Goal: Task Accomplishment & Management: Use online tool/utility

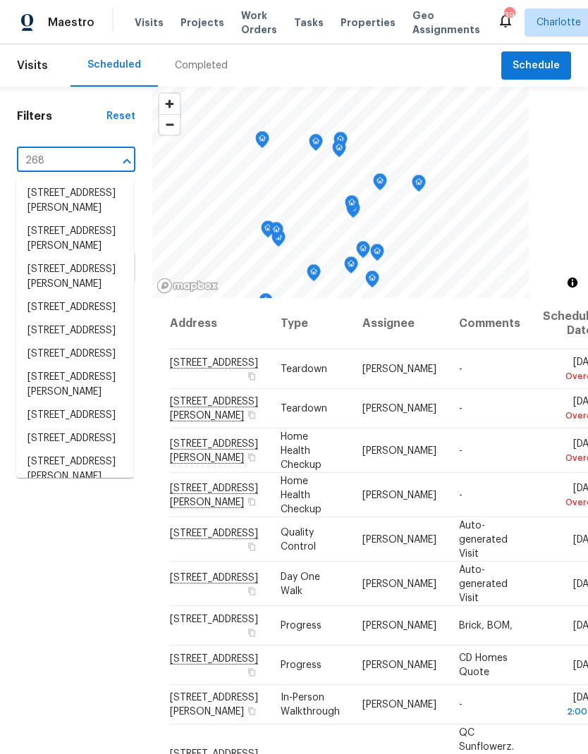
type input "2683"
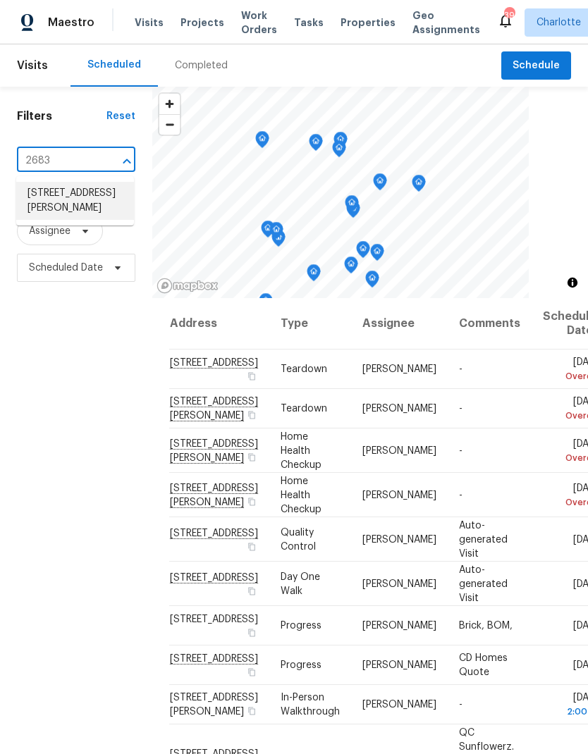
click at [92, 218] on li "[STREET_ADDRESS][PERSON_NAME]" at bounding box center [75, 201] width 118 height 38
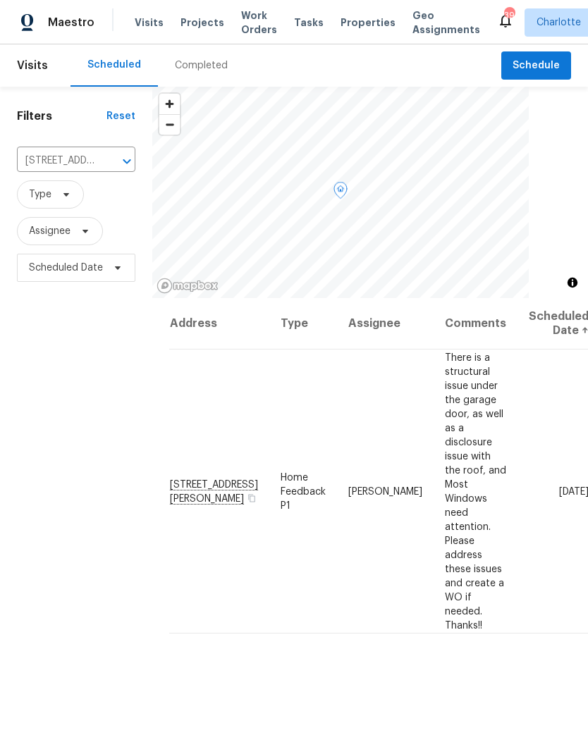
click at [0, 0] on icon at bounding box center [0, 0] width 0 height 0
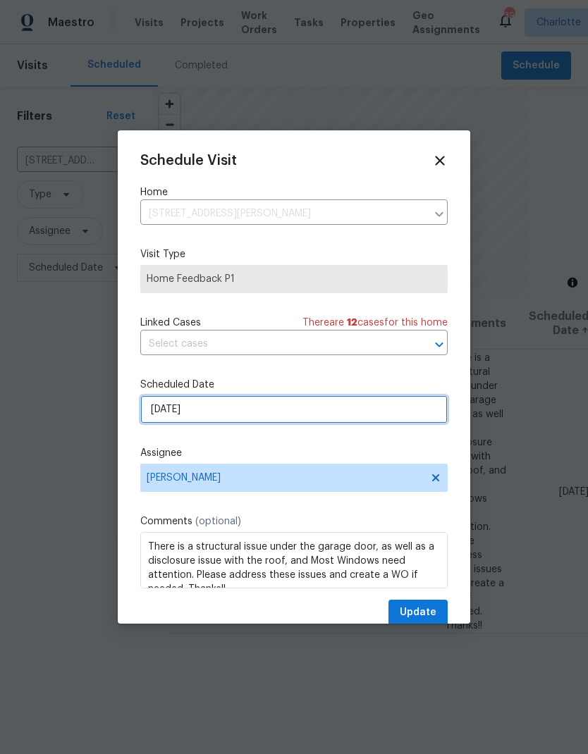
click at [306, 424] on input "9/24/2025" at bounding box center [293, 410] width 307 height 28
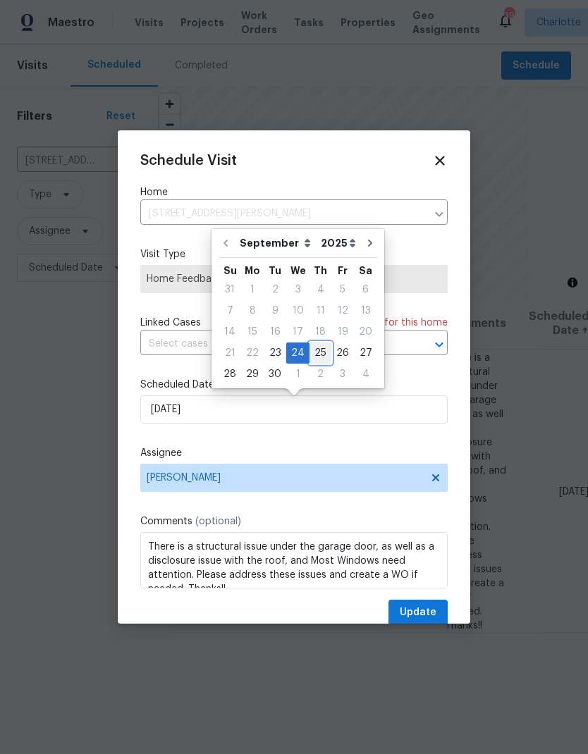
click at [315, 360] on div "25" at bounding box center [321, 353] width 22 height 20
type input "9/25/2025"
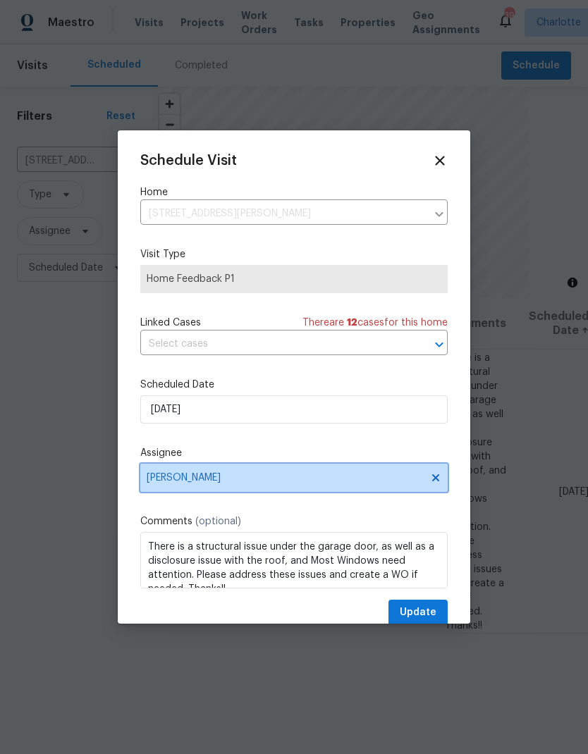
click at [434, 482] on icon at bounding box center [435, 478] width 7 height 7
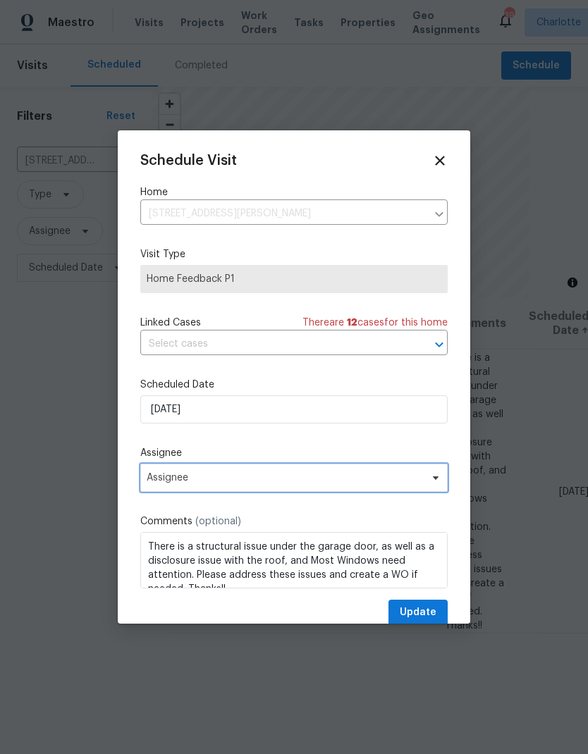
click at [425, 486] on span "Assignee" at bounding box center [293, 478] width 307 height 28
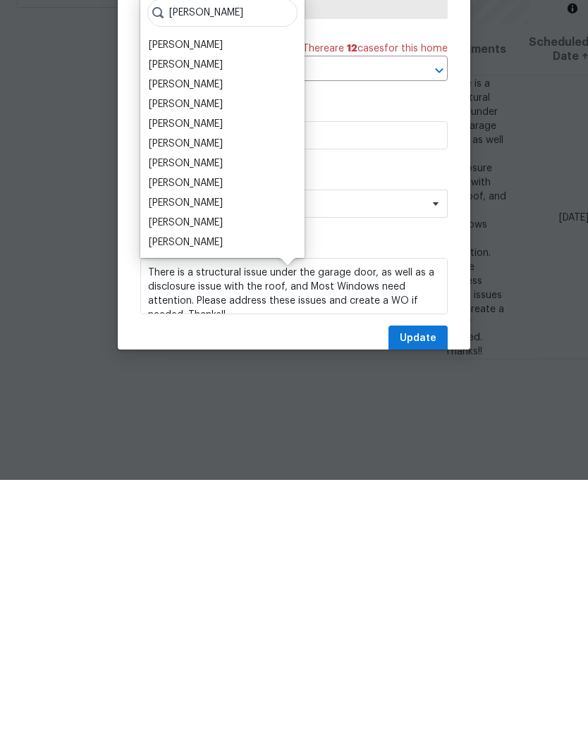
type input "Matthew"
click at [217, 510] on div "[PERSON_NAME]" at bounding box center [186, 517] width 74 height 14
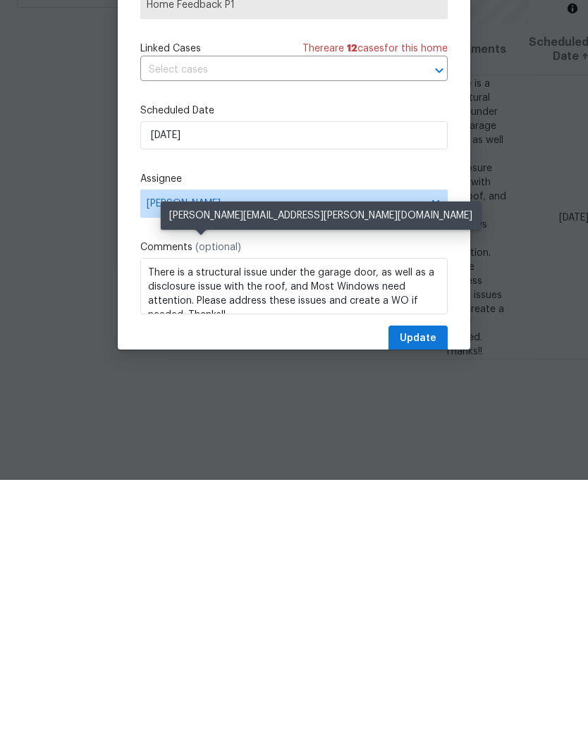
scroll to position [56, 0]
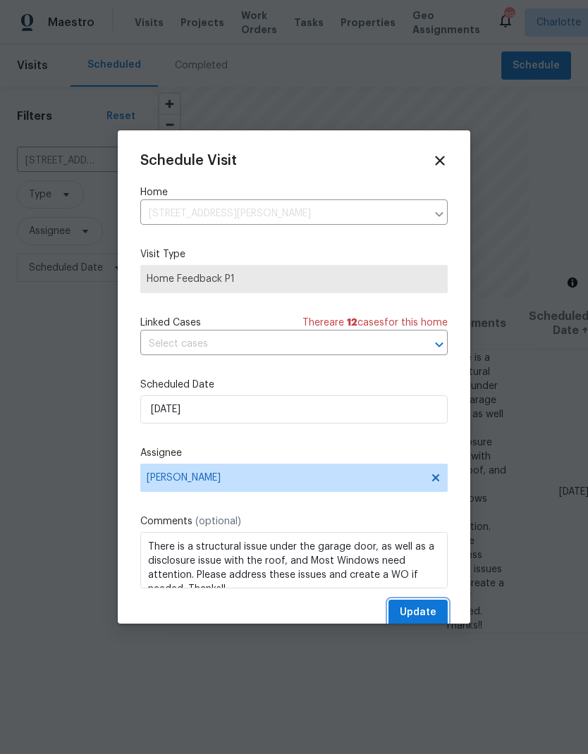
click at [425, 614] on span "Update" at bounding box center [418, 613] width 37 height 18
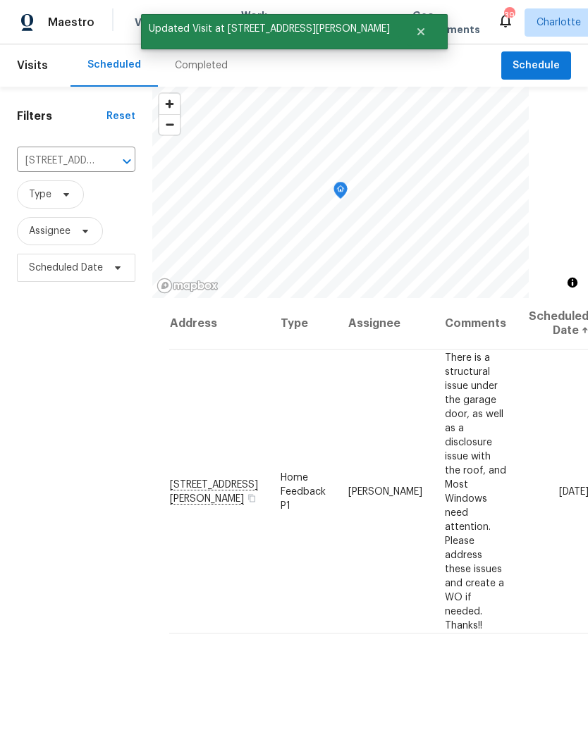
scroll to position [0, 0]
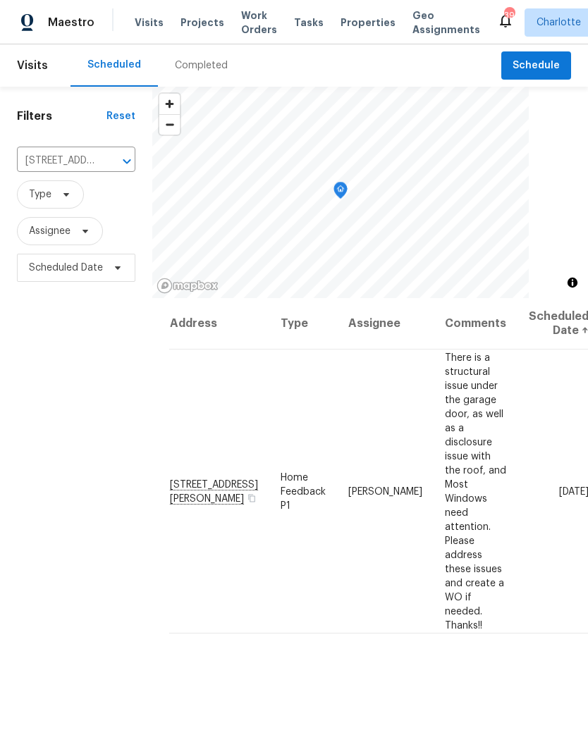
click at [87, 25] on span "Maestro" at bounding box center [71, 23] width 47 height 14
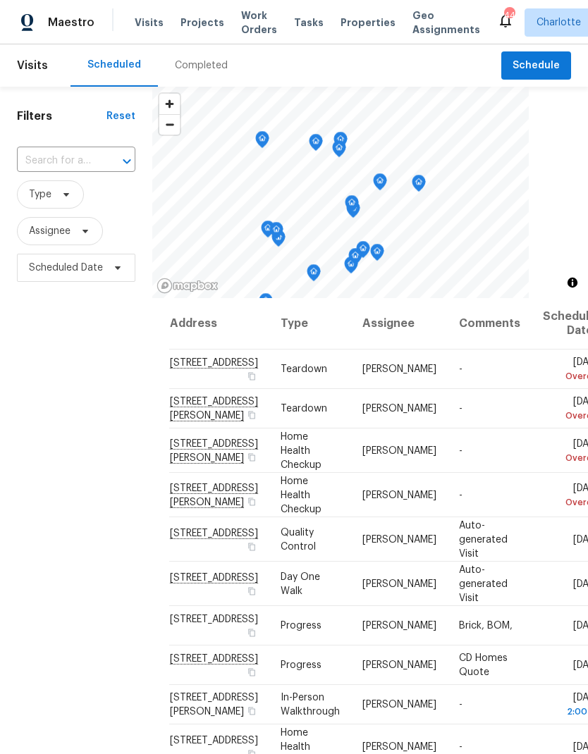
click at [255, 30] on span "Work Orders" at bounding box center [259, 22] width 36 height 28
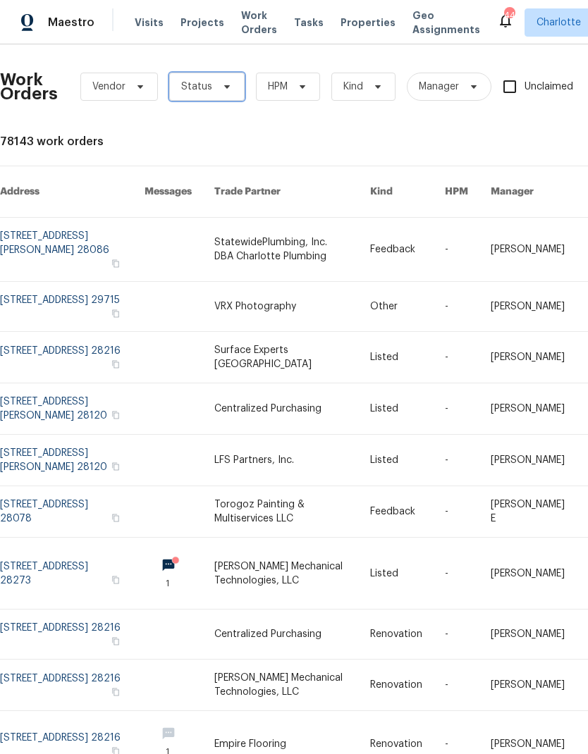
click at [226, 84] on icon at bounding box center [226, 86] width 11 height 11
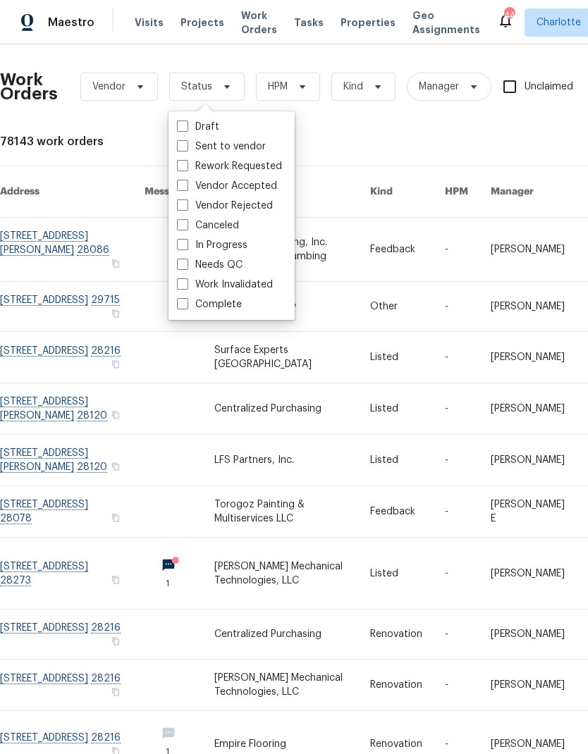
click at [225, 268] on label "Needs QC" at bounding box center [210, 265] width 66 height 14
click at [186, 267] on input "Needs QC" at bounding box center [181, 262] width 9 height 9
checkbox input "true"
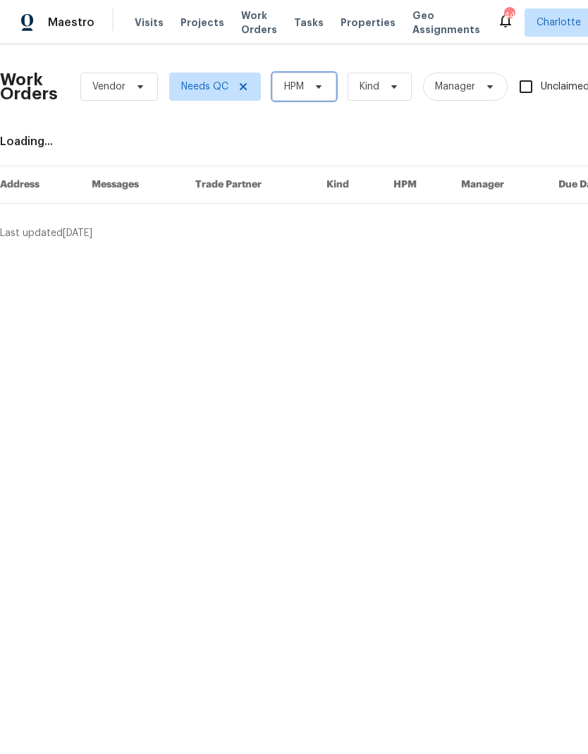
click at [307, 94] on span "HPM" at bounding box center [304, 87] width 64 height 28
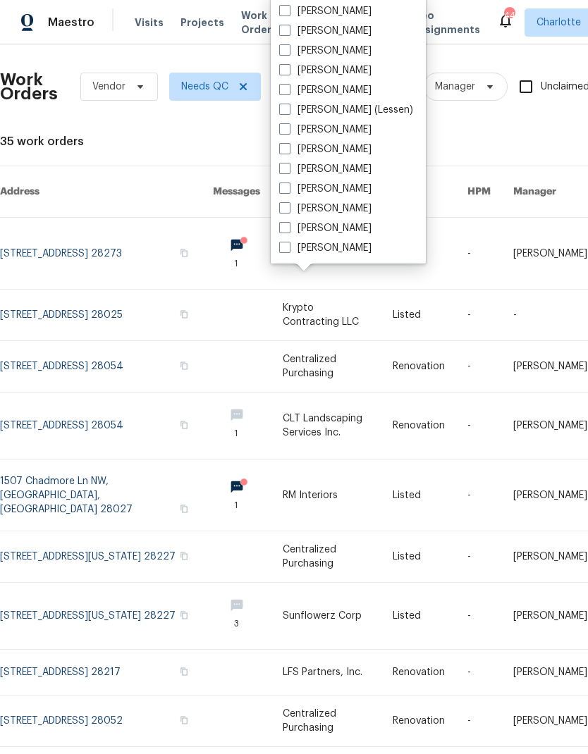
scroll to position [175, 0]
click at [348, 254] on label "[PERSON_NAME]" at bounding box center [325, 248] width 92 height 14
click at [288, 250] on input "[PERSON_NAME]" at bounding box center [283, 245] width 9 height 9
checkbox input "true"
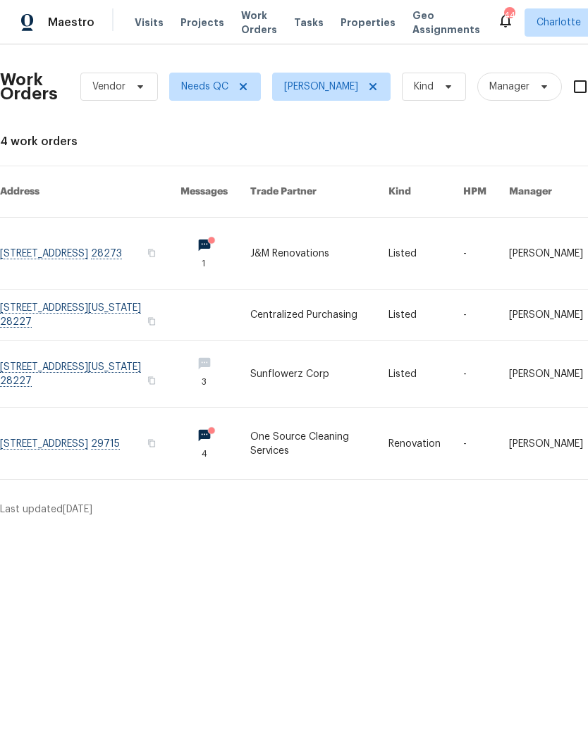
click at [44, 361] on link at bounding box center [90, 374] width 180 height 66
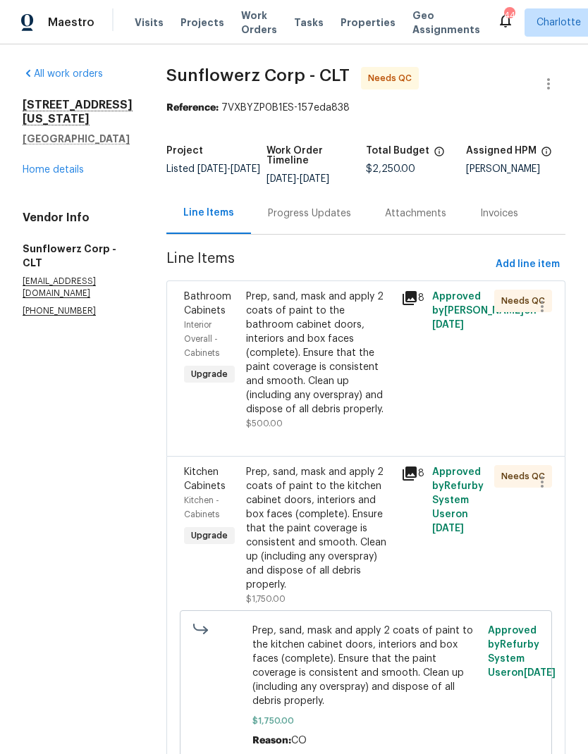
click at [335, 302] on div "Prep, sand, mask and apply 2 coats of paint to the bathroom cabinet doors, inte…" at bounding box center [319, 353] width 147 height 127
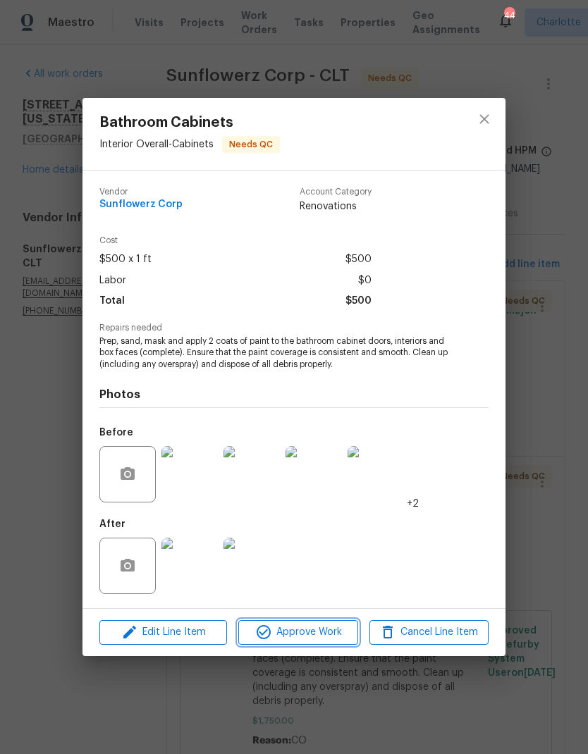
click at [309, 644] on button "Approve Work" at bounding box center [297, 632] width 119 height 25
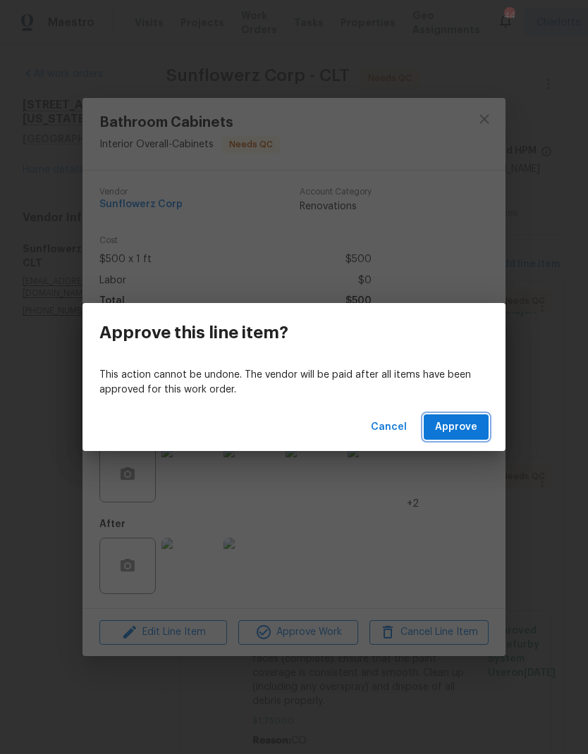
click at [466, 428] on span "Approve" at bounding box center [456, 428] width 42 height 18
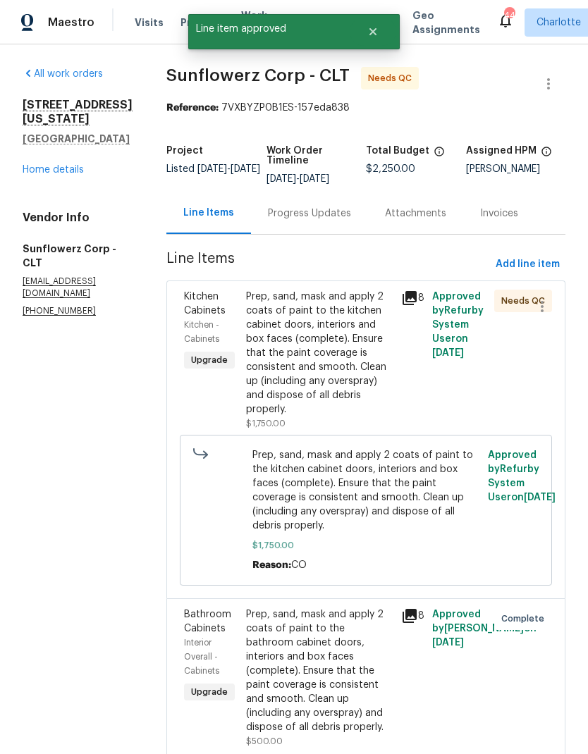
click at [350, 328] on div "Prep, sand, mask and apply 2 coats of paint to the kitchen cabinet doors, inter…" at bounding box center [319, 353] width 147 height 127
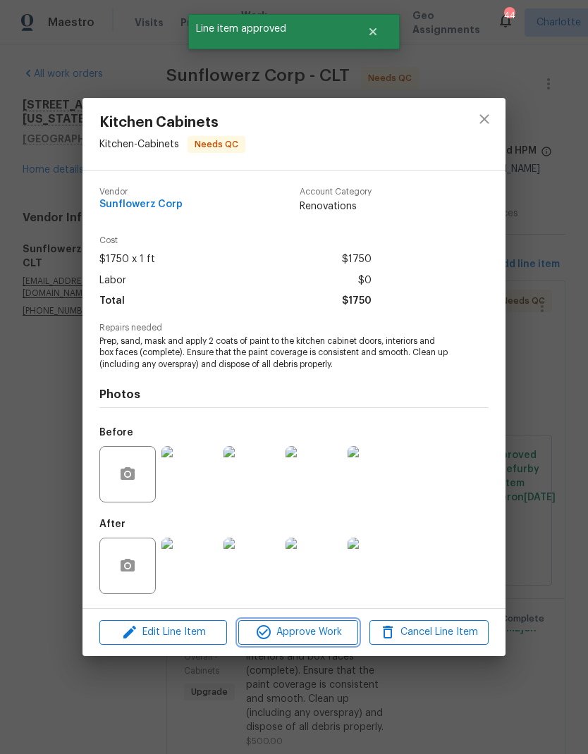
click at [309, 623] on button "Approve Work" at bounding box center [297, 632] width 119 height 25
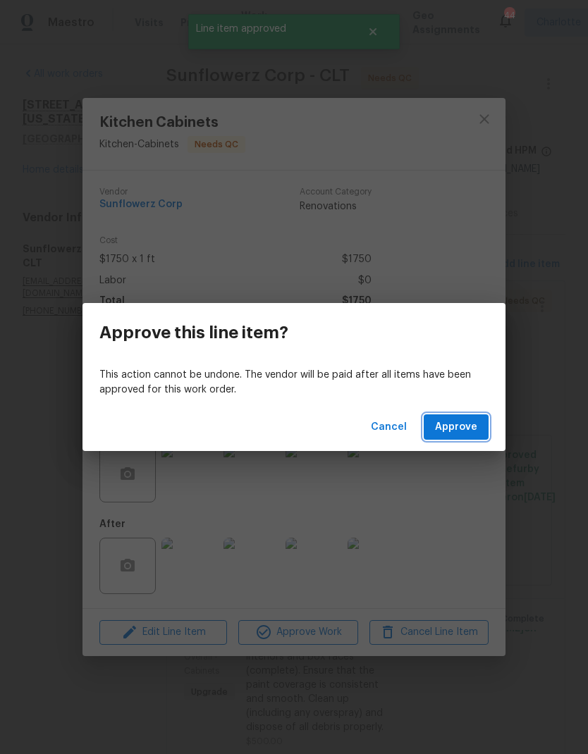
click at [482, 417] on button "Approve" at bounding box center [456, 428] width 65 height 26
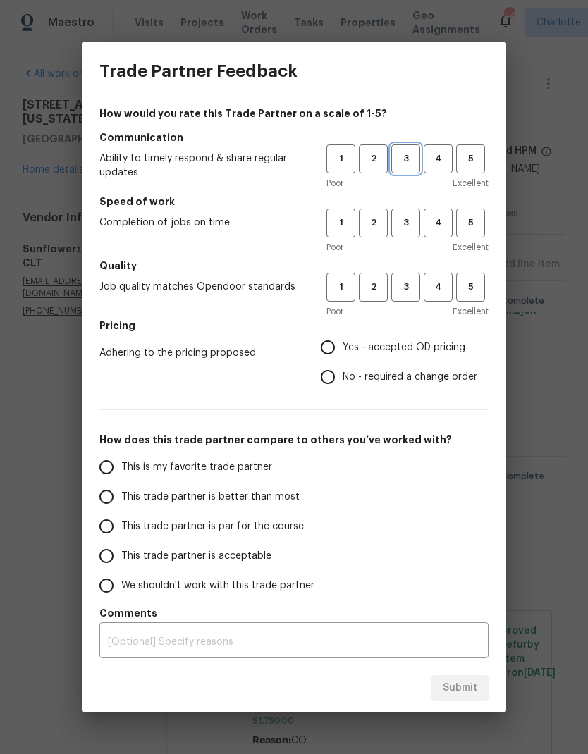
click at [407, 166] on span "3" at bounding box center [406, 159] width 26 height 16
click at [408, 225] on span "3" at bounding box center [406, 223] width 26 height 16
click at [407, 288] on span "3" at bounding box center [406, 287] width 26 height 16
click at [339, 381] on input "No - required a change order" at bounding box center [328, 377] width 30 height 30
radio input "true"
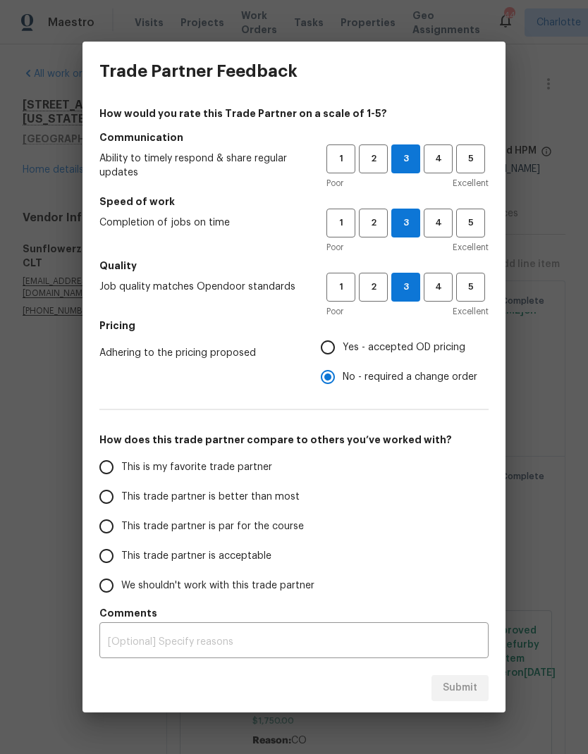
click at [113, 495] on input "This trade partner is better than most" at bounding box center [107, 497] width 30 height 30
click at [441, 700] on button "Submit" at bounding box center [460, 688] width 57 height 26
radio input "true"
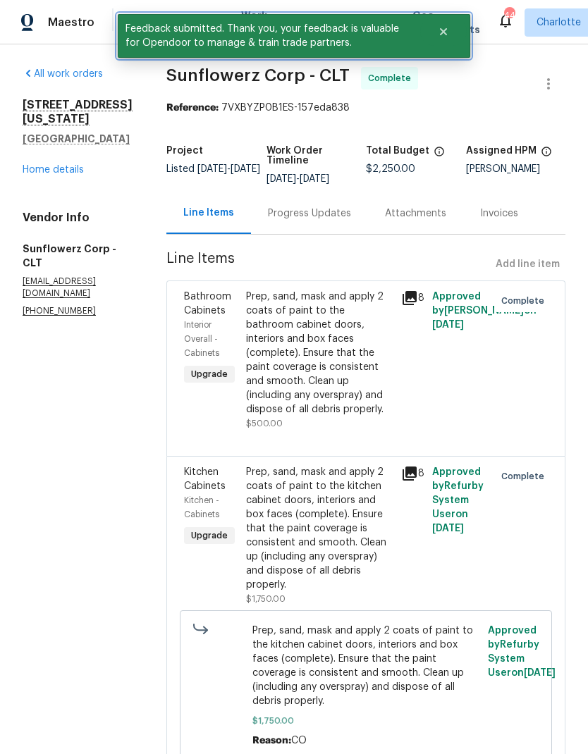
click at [443, 43] on button "Close" at bounding box center [443, 32] width 47 height 28
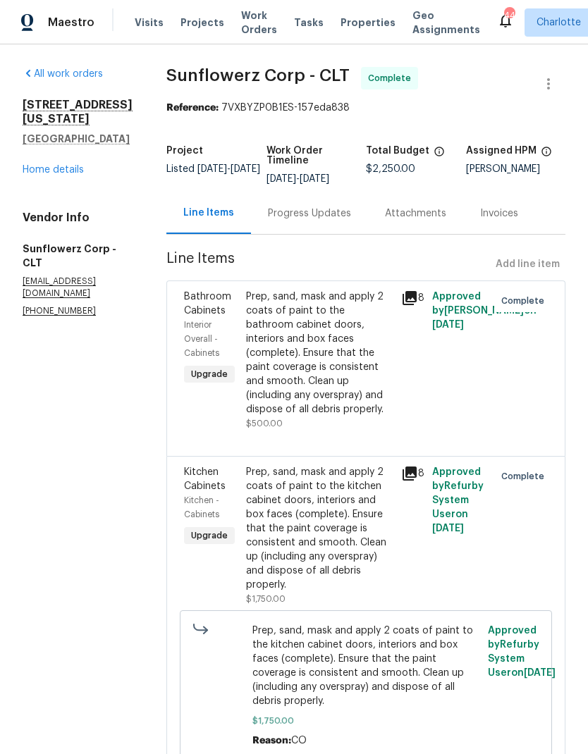
click at [250, 20] on span "Work Orders" at bounding box center [259, 22] width 36 height 28
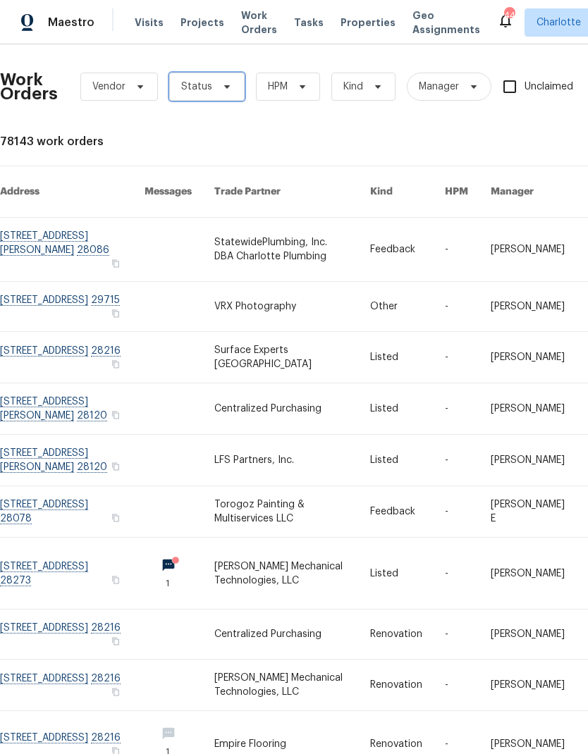
click at [217, 92] on span "Status" at bounding box center [206, 87] width 75 height 28
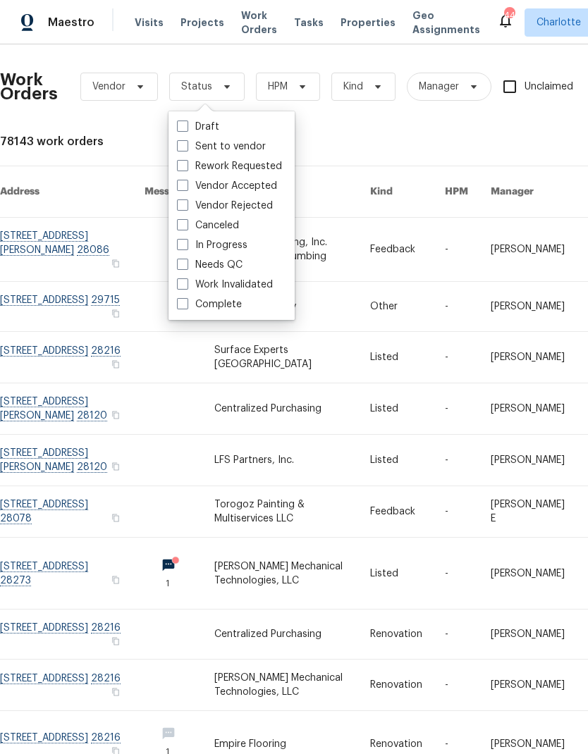
click at [230, 270] on label "Needs QC" at bounding box center [210, 265] width 66 height 14
click at [186, 267] on input "Needs QC" at bounding box center [181, 262] width 9 height 9
checkbox input "true"
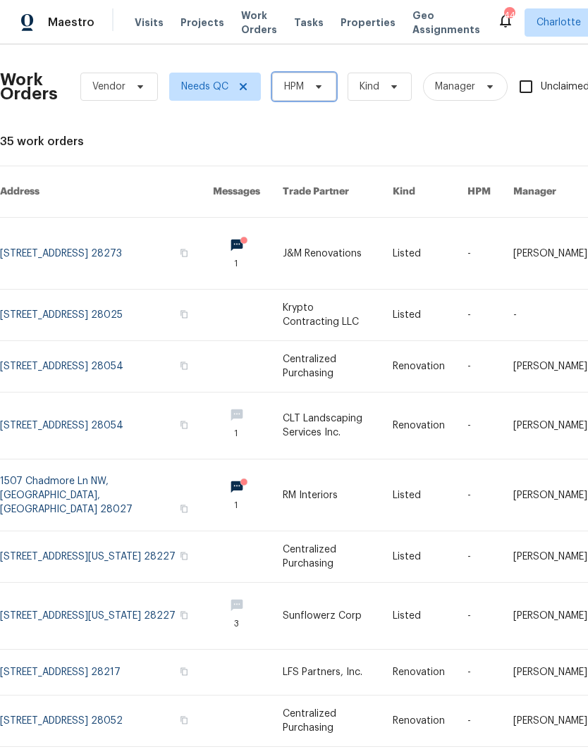
click at [317, 96] on span "HPM" at bounding box center [304, 87] width 64 height 28
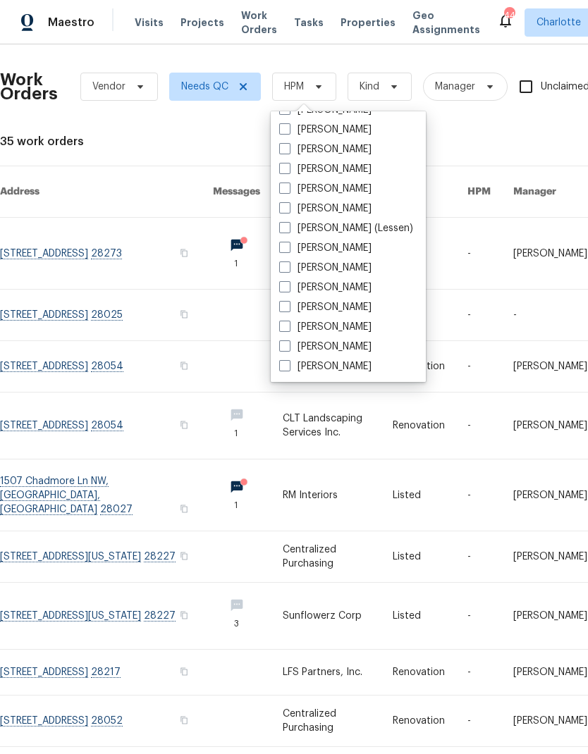
scroll to position [175, 0]
click at [343, 393] on link at bounding box center [338, 426] width 110 height 66
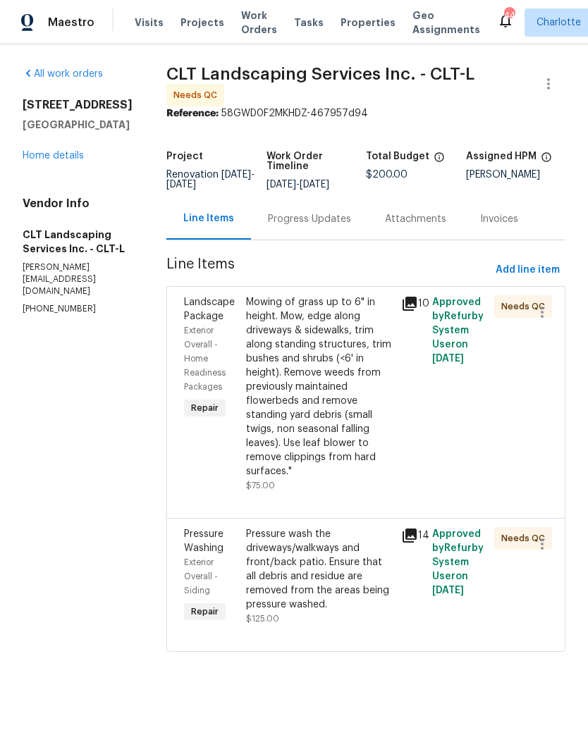
click at [245, 29] on span "Work Orders" at bounding box center [259, 22] width 36 height 28
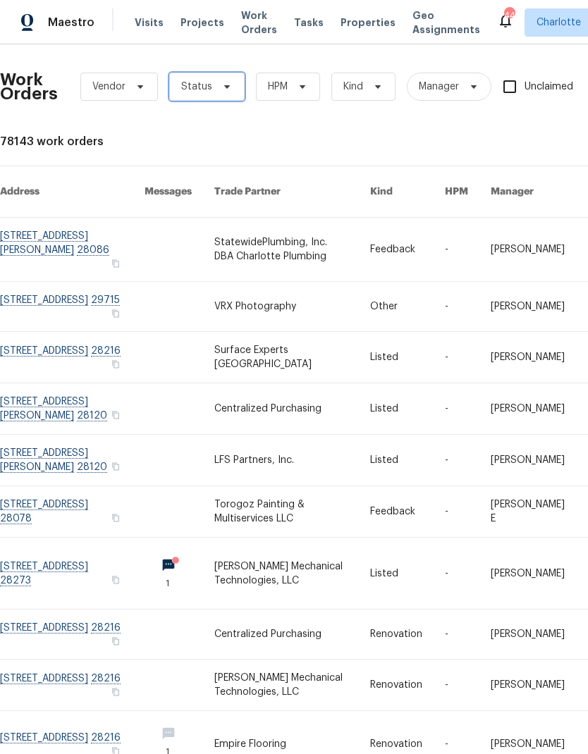
click at [221, 96] on span "Status" at bounding box center [206, 87] width 75 height 28
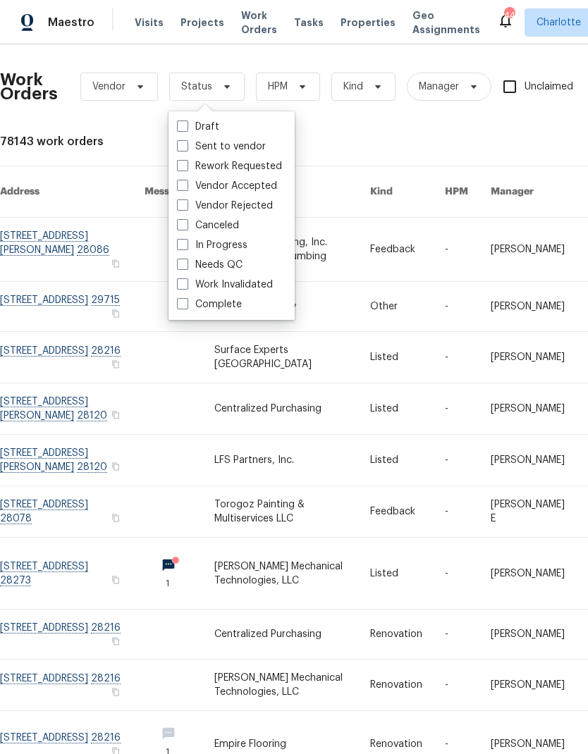
scroll to position [48, 0]
click at [310, 73] on span "HPM" at bounding box center [288, 87] width 64 height 28
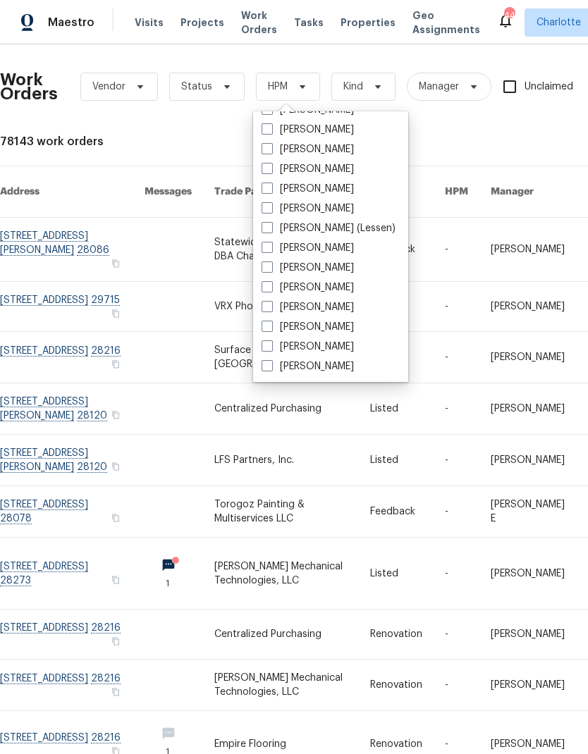
scroll to position [175, 0]
click at [317, 360] on label "[PERSON_NAME]" at bounding box center [308, 367] width 92 height 14
click at [271, 360] on input "[PERSON_NAME]" at bounding box center [266, 364] width 9 height 9
checkbox input "true"
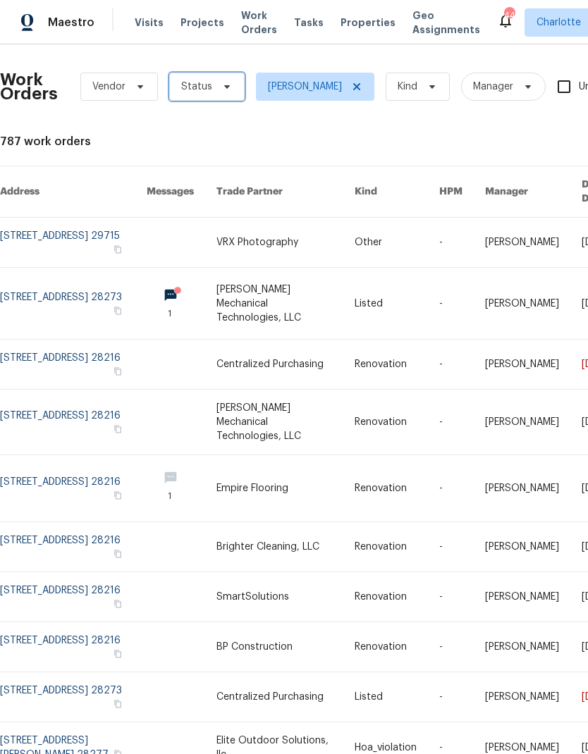
click at [217, 92] on span at bounding box center [225, 86] width 16 height 11
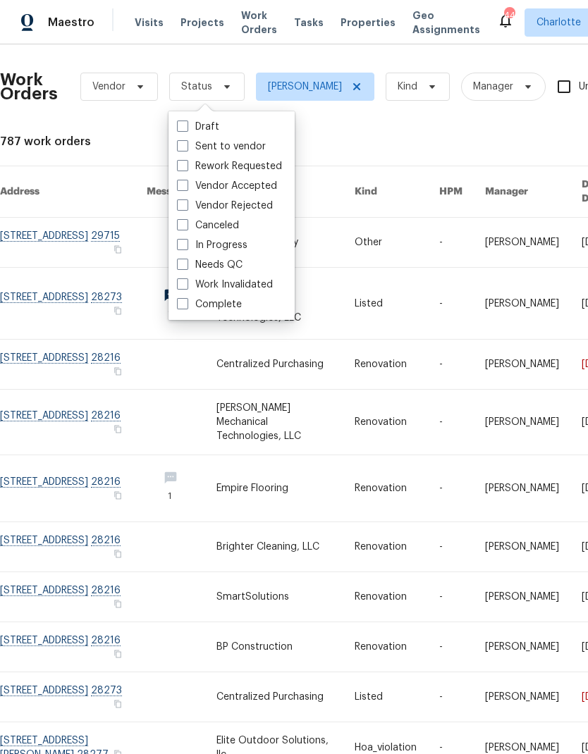
click at [233, 271] on label "Needs QC" at bounding box center [210, 265] width 66 height 14
click at [186, 267] on input "Needs QC" at bounding box center [181, 262] width 9 height 9
checkbox input "true"
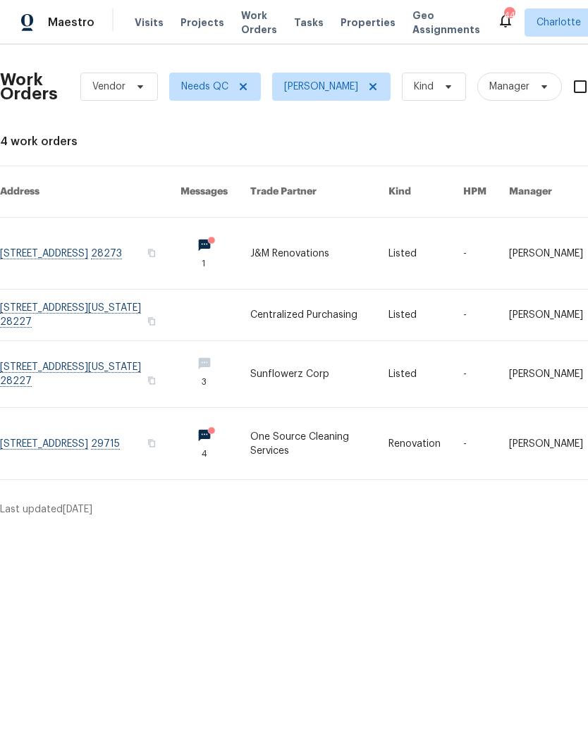
click at [72, 309] on link at bounding box center [90, 315] width 180 height 51
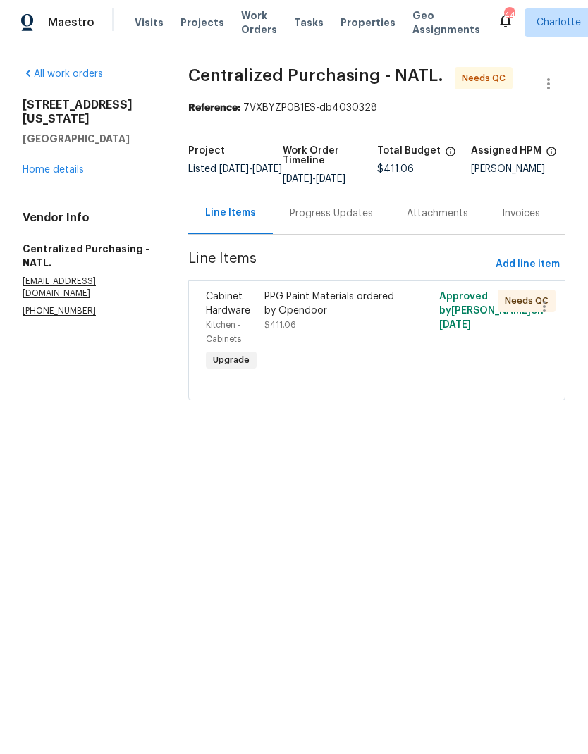
click at [366, 318] on div "PPG Paint Materials ordered by Opendoor" at bounding box center [332, 304] width 137 height 28
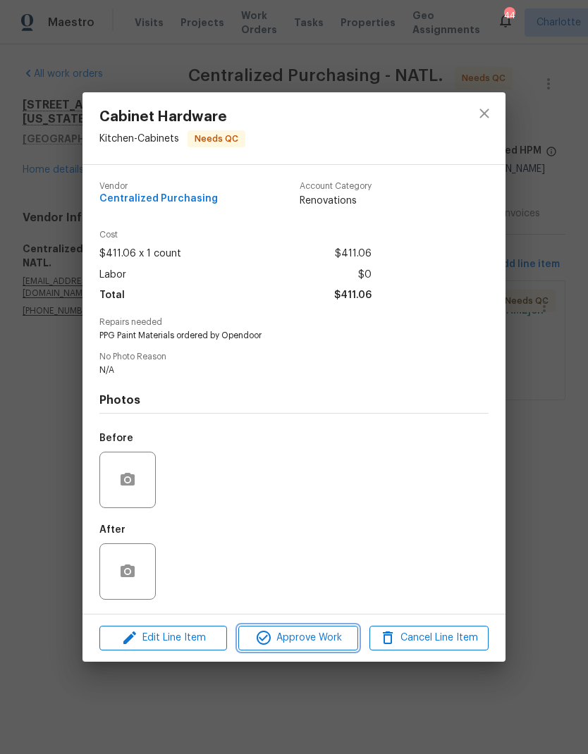
click at [293, 651] on button "Approve Work" at bounding box center [297, 638] width 119 height 25
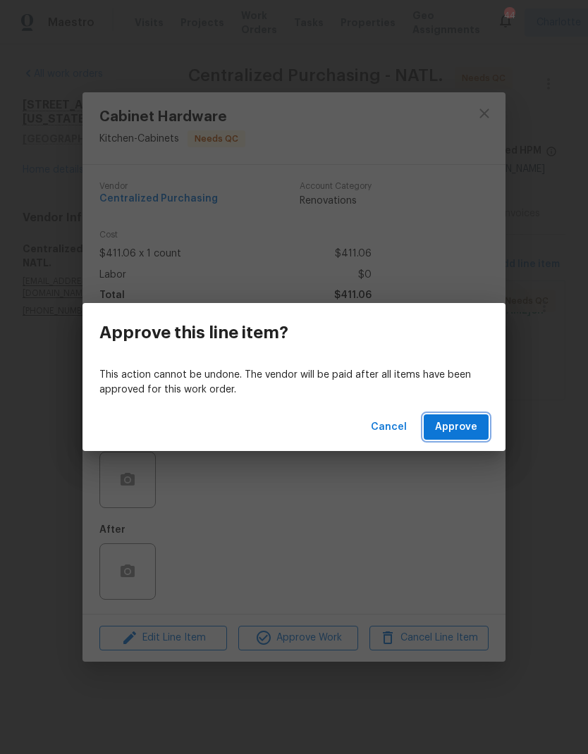
click at [458, 421] on span "Approve" at bounding box center [456, 428] width 42 height 18
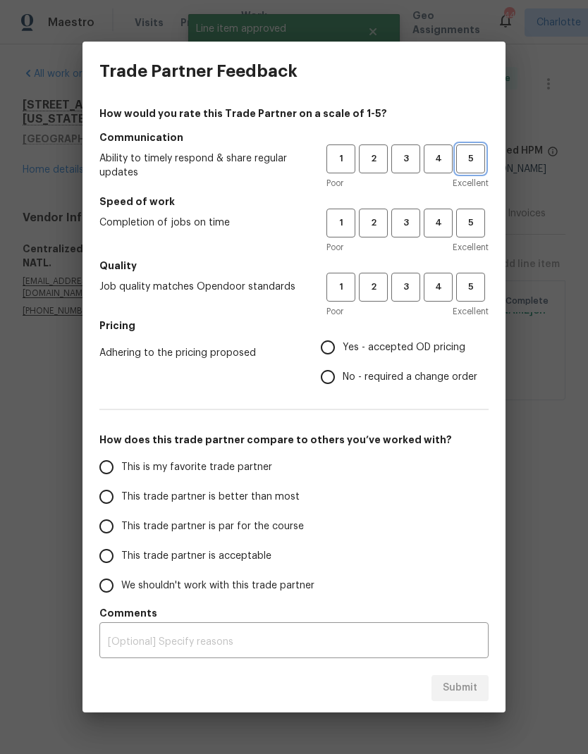
click at [467, 168] on button "5" at bounding box center [470, 159] width 29 height 29
click at [474, 237] on button "5" at bounding box center [470, 223] width 29 height 29
click at [472, 312] on span "Excellent" at bounding box center [471, 312] width 36 height 14
click at [460, 295] on span "5" at bounding box center [471, 287] width 26 height 16
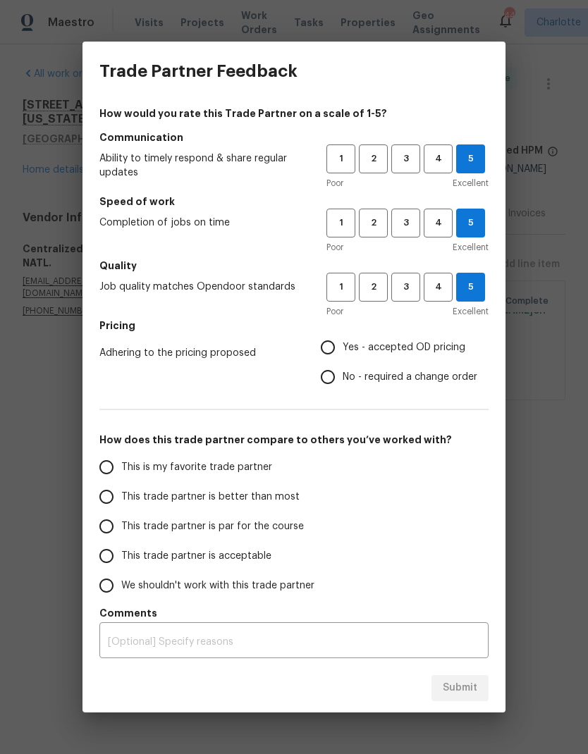
click at [336, 348] on input "Yes - accepted OD pricing" at bounding box center [328, 348] width 30 height 30
radio input "true"
click at [110, 470] on input "This is my favorite trade partner" at bounding box center [107, 468] width 30 height 30
click at [465, 683] on span "Submit" at bounding box center [460, 689] width 35 height 18
radio input "true"
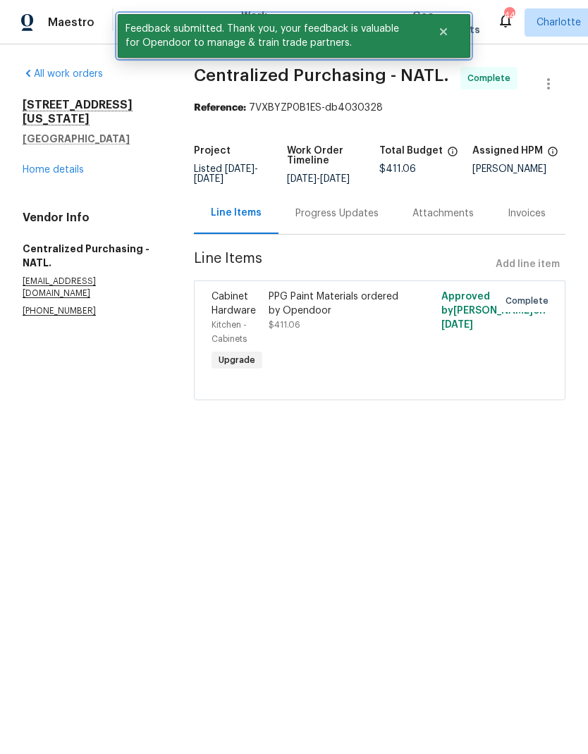
click at [441, 36] on icon "Close" at bounding box center [443, 31] width 11 height 11
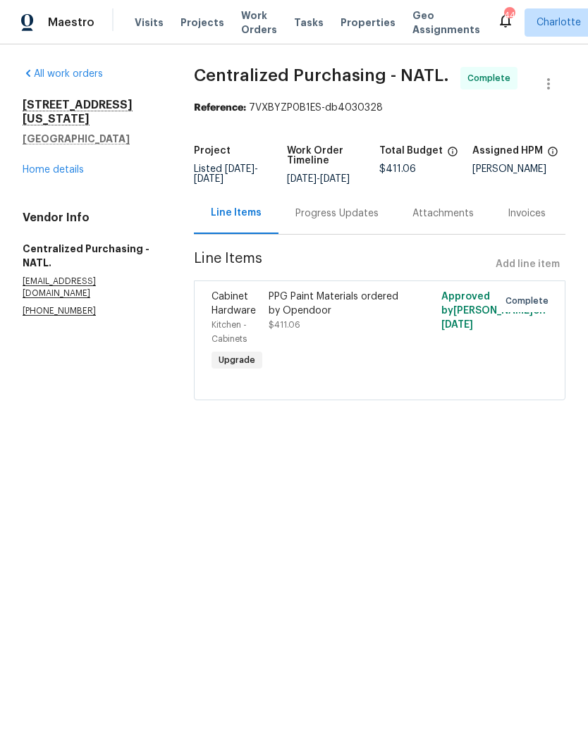
click at [247, 26] on span "Work Orders" at bounding box center [259, 22] width 36 height 28
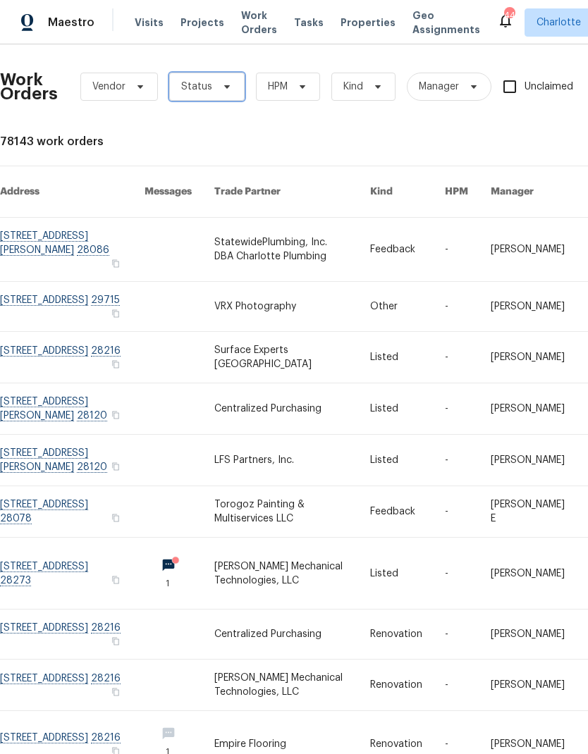
click at [224, 94] on span "Status" at bounding box center [206, 87] width 75 height 28
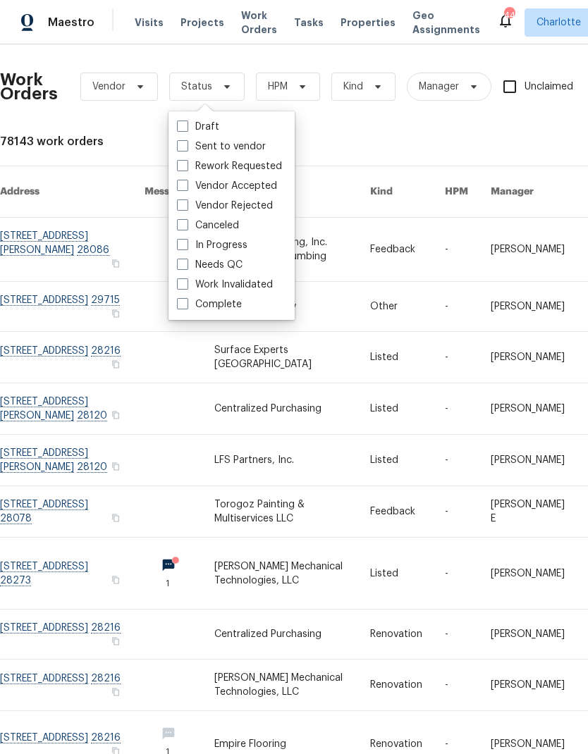
click at [232, 270] on label "Needs QC" at bounding box center [210, 265] width 66 height 14
click at [186, 267] on input "Needs QC" at bounding box center [181, 262] width 9 height 9
checkbox input "true"
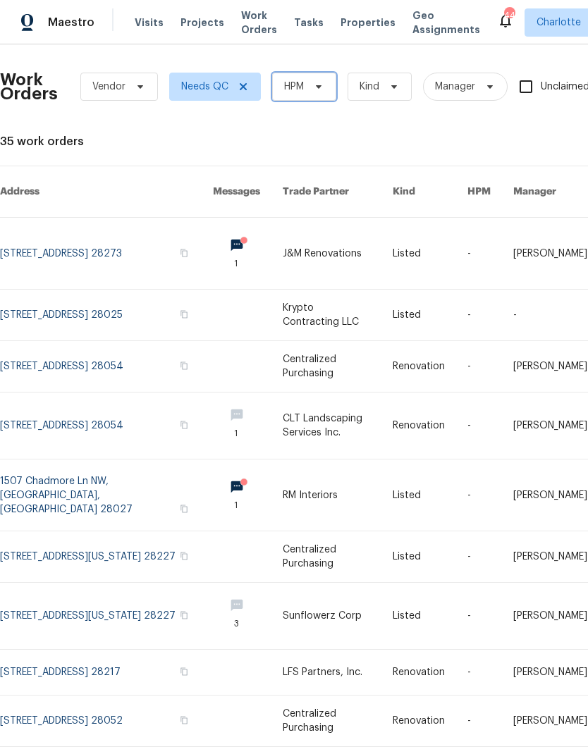
click at [311, 88] on span at bounding box center [317, 86] width 16 height 11
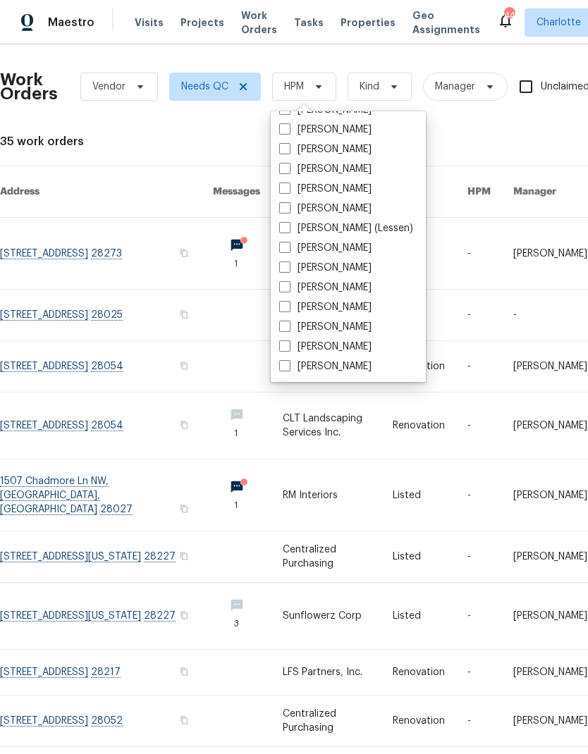
scroll to position [175, 0]
click at [341, 372] on label "[PERSON_NAME]" at bounding box center [325, 367] width 92 height 14
click at [288, 369] on input "[PERSON_NAME]" at bounding box center [283, 364] width 9 height 9
checkbox input "true"
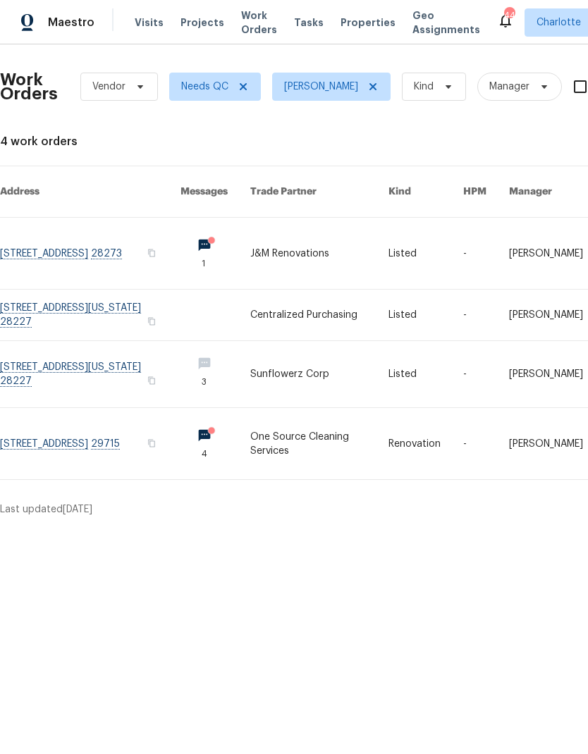
click at [59, 233] on link at bounding box center [90, 253] width 180 height 71
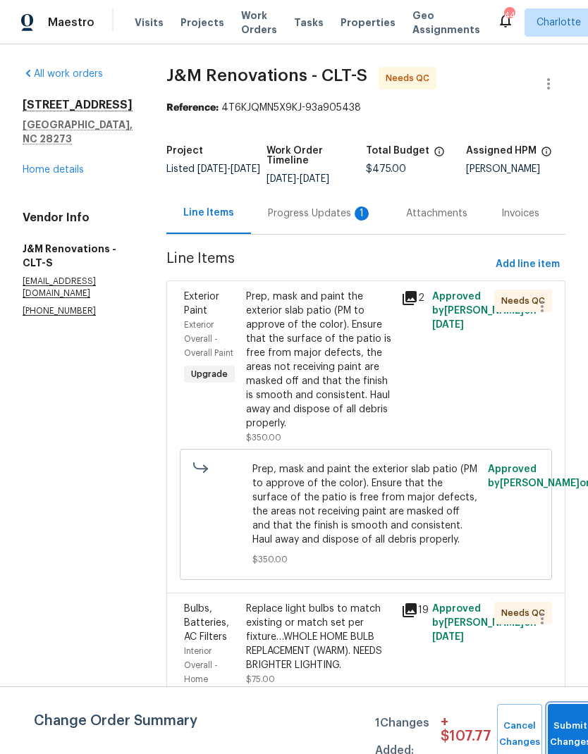
click at [565, 721] on button "Submit Changes" at bounding box center [570, 734] width 45 height 61
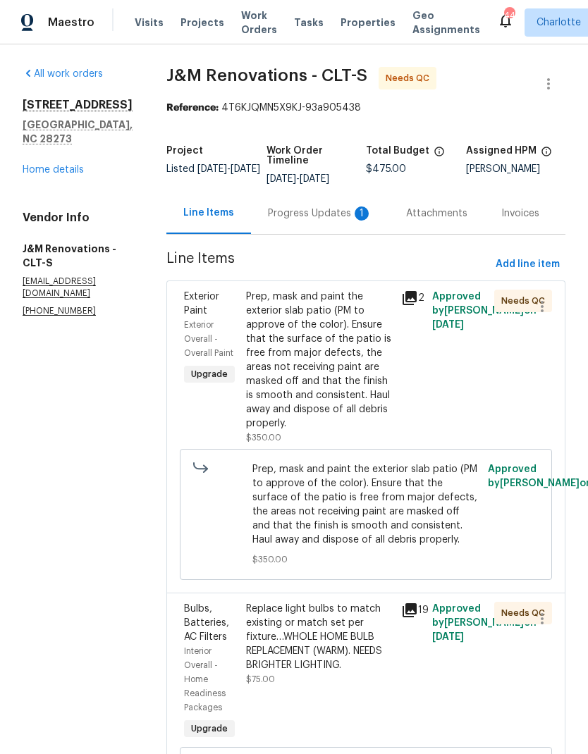
click at [331, 209] on div "Progress Updates 1" at bounding box center [320, 214] width 104 height 14
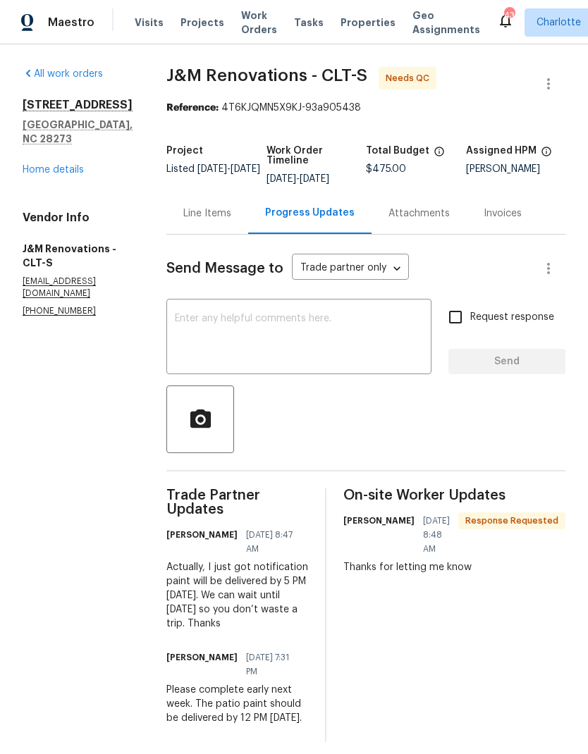
click at [229, 216] on div "Line Items" at bounding box center [207, 214] width 48 height 14
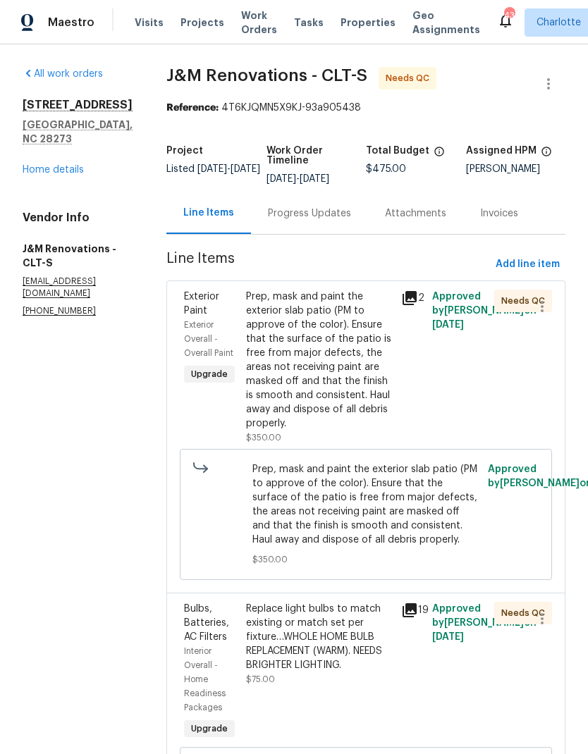
click at [350, 305] on div "Prep, mask and paint the exterior slab patio (PM to approve of the color). Ensu…" at bounding box center [319, 360] width 147 height 141
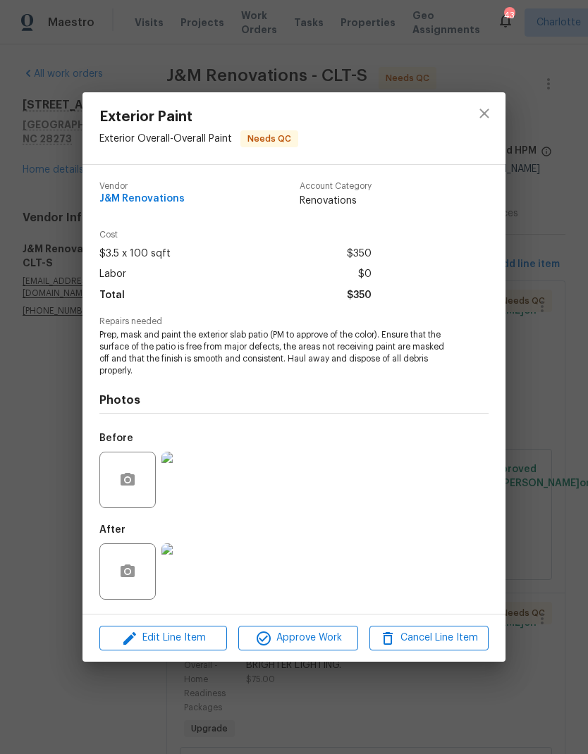
click at [202, 569] on img at bounding box center [189, 572] width 56 height 56
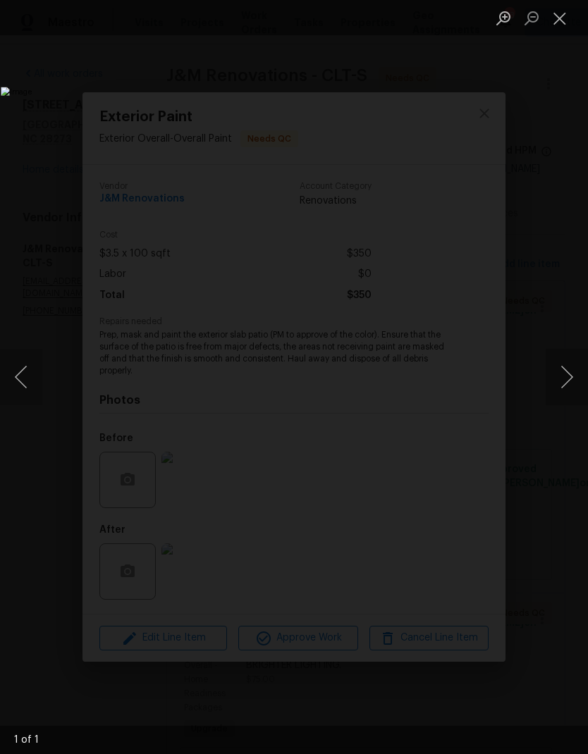
click at [556, 20] on button "Close lightbox" at bounding box center [560, 18] width 28 height 25
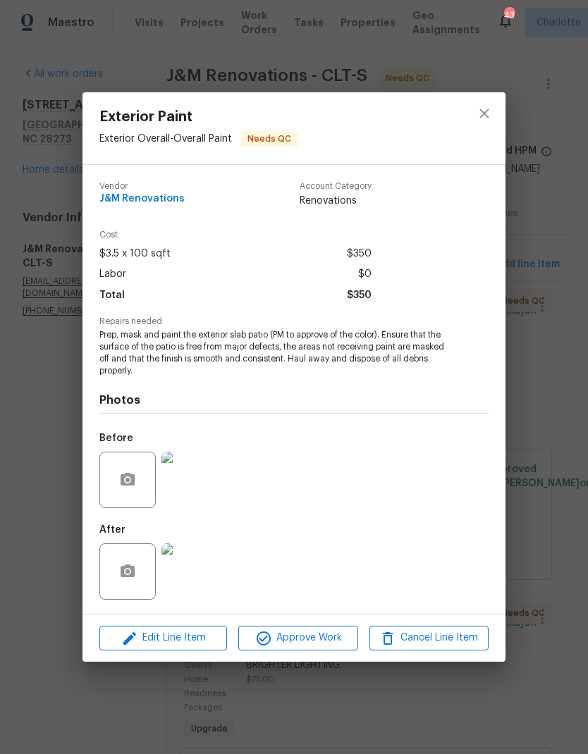
click at [203, 481] on img at bounding box center [189, 480] width 56 height 56
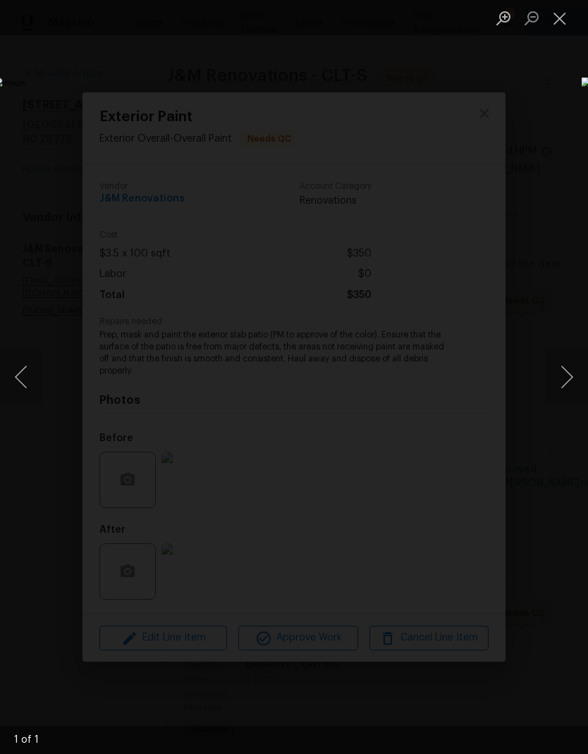
click at [561, 28] on button "Close lightbox" at bounding box center [560, 18] width 28 height 25
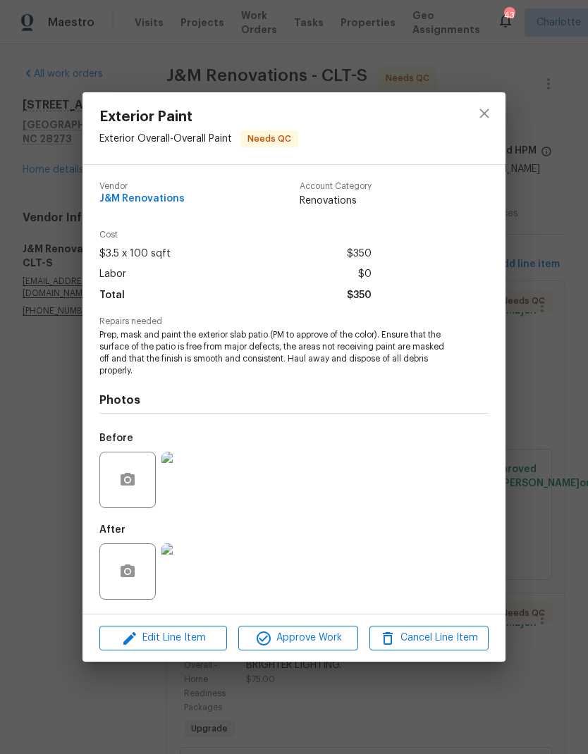
click at [189, 575] on img at bounding box center [189, 572] width 56 height 56
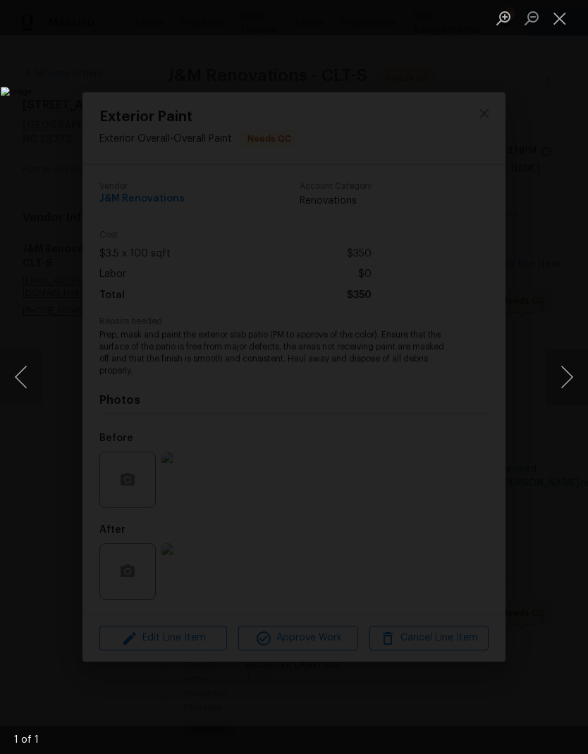
click at [547, 35] on li "Lightbox" at bounding box center [560, 17] width 28 height 35
click at [551, 27] on button "Close lightbox" at bounding box center [560, 18] width 28 height 25
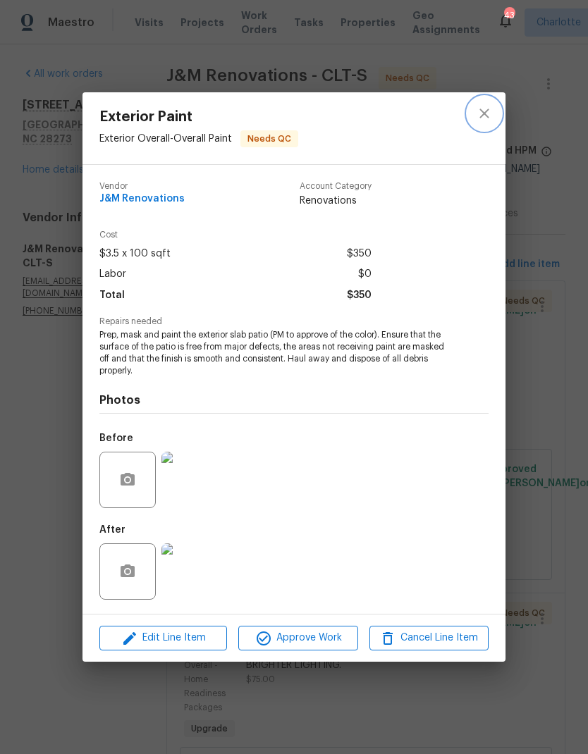
click at [478, 122] on button "close" at bounding box center [484, 114] width 34 height 34
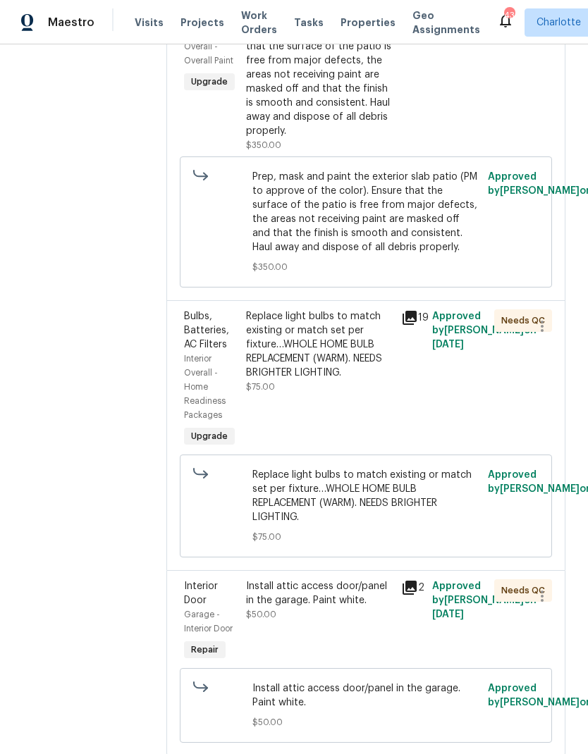
scroll to position [292, 0]
click at [369, 339] on div "Replace light bulbs to match existing or match set per fixture…WHOLE HOME BULB …" at bounding box center [319, 345] width 147 height 71
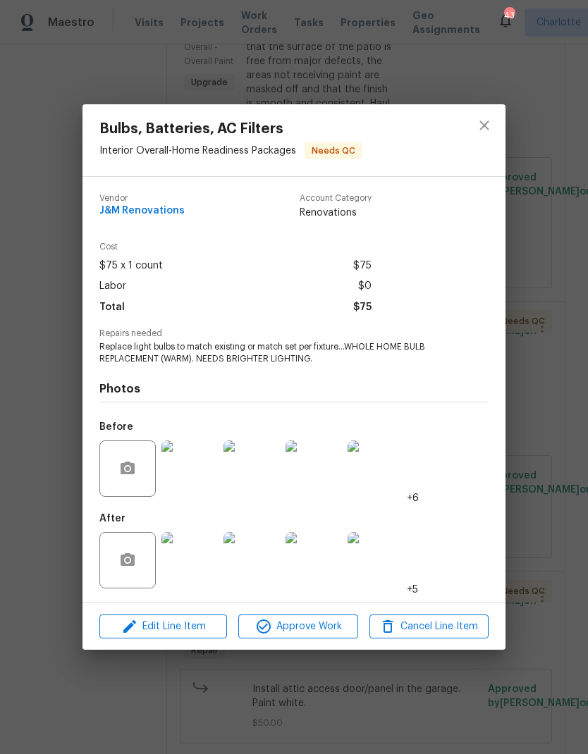
click at [188, 566] on img at bounding box center [189, 560] width 56 height 56
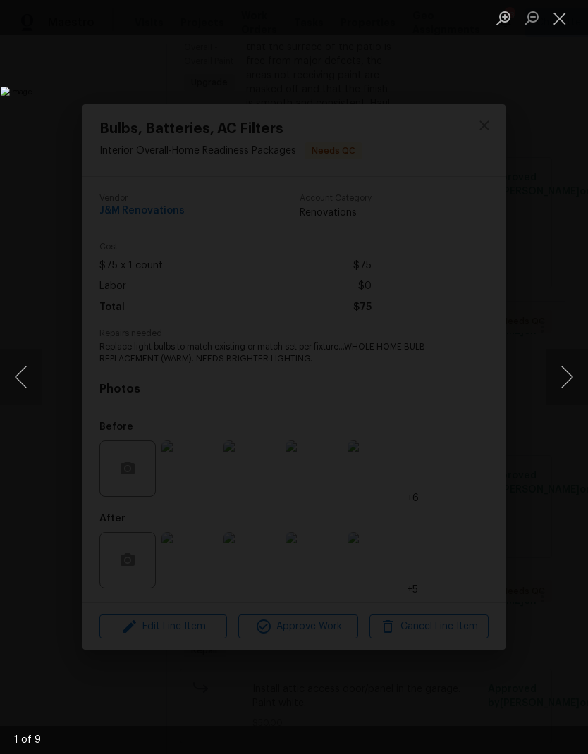
click at [562, 388] on button "Next image" at bounding box center [567, 377] width 42 height 56
click at [564, 383] on button "Next image" at bounding box center [567, 377] width 42 height 56
click at [563, 370] on button "Next image" at bounding box center [567, 377] width 42 height 56
click at [564, 370] on button "Next image" at bounding box center [567, 377] width 42 height 56
click at [563, 373] on button "Next image" at bounding box center [567, 377] width 42 height 56
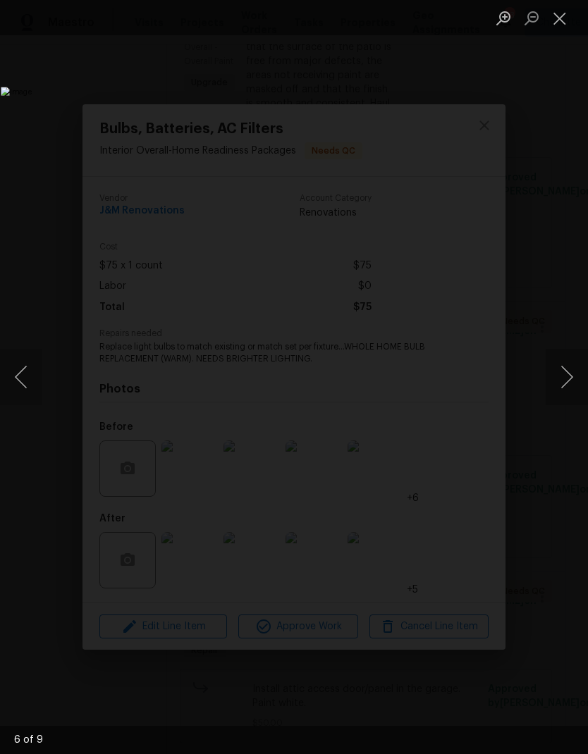
click at [566, 377] on button "Next image" at bounding box center [567, 377] width 42 height 56
click at [573, 362] on button "Next image" at bounding box center [567, 377] width 42 height 56
click at [560, 371] on button "Next image" at bounding box center [567, 377] width 42 height 56
click at [561, 365] on button "Next image" at bounding box center [567, 377] width 42 height 56
click at [561, 363] on button "Next image" at bounding box center [567, 377] width 42 height 56
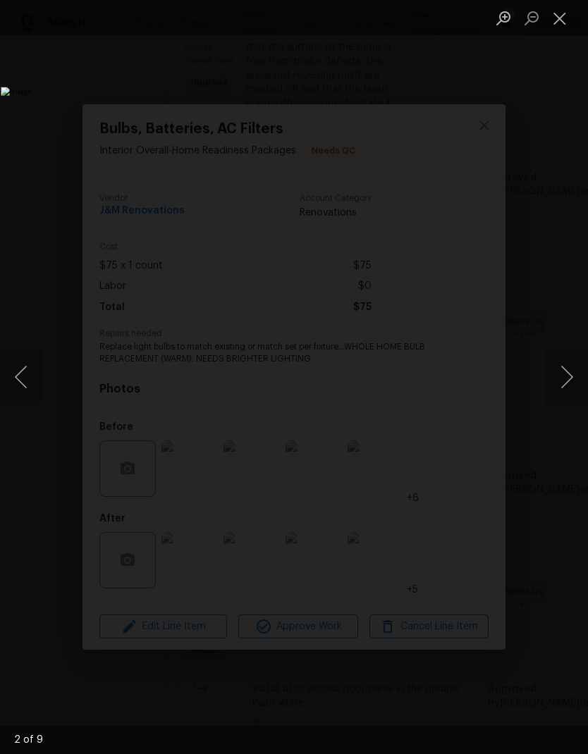
click at [562, 27] on button "Close lightbox" at bounding box center [560, 18] width 28 height 25
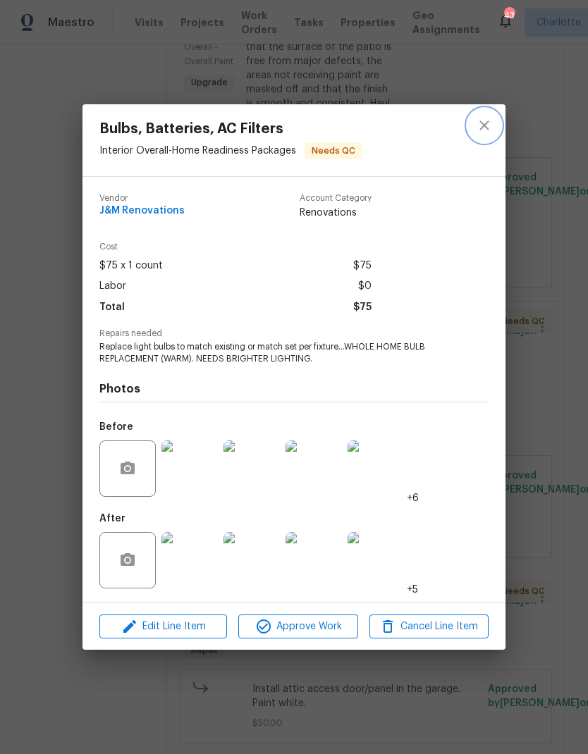
click at [483, 124] on icon "close" at bounding box center [484, 125] width 17 height 17
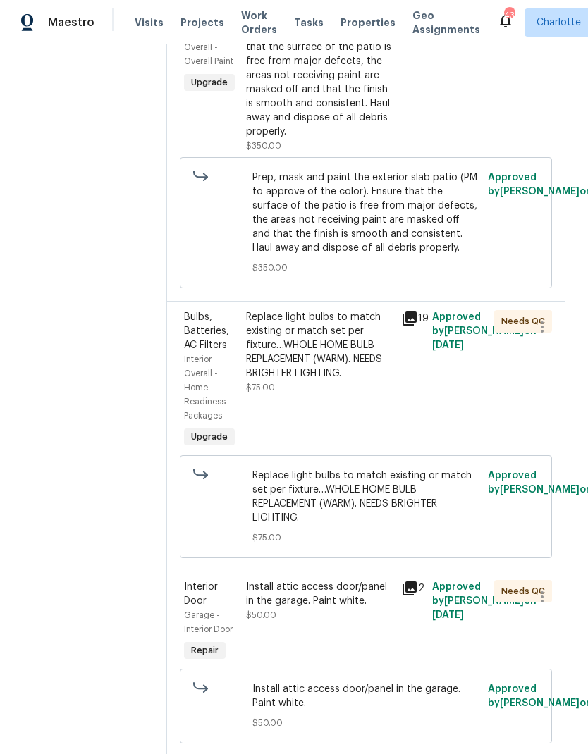
click at [350, 596] on div "Install attic access door/panel in the garage. Paint white." at bounding box center [319, 594] width 147 height 28
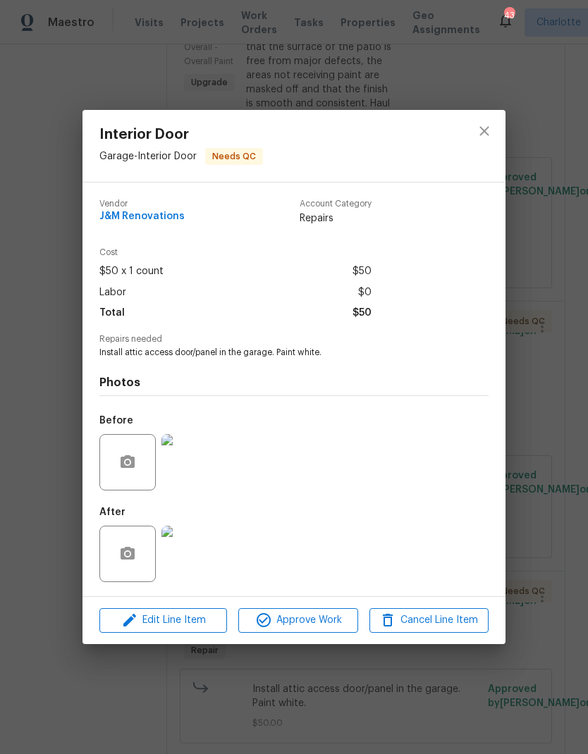
click at [209, 537] on img at bounding box center [189, 554] width 56 height 56
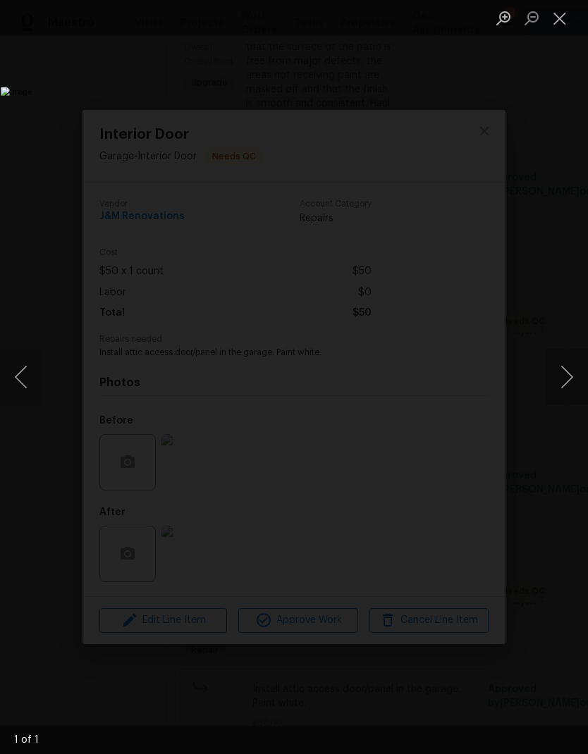
click at [549, 30] on button "Close lightbox" at bounding box center [560, 18] width 28 height 25
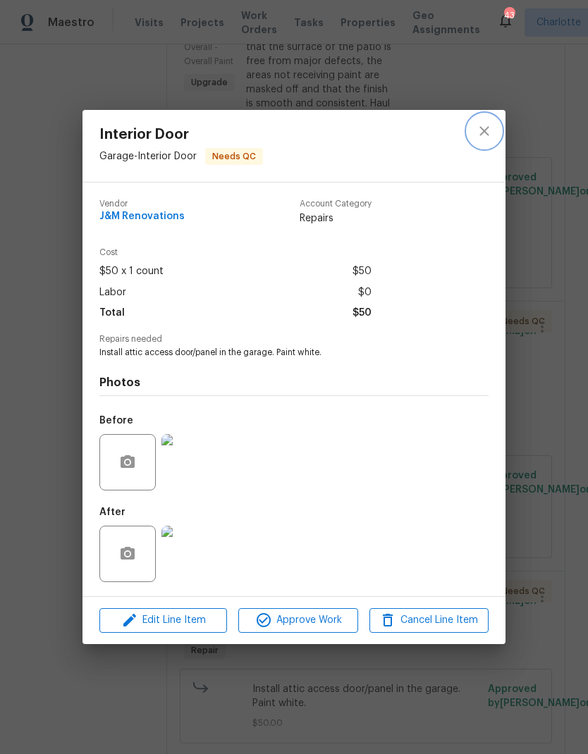
click at [496, 121] on button "close" at bounding box center [484, 131] width 34 height 34
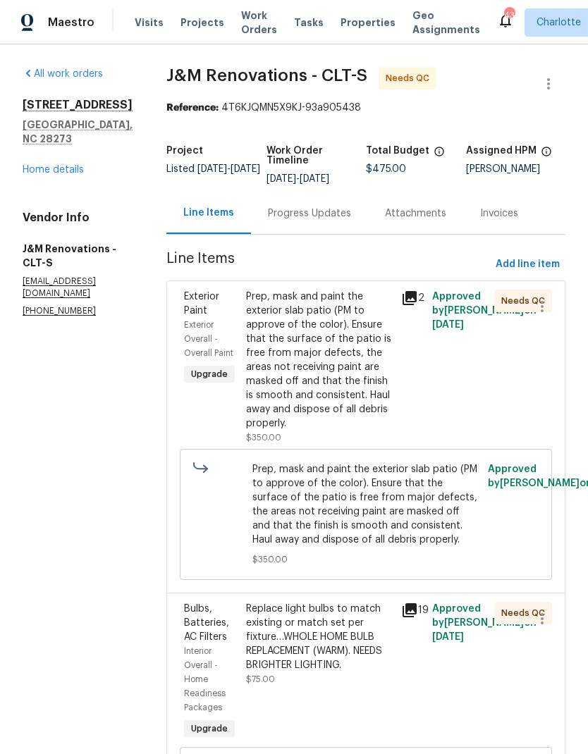
scroll to position [0, 0]
click at [241, 25] on span "Work Orders" at bounding box center [259, 22] width 36 height 28
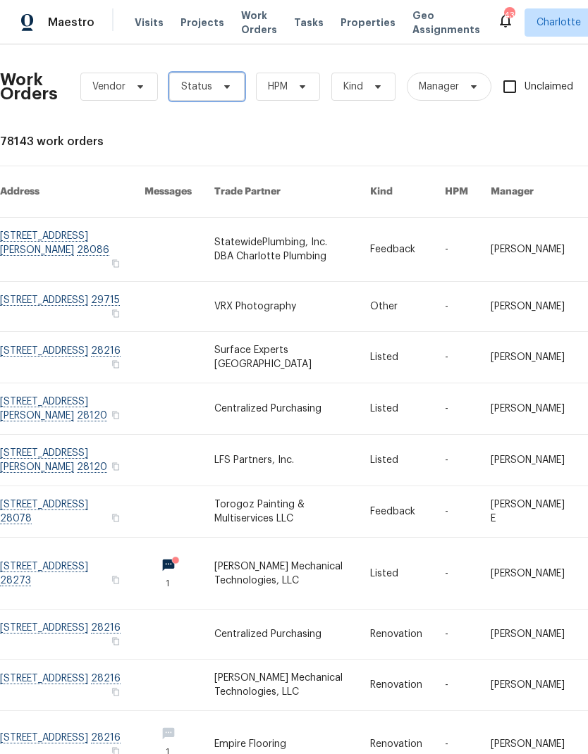
click at [221, 87] on icon at bounding box center [226, 86] width 11 height 11
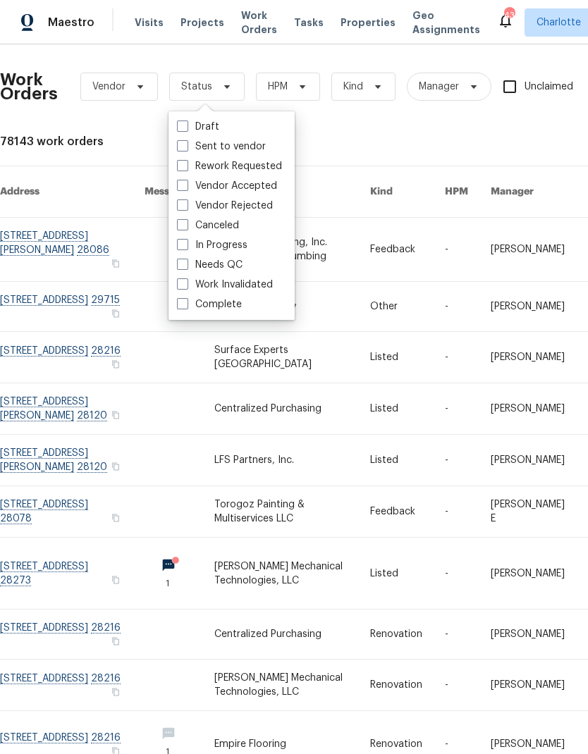
click at [229, 271] on label "Needs QC" at bounding box center [210, 265] width 66 height 14
click at [186, 267] on input "Needs QC" at bounding box center [181, 262] width 9 height 9
checkbox input "true"
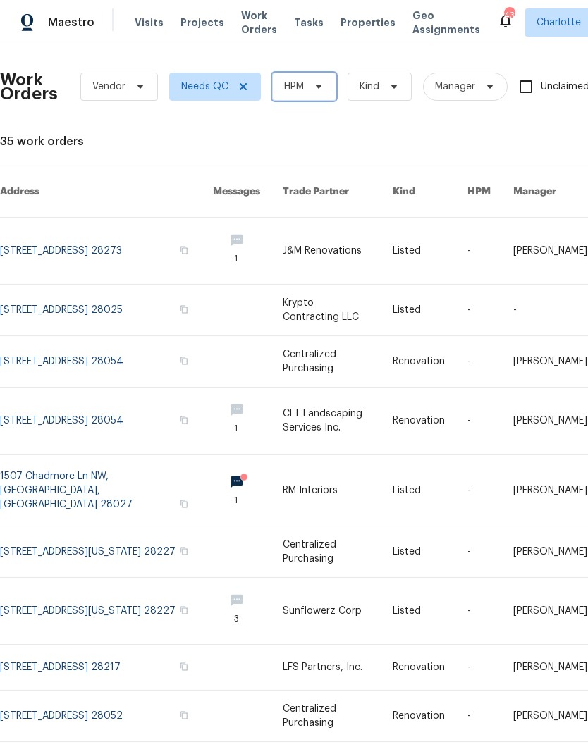
click at [312, 92] on span "HPM" at bounding box center [304, 87] width 64 height 28
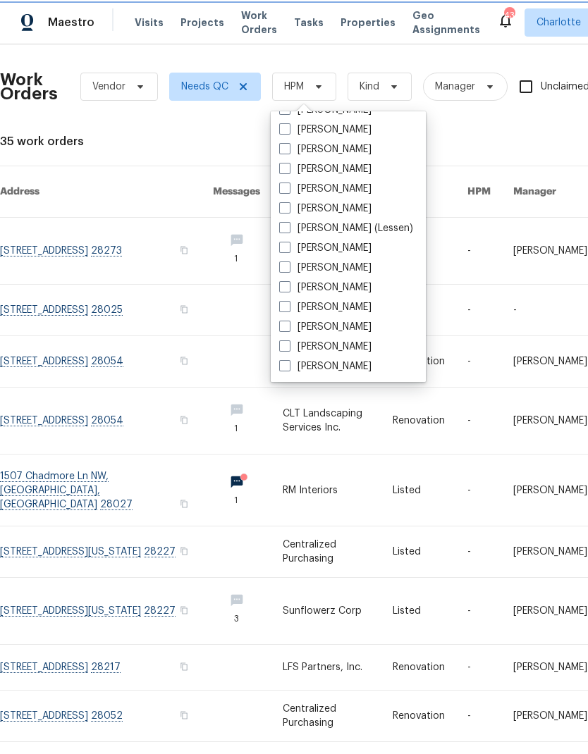
scroll to position [175, 0]
click at [348, 370] on label "[PERSON_NAME]" at bounding box center [325, 367] width 92 height 14
click at [288, 369] on input "[PERSON_NAME]" at bounding box center [283, 364] width 9 height 9
checkbox input "true"
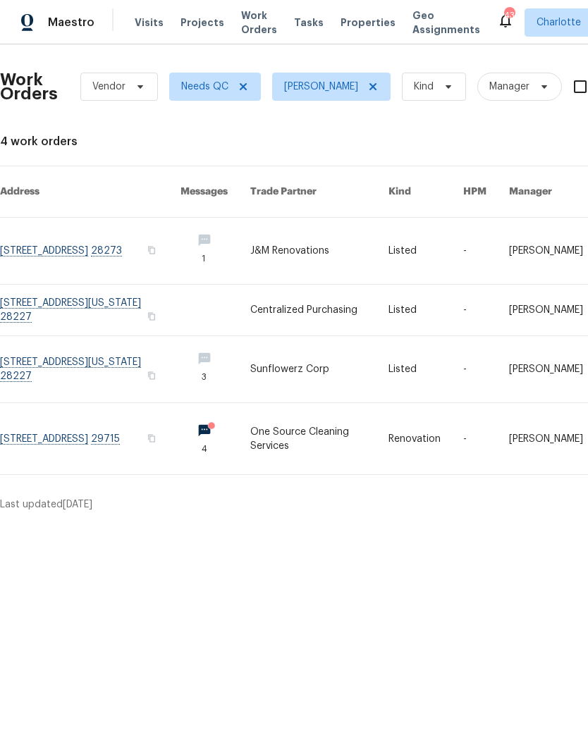
click at [133, 422] on link at bounding box center [90, 438] width 180 height 71
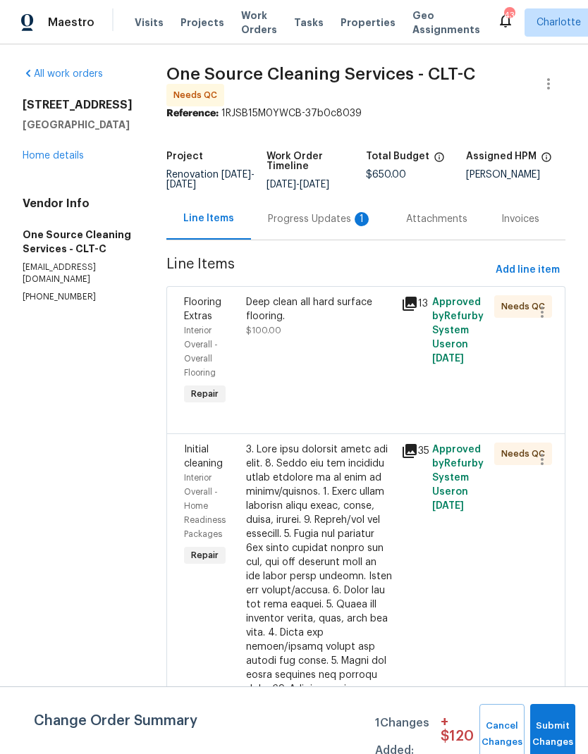
click at [326, 226] on div "Progress Updates 1" at bounding box center [320, 219] width 104 height 14
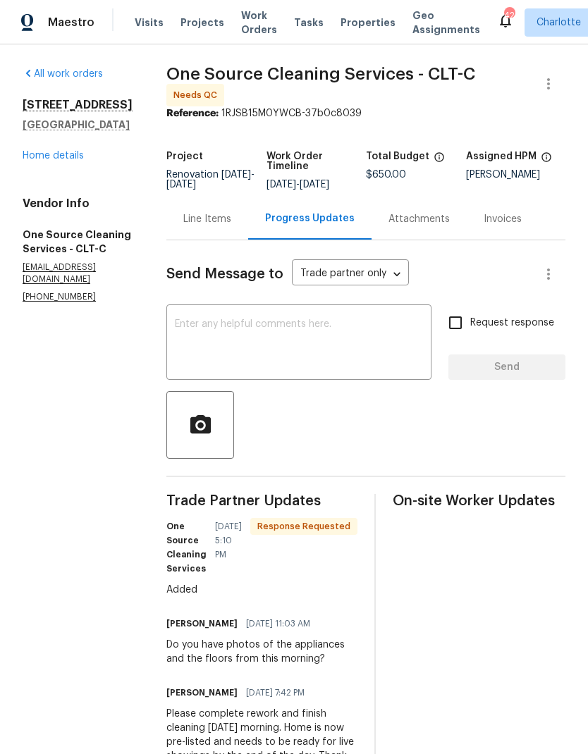
click at [261, 353] on textarea at bounding box center [299, 343] width 248 height 49
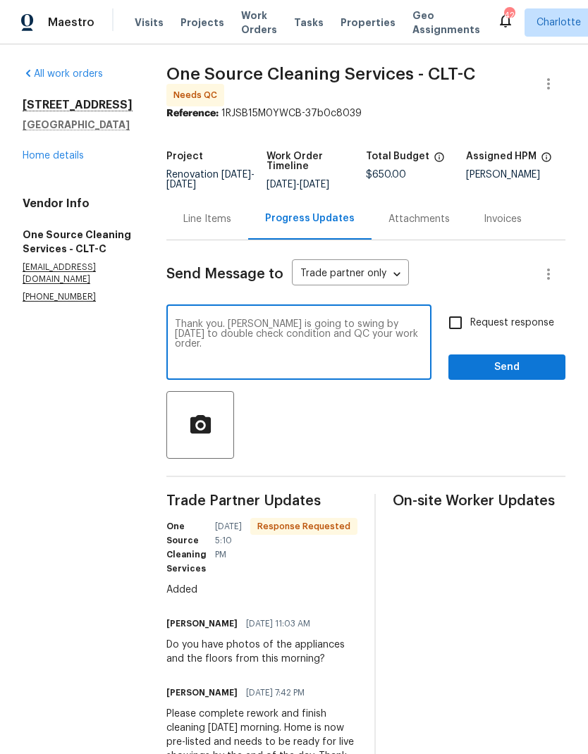
type textarea "Thank you. Billy is going to swing by on Thursday to double check condition and…"
click at [453, 321] on input "Request response" at bounding box center [456, 323] width 30 height 30
checkbox input "true"
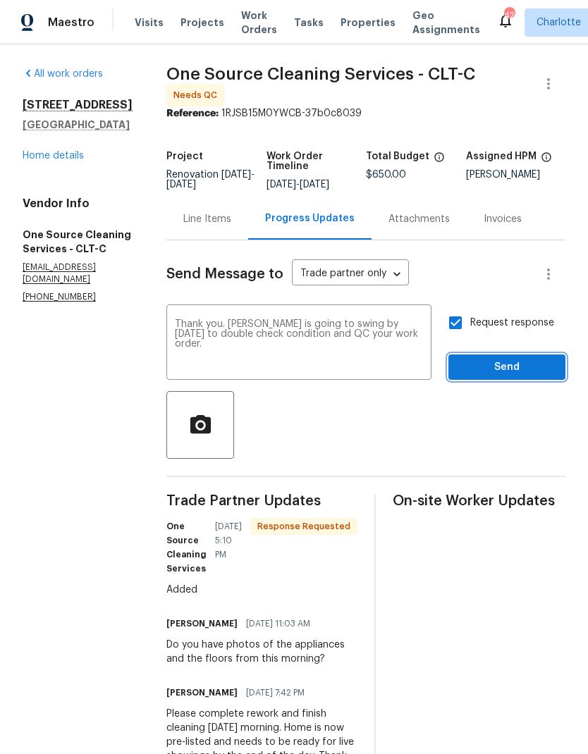
click at [498, 368] on button "Send" at bounding box center [506, 368] width 117 height 26
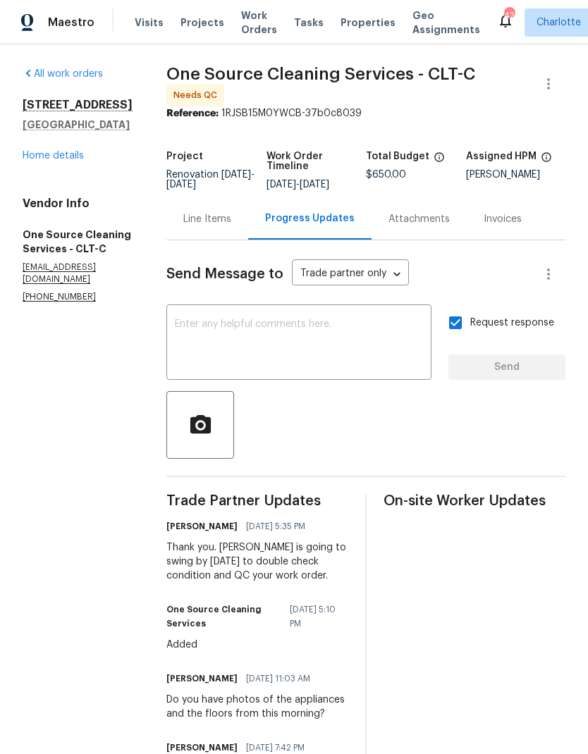
click at [262, 20] on span "Work Orders" at bounding box center [259, 22] width 36 height 28
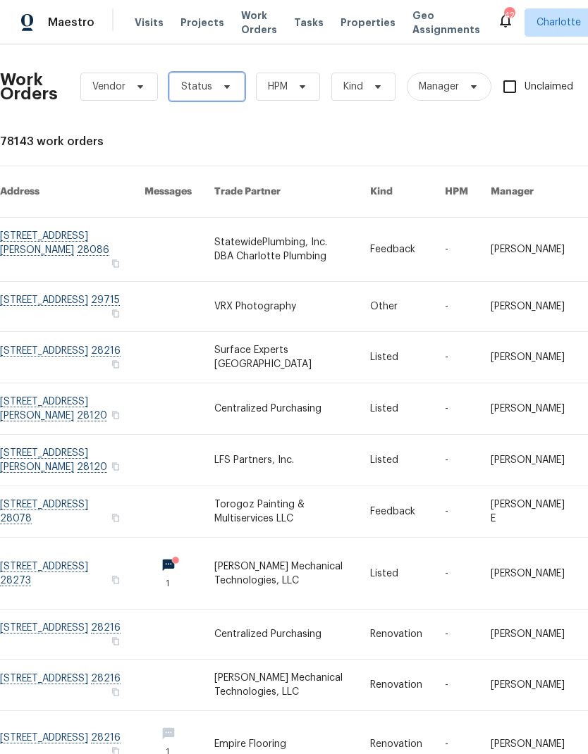
click at [221, 90] on icon at bounding box center [226, 86] width 11 height 11
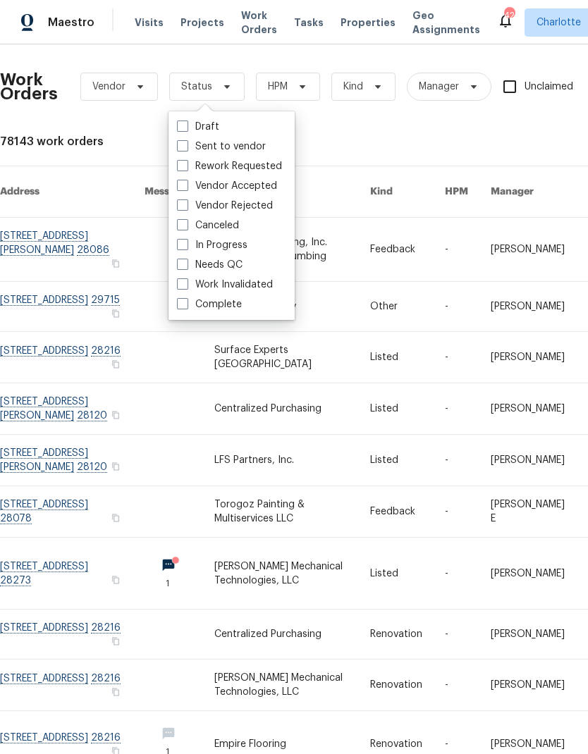
click at [235, 270] on label "Needs QC" at bounding box center [210, 265] width 66 height 14
click at [186, 267] on input "Needs QC" at bounding box center [181, 262] width 9 height 9
checkbox input "true"
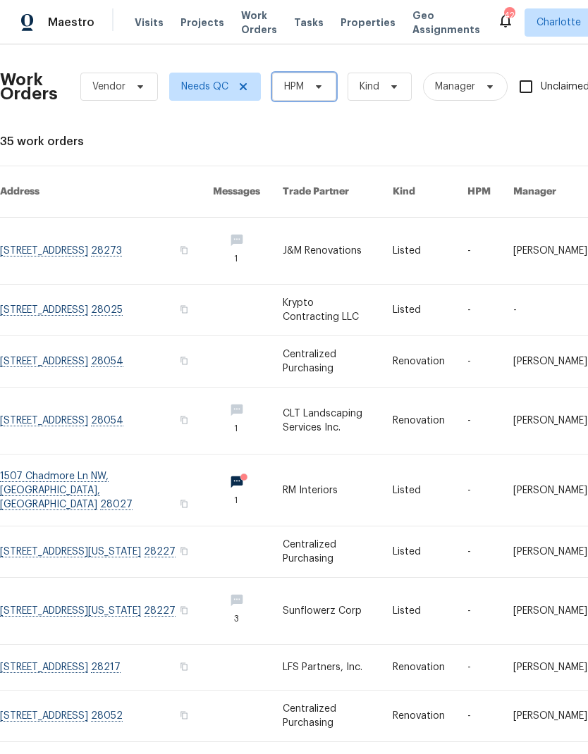
click at [335, 92] on span "HPM" at bounding box center [304, 87] width 64 height 28
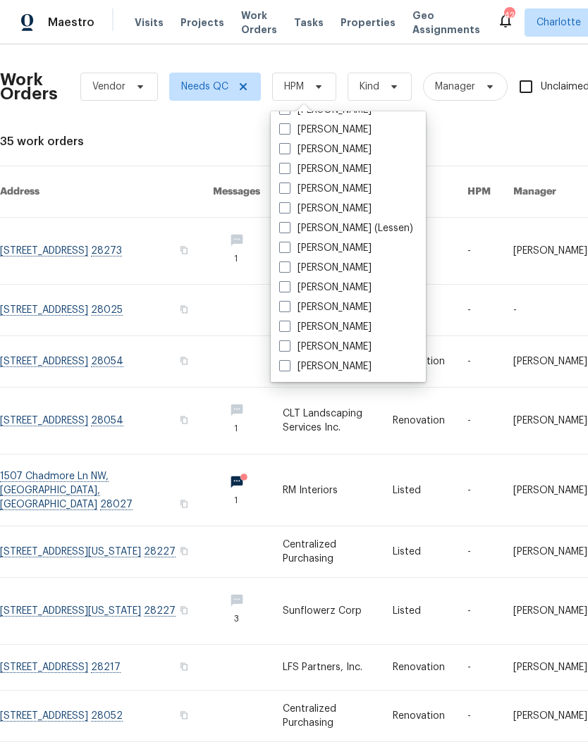
scroll to position [175, 0]
click at [336, 373] on label "[PERSON_NAME]" at bounding box center [325, 367] width 92 height 14
click at [288, 369] on input "[PERSON_NAME]" at bounding box center [283, 364] width 9 height 9
checkbox input "true"
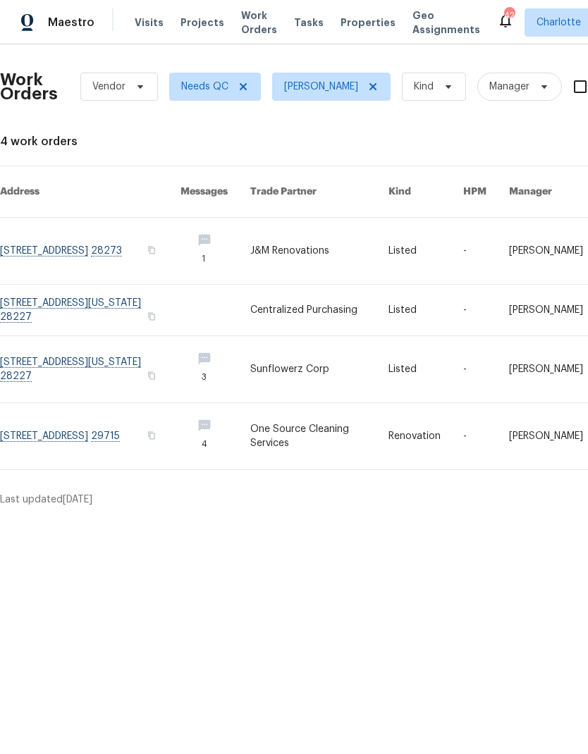
click at [417, 518] on html "Maestro Visits Projects Work Orders Tasks Properties Geo Assignments 42 Charlot…" at bounding box center [294, 259] width 588 height 518
click at [74, 36] on div "Maestro" at bounding box center [47, 22] width 94 height 28
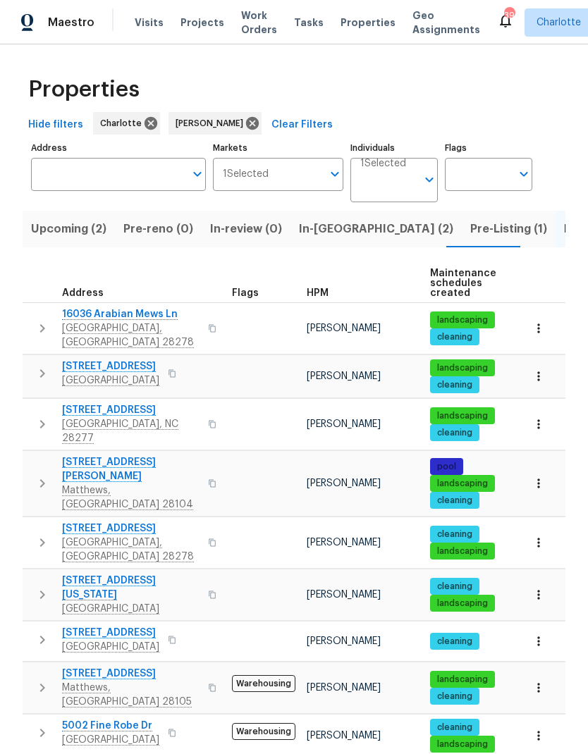
click at [329, 231] on span "In-reno (2)" at bounding box center [376, 229] width 154 height 20
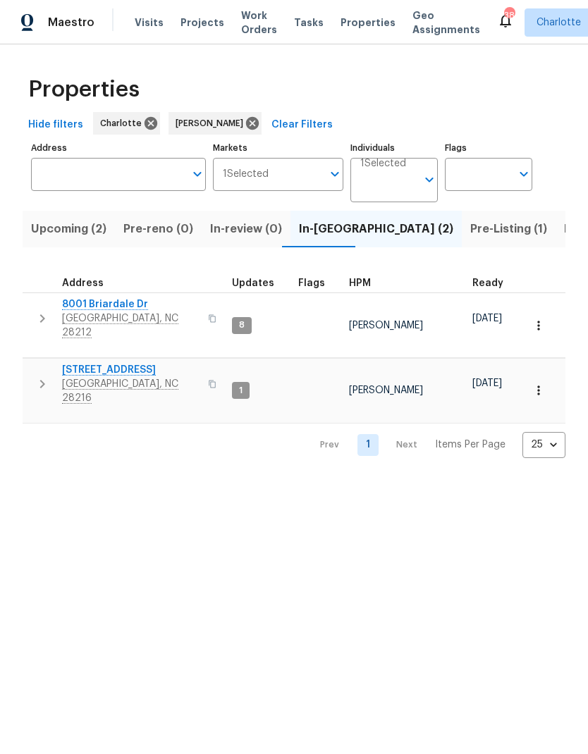
click at [123, 309] on span "8001 Briardale Dr" at bounding box center [130, 305] width 137 height 14
click at [81, 363] on span "9065 Cinnabay Dr" at bounding box center [130, 370] width 137 height 14
click at [404, 452] on html "Maestro Visits Projects Work Orders Tasks Properties Geo Assignments 38 Charlot…" at bounding box center [294, 240] width 588 height 481
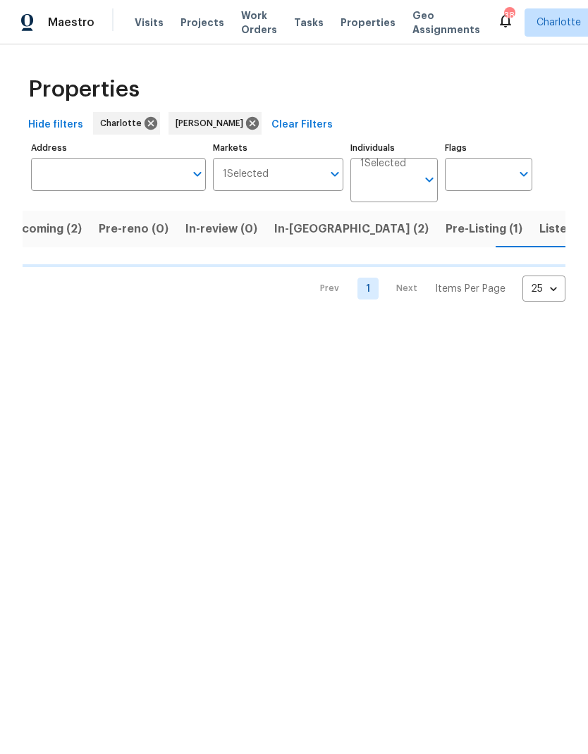
scroll to position [0, 25]
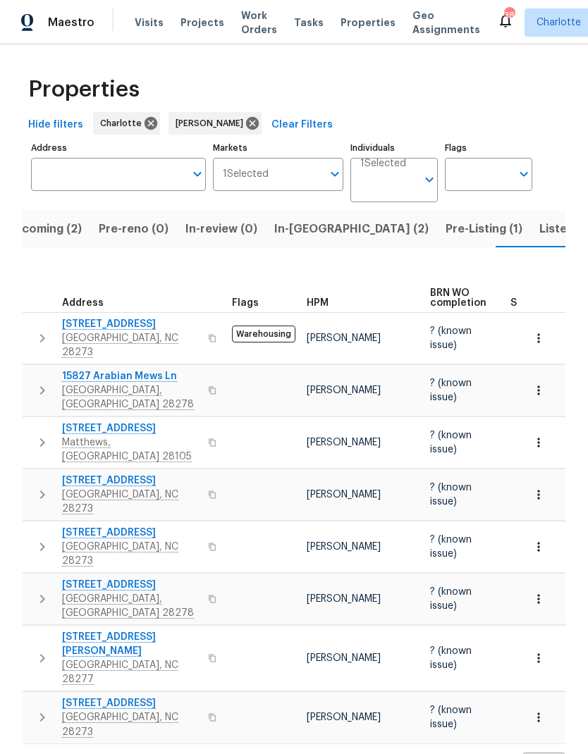
click at [303, 238] on span "In-reno (2)" at bounding box center [351, 229] width 154 height 20
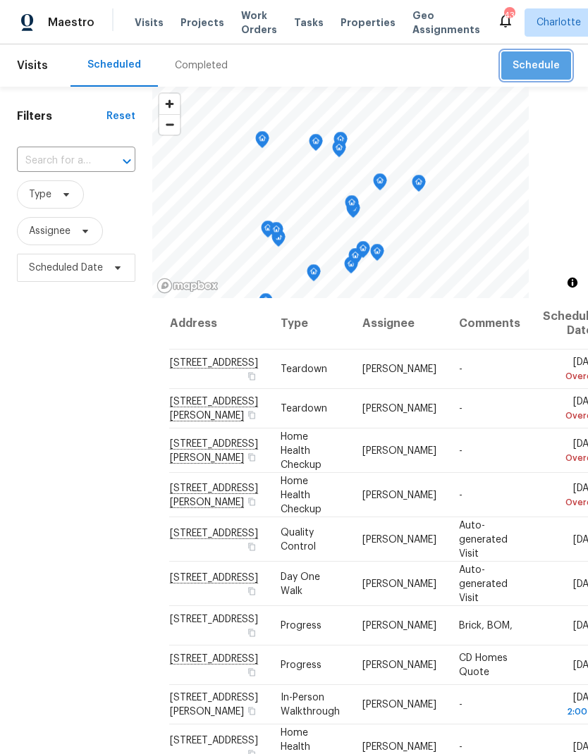
click at [540, 61] on span "Schedule" at bounding box center [536, 66] width 47 height 18
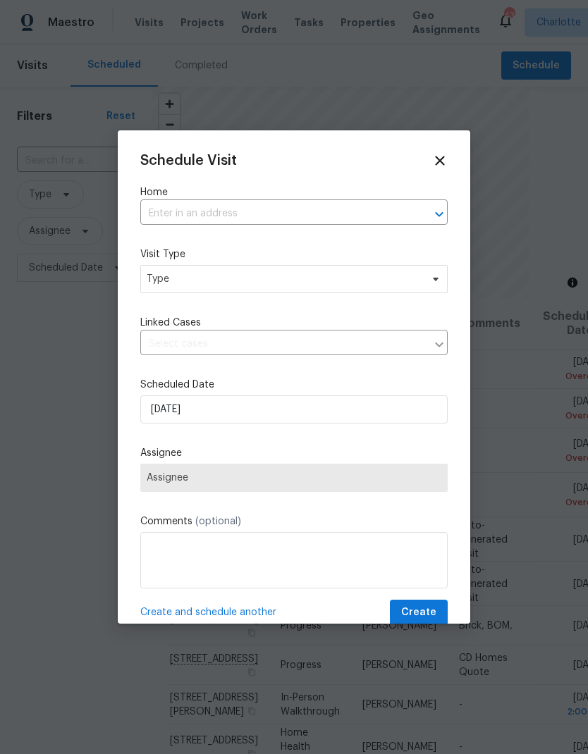
click at [219, 490] on span "Assignee" at bounding box center [293, 478] width 307 height 28
click at [408, 276] on span "Type" at bounding box center [284, 279] width 274 height 14
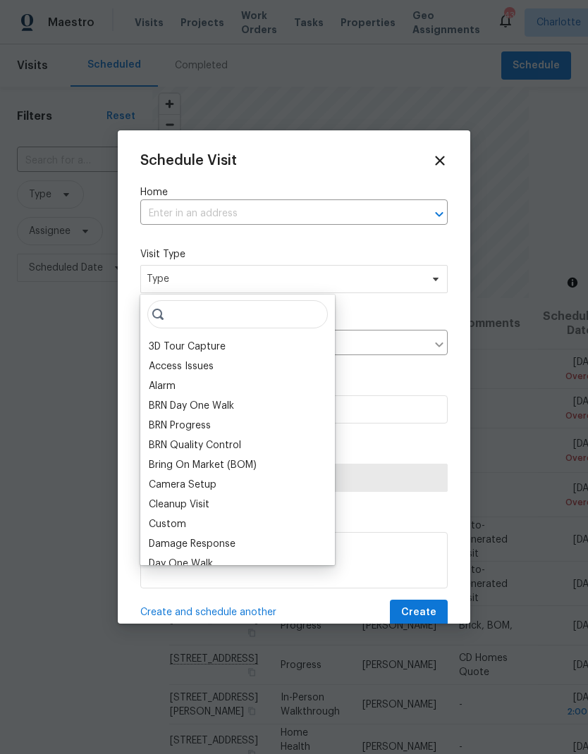
click at [339, 212] on input "text" at bounding box center [274, 214] width 268 height 22
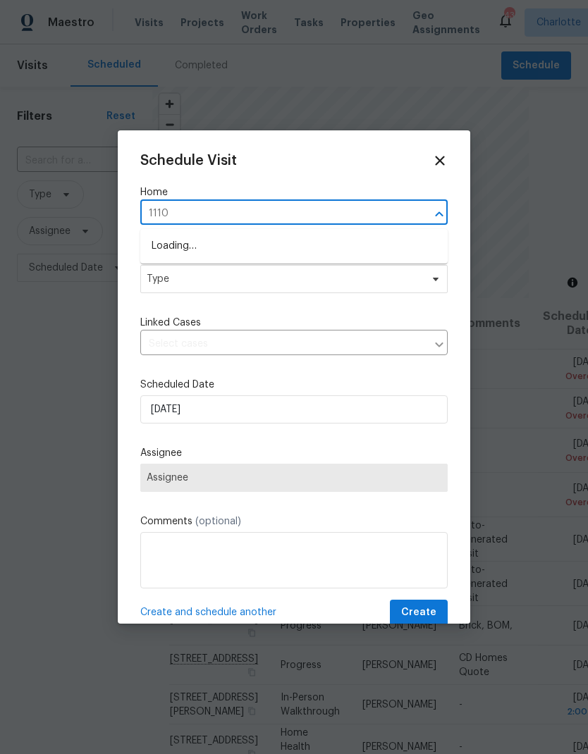
type input "11103"
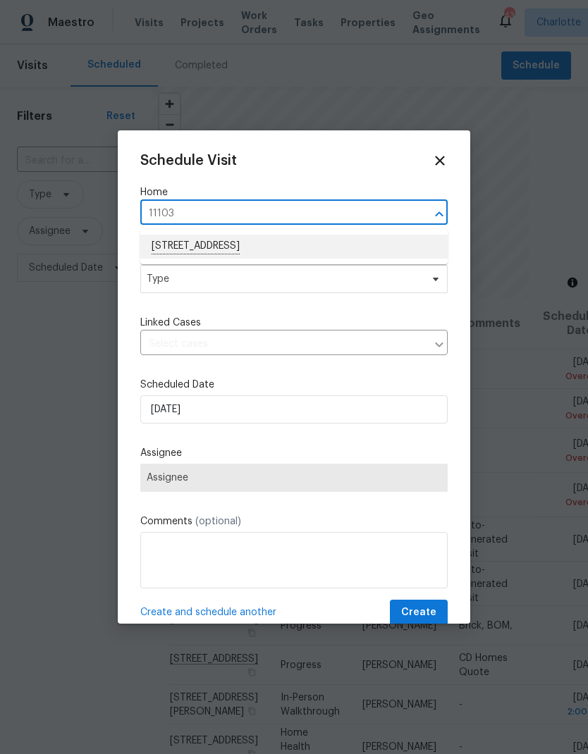
click at [317, 236] on li "11103 Fox Cove Dr, Charlotte, NC 28273" at bounding box center [293, 247] width 307 height 24
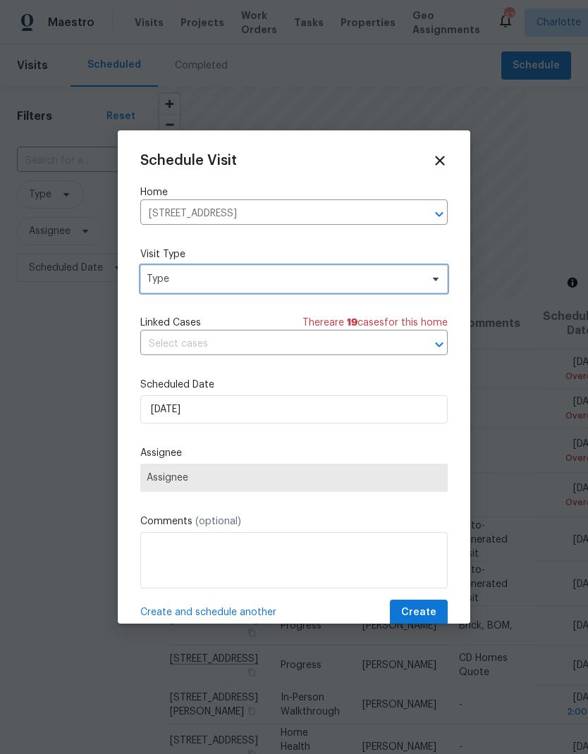
click at [326, 283] on span "Type" at bounding box center [284, 279] width 274 height 14
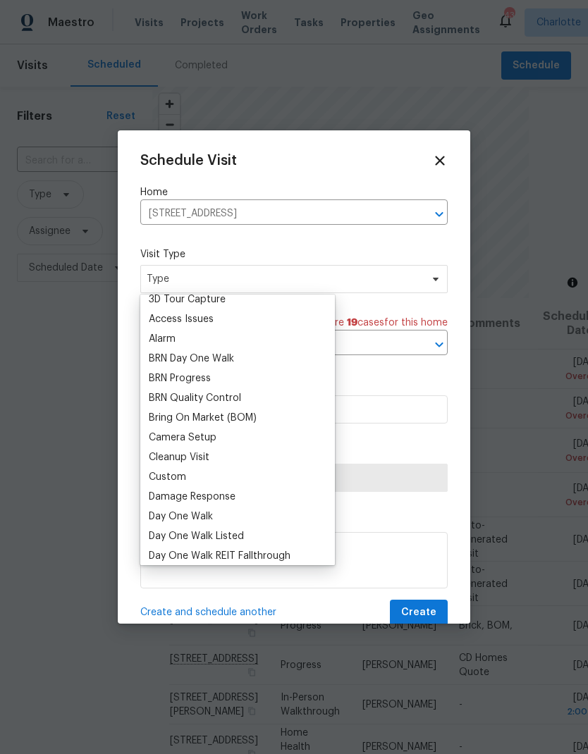
scroll to position [102, 0]
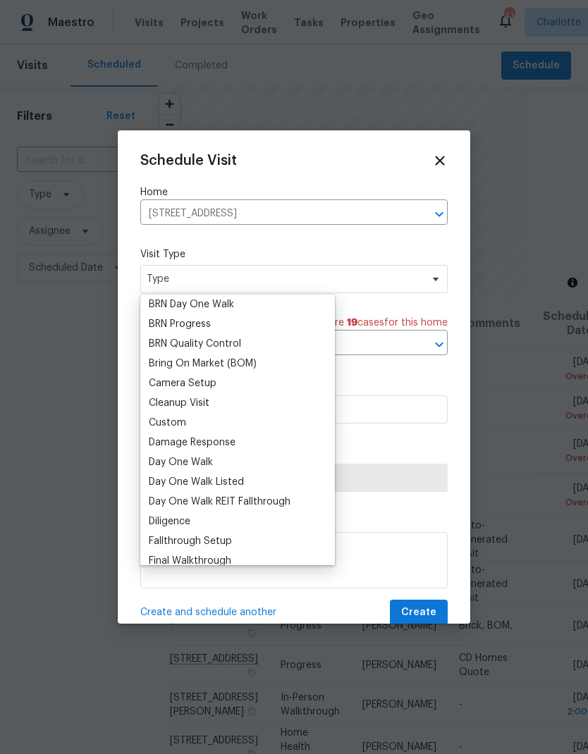
click at [201, 422] on div "Custom" at bounding box center [238, 423] width 186 height 20
click at [182, 420] on div "Custom" at bounding box center [167, 423] width 37 height 14
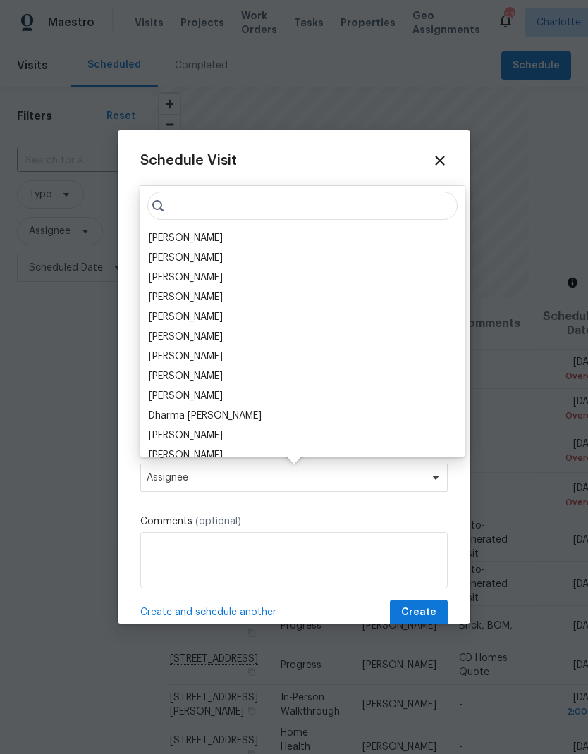
click at [283, 195] on input "search" at bounding box center [302, 206] width 310 height 28
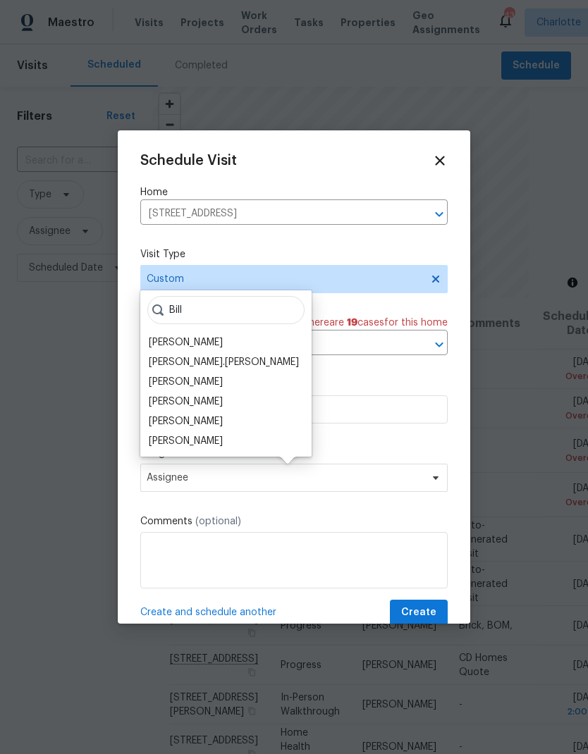
type input "Bill"
click at [186, 384] on div "Billy Towle" at bounding box center [186, 382] width 74 height 14
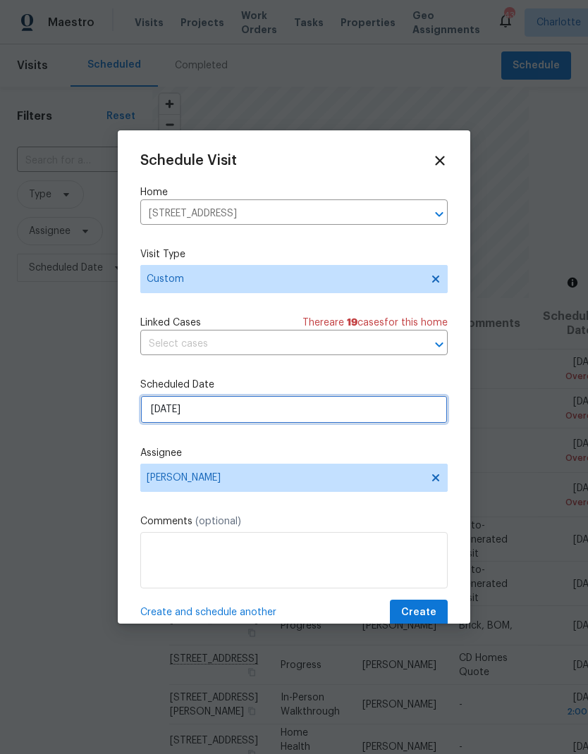
click at [243, 411] on input "9/23/2025" at bounding box center [293, 410] width 307 height 28
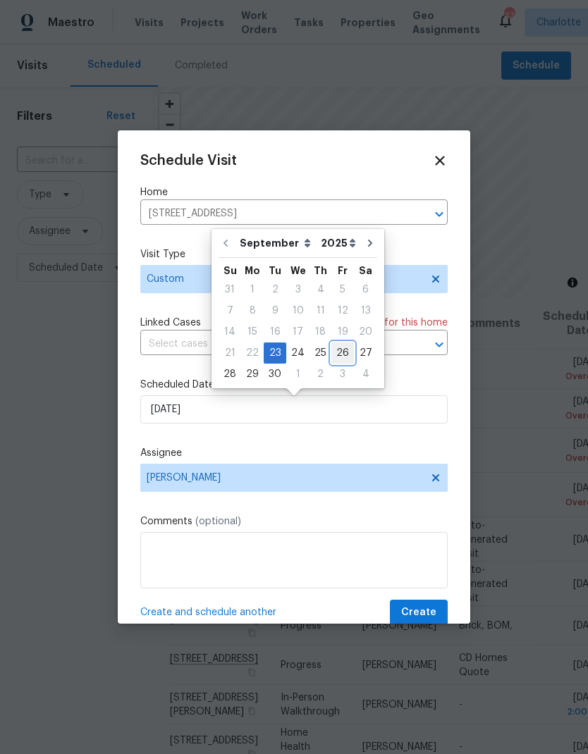
click at [334, 356] on div "26" at bounding box center [342, 353] width 23 height 20
type input "9/26/2025"
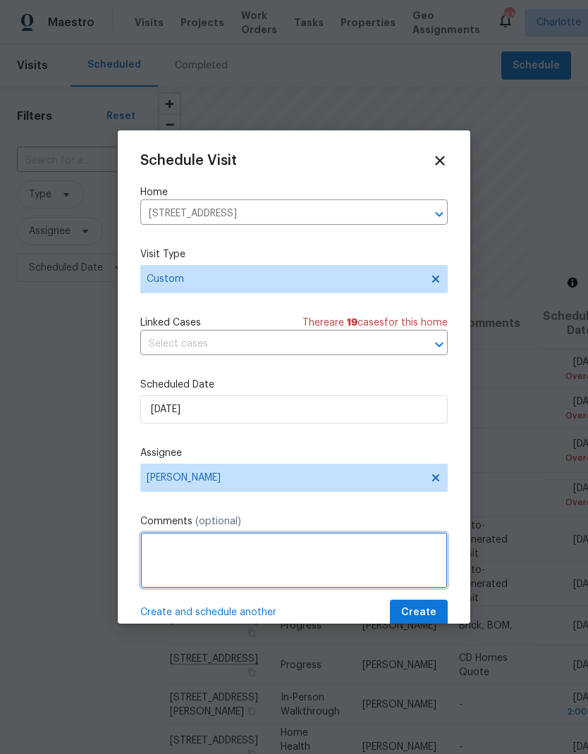
click at [274, 562] on textarea at bounding box center [293, 560] width 307 height 56
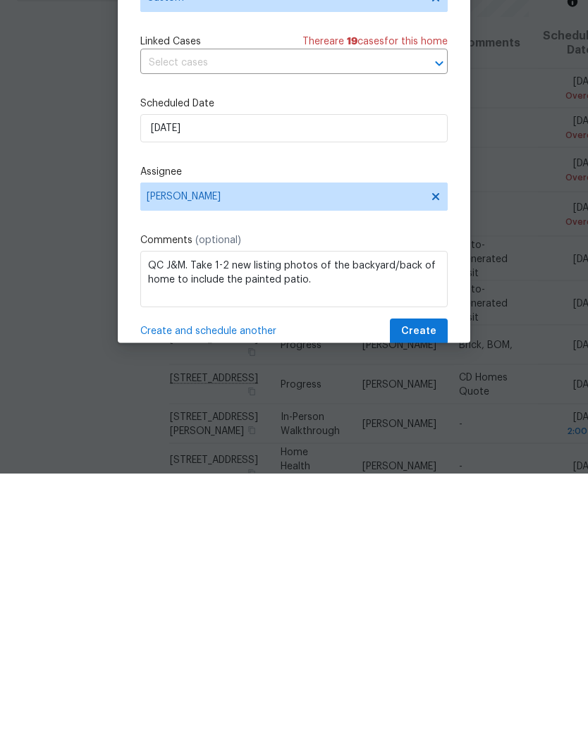
scroll to position [56, 0]
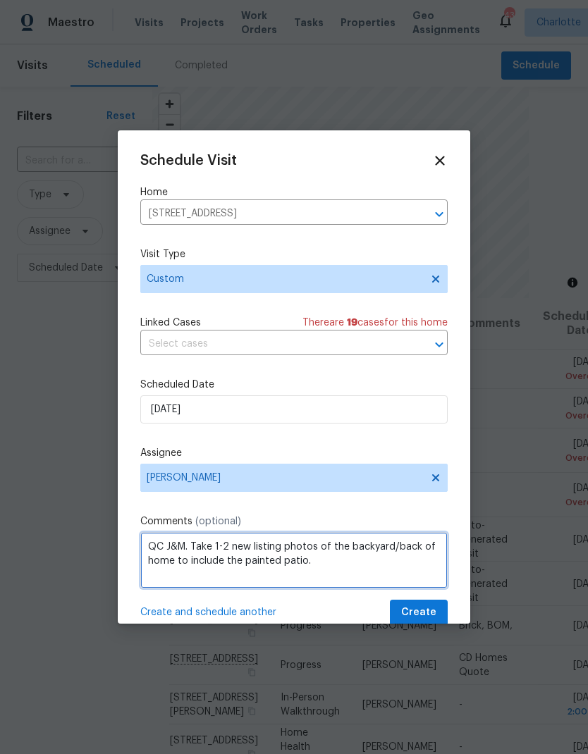
type textarea "QC J&M. Take 1-2 new listing photos of the backyard/back of home to include the…"
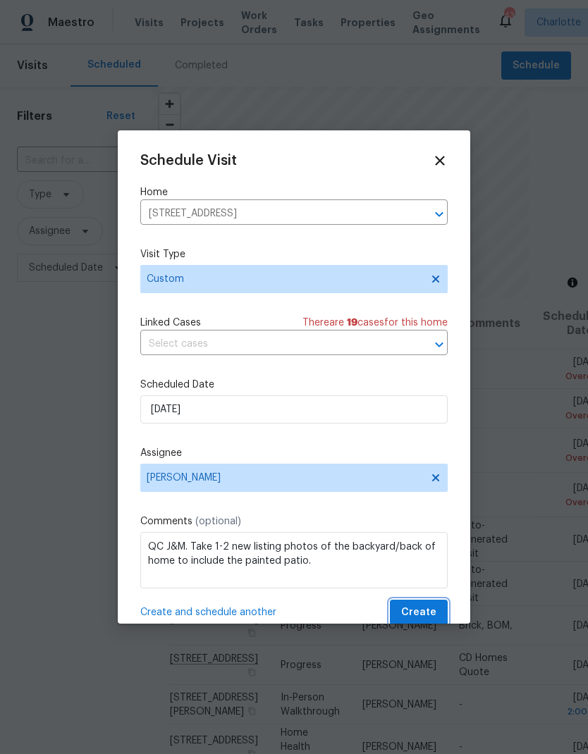
click at [436, 608] on span "Create" at bounding box center [418, 613] width 35 height 18
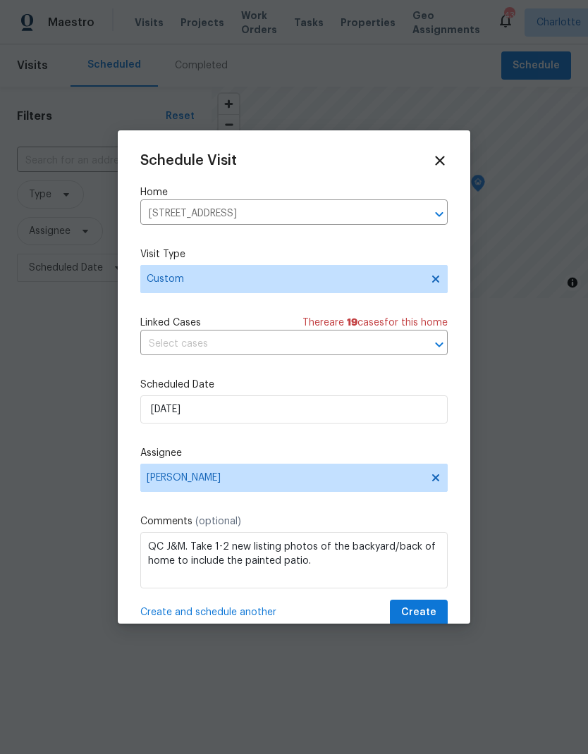
scroll to position [0, 0]
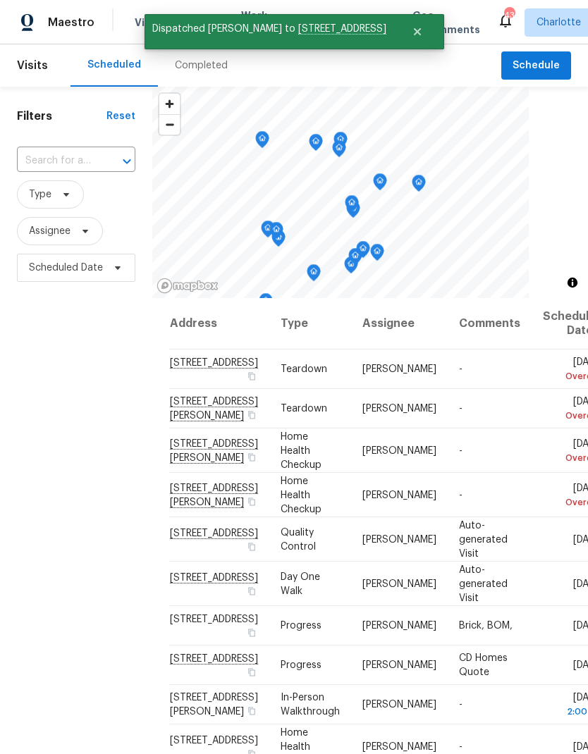
click at [81, 29] on span "Maestro" at bounding box center [71, 23] width 47 height 14
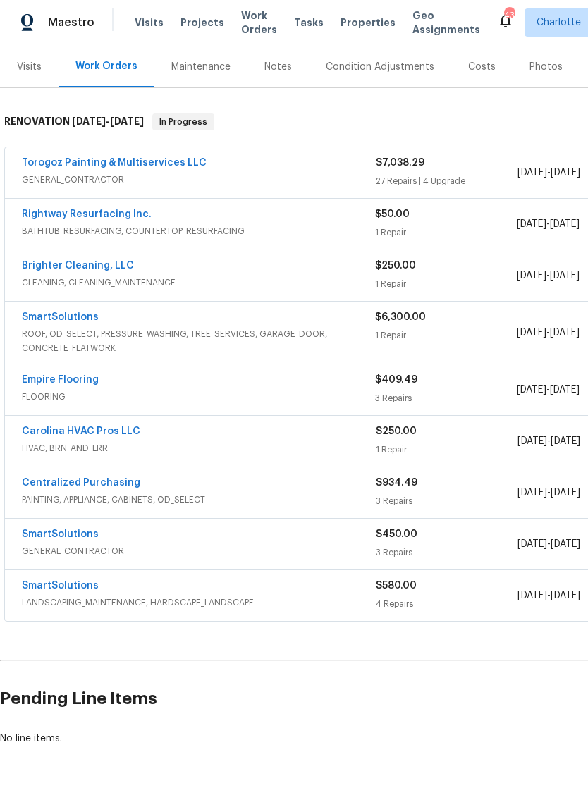
scroll to position [167, 0]
click at [82, 379] on link "Empire Flooring" at bounding box center [60, 381] width 77 height 10
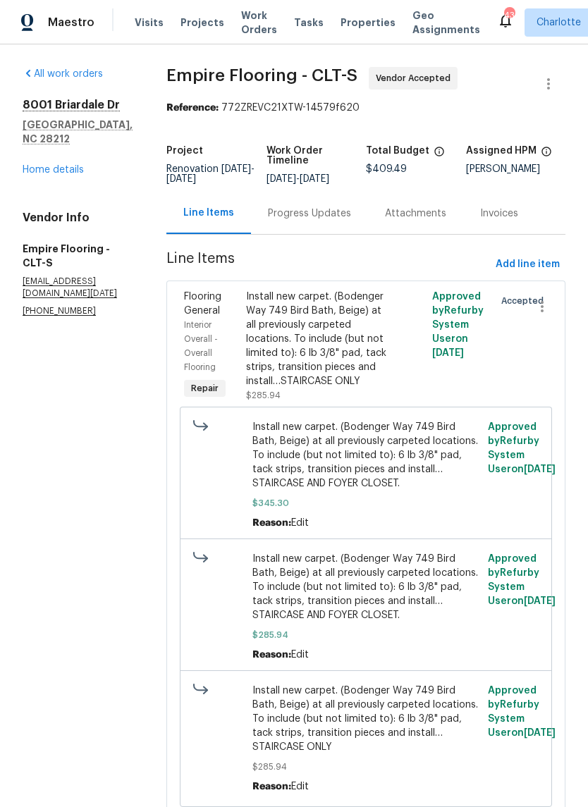
click at [341, 231] on div "Progress Updates" at bounding box center [309, 213] width 117 height 42
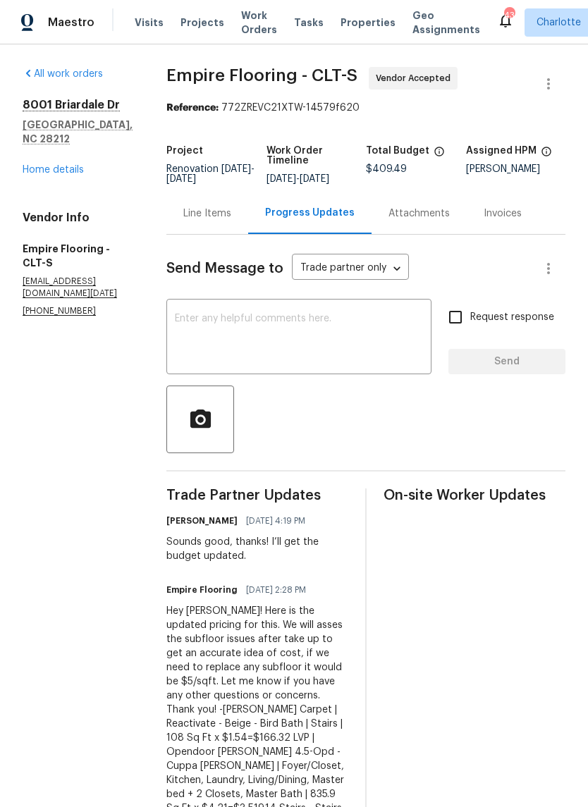
click at [231, 221] on div "Line Items" at bounding box center [207, 214] width 48 height 14
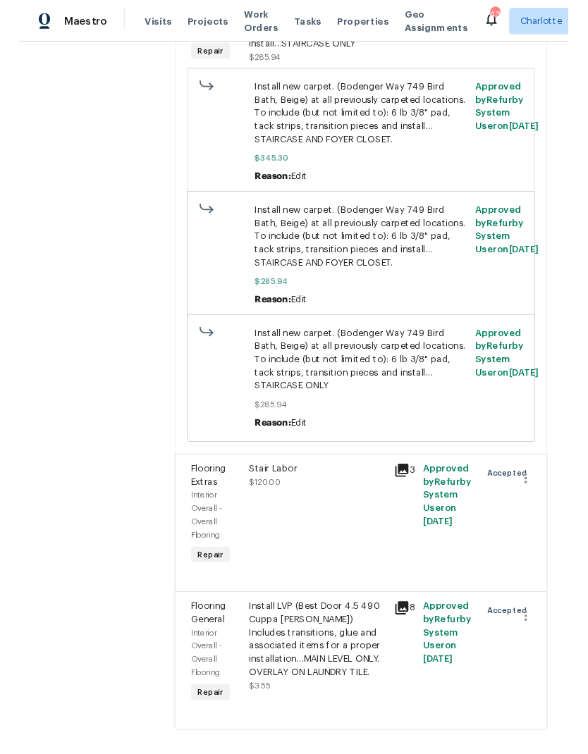
scroll to position [334, 0]
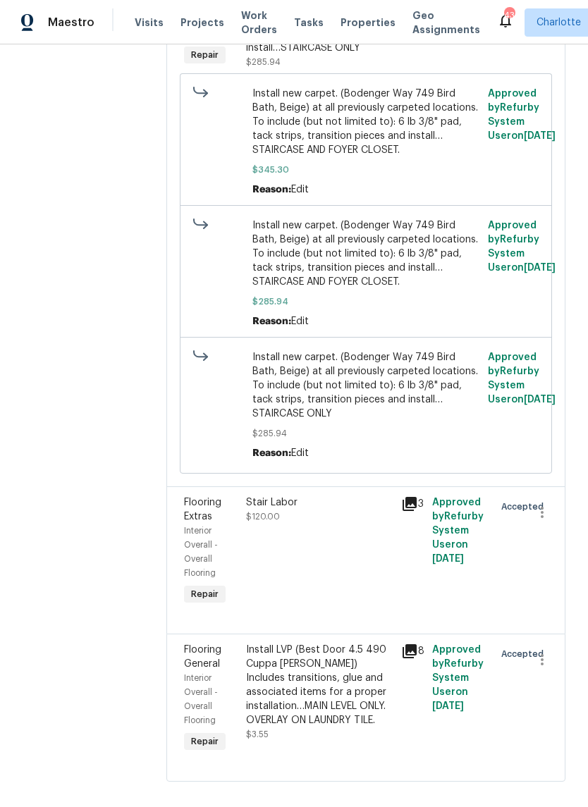
click at [344, 524] on div "Stair Labor $120.00" at bounding box center [319, 510] width 147 height 28
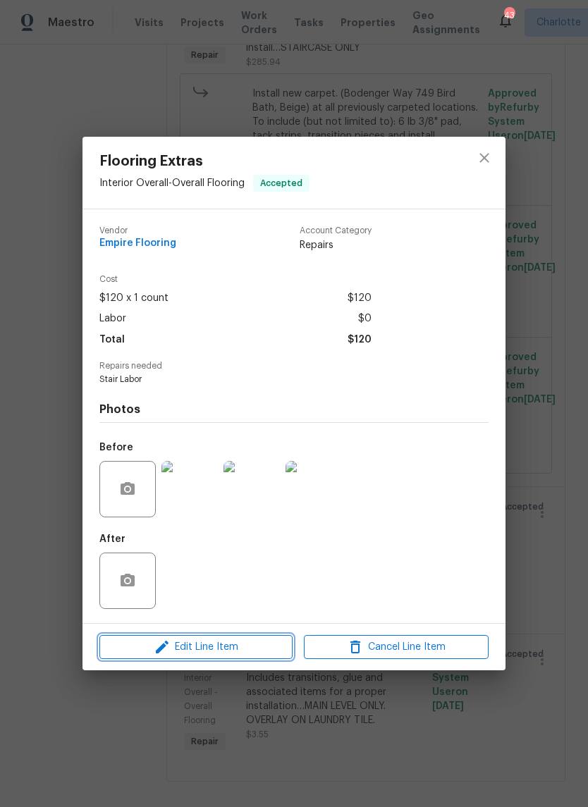
click at [247, 653] on span "Edit Line Item" at bounding box center [196, 648] width 185 height 18
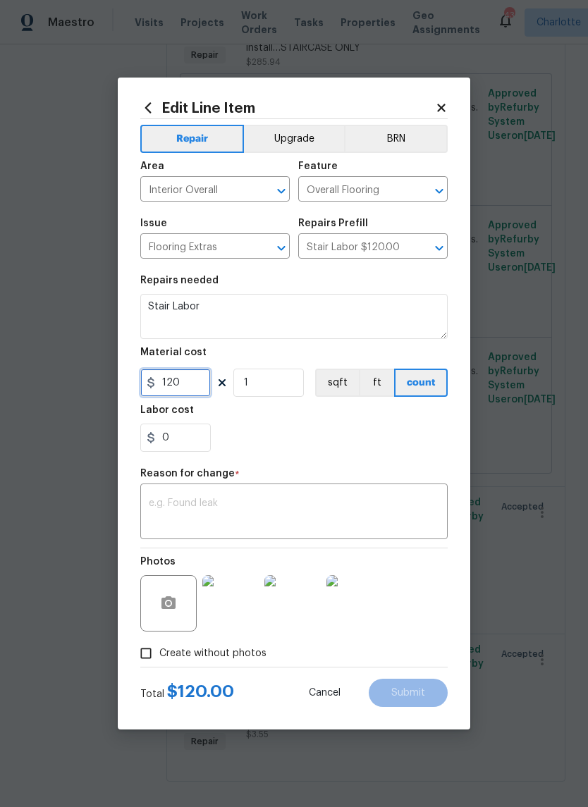
click at [202, 373] on input "120" at bounding box center [175, 383] width 71 height 28
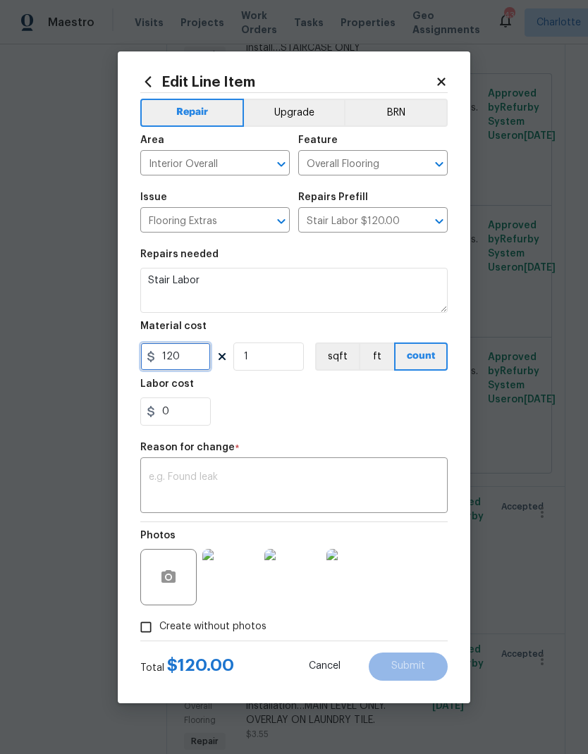
click at [187, 365] on input "120" at bounding box center [175, 357] width 71 height 28
click at [276, 351] on input "1" at bounding box center [268, 357] width 71 height 28
type input "7.5"
click at [284, 362] on input "1" at bounding box center [268, 357] width 71 height 28
type input "11"
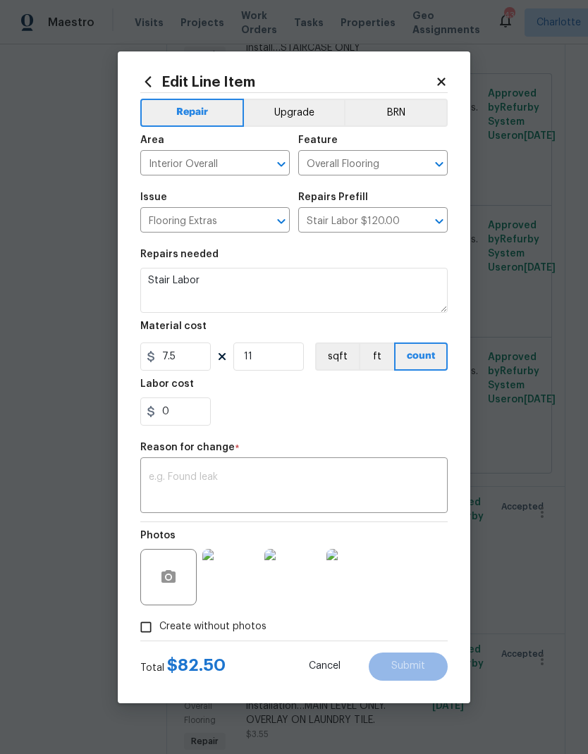
click at [301, 480] on textarea at bounding box center [294, 487] width 290 height 30
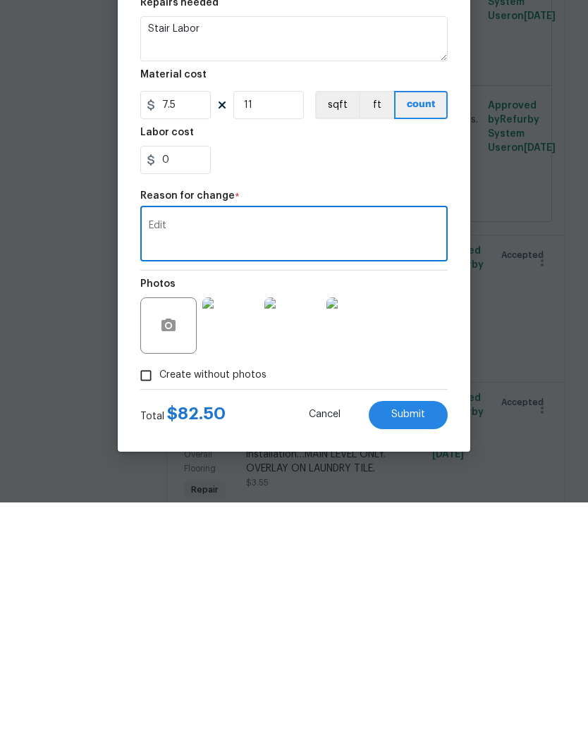
scroll to position [56, 0]
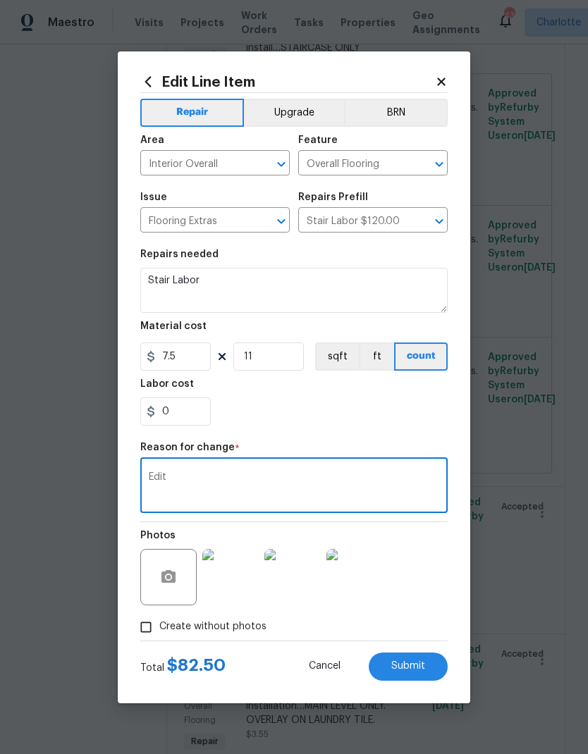
type textarea "Edit"
click at [419, 663] on span "Submit" at bounding box center [408, 666] width 34 height 11
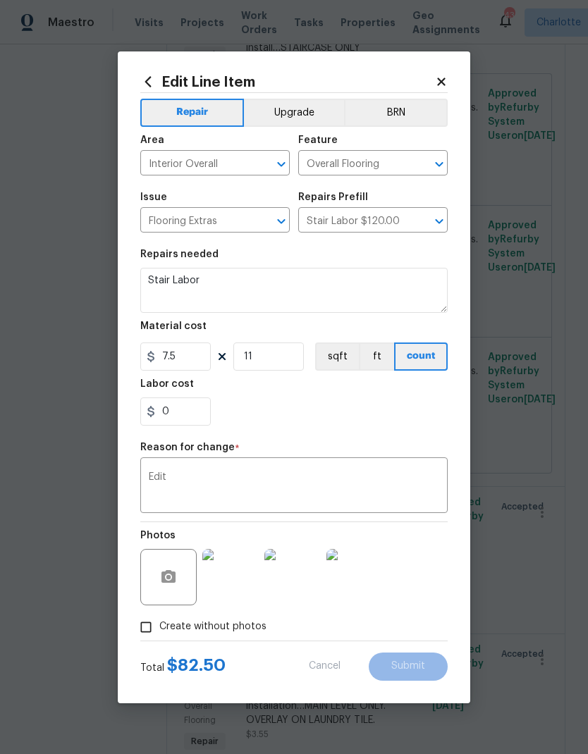
type input "1"
type input "120"
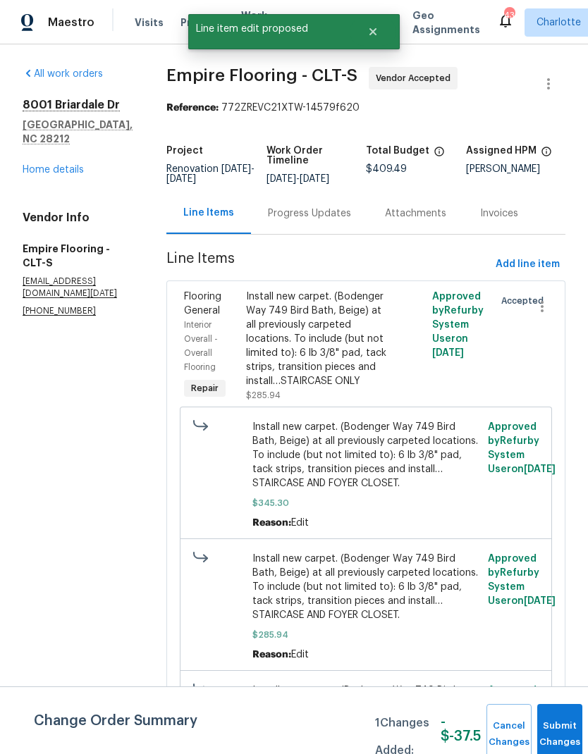
scroll to position [0, 0]
click at [337, 207] on div "Progress Updates" at bounding box center [309, 214] width 83 height 14
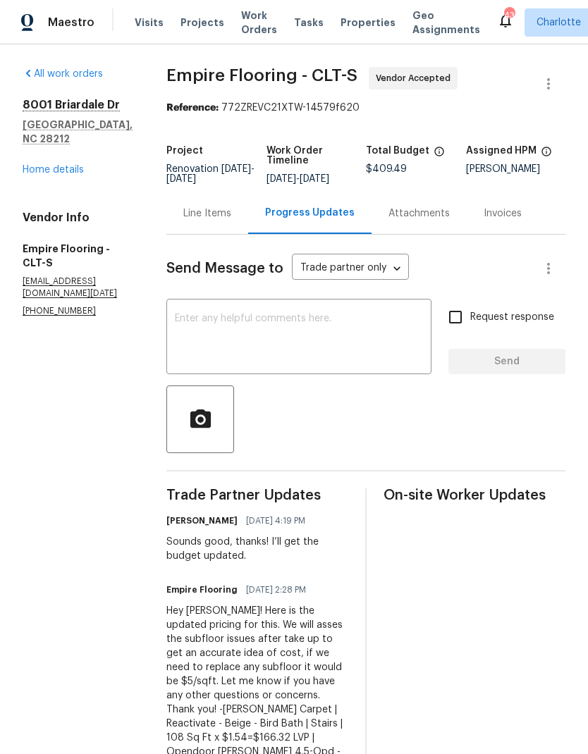
click at [248, 226] on div "Line Items" at bounding box center [207, 213] width 82 height 42
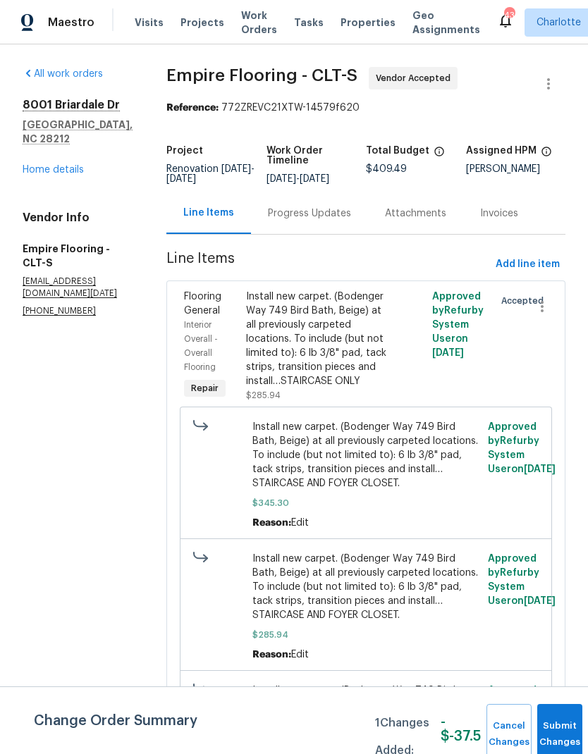
click at [359, 326] on div "Install new carpet. (Bodenger Way 749 Bird Bath, Beige) at all previously carpe…" at bounding box center [319, 339] width 147 height 99
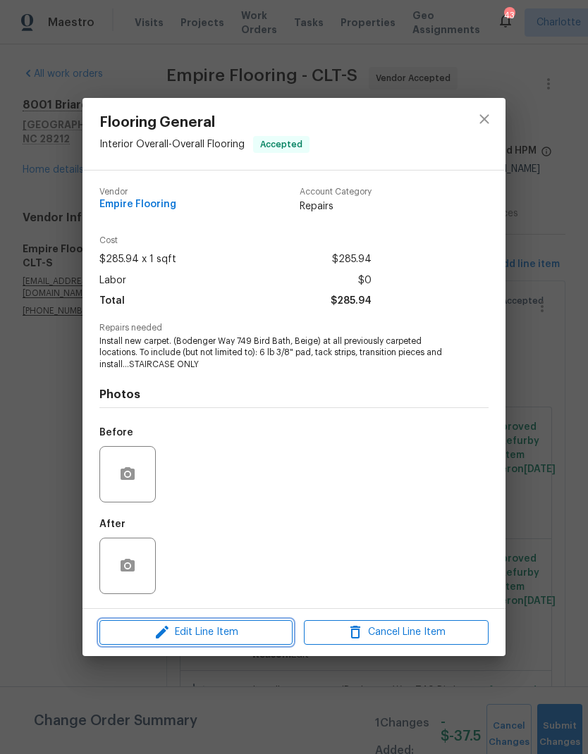
click at [224, 641] on span "Edit Line Item" at bounding box center [196, 633] width 185 height 18
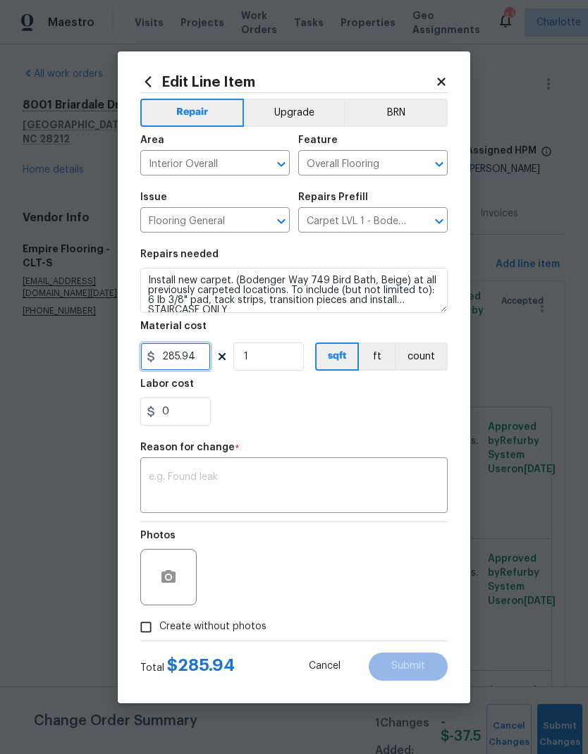
click at [200, 360] on input "285.94" at bounding box center [175, 357] width 71 height 28
click at [197, 362] on input "0" at bounding box center [175, 357] width 71 height 28
type input "166.32"
click at [304, 488] on textarea at bounding box center [294, 487] width 290 height 30
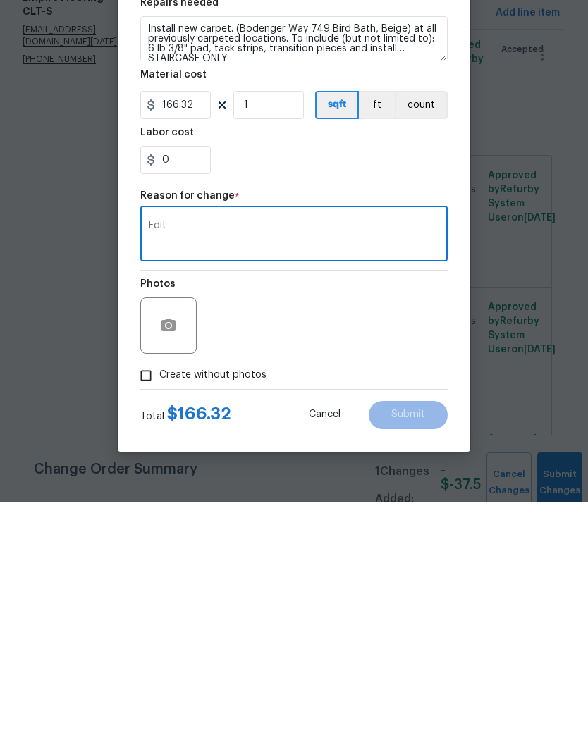
scroll to position [56, 0]
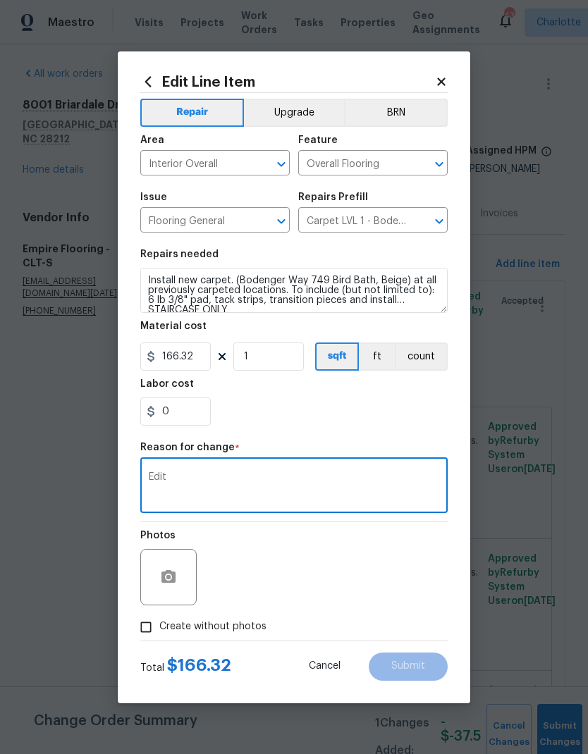
type textarea "Edit"
click at [327, 446] on div "Reason for change *" at bounding box center [293, 452] width 307 height 18
click at [444, 82] on icon at bounding box center [441, 82] width 8 height 8
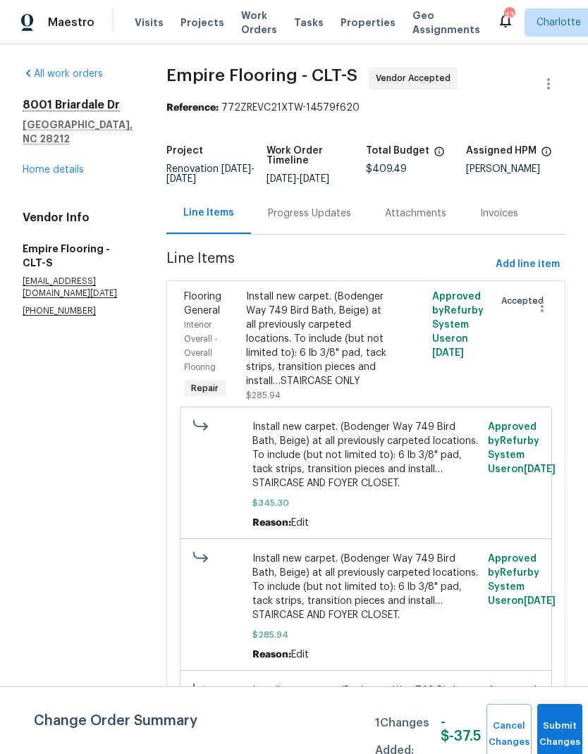
click at [341, 192] on div "Progress Updates" at bounding box center [309, 213] width 117 height 42
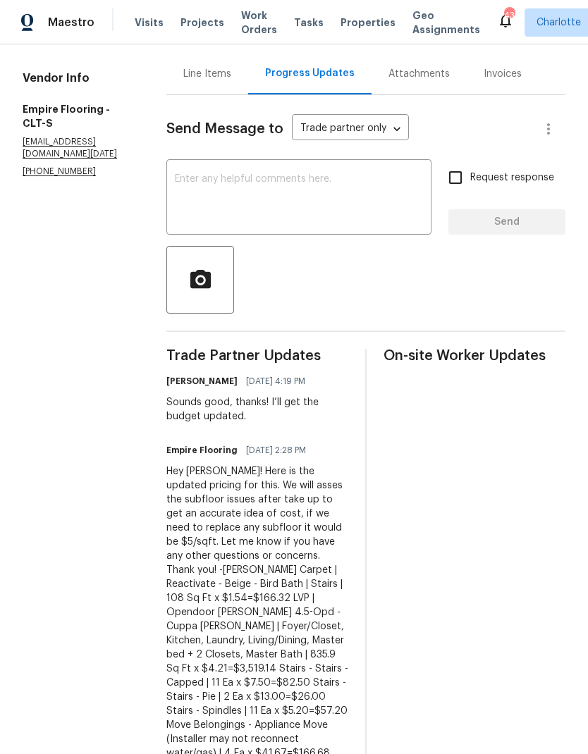
scroll to position [123, 0]
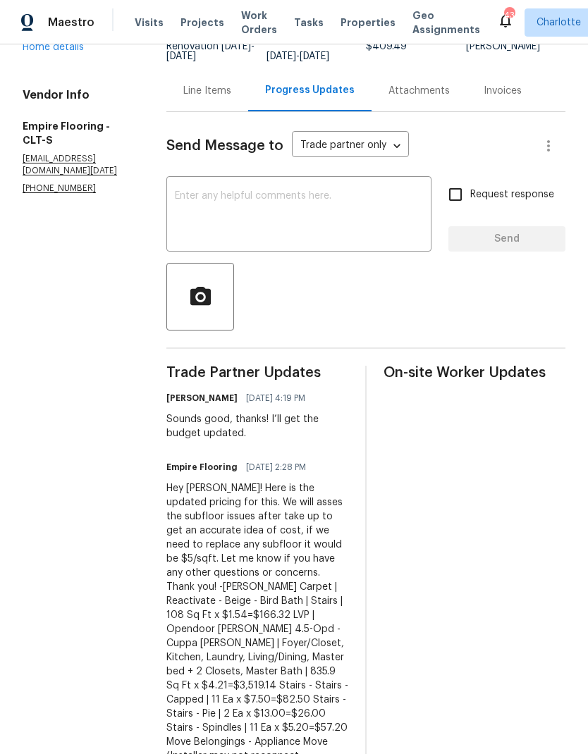
click at [233, 111] on div "Line Items" at bounding box center [207, 91] width 82 height 42
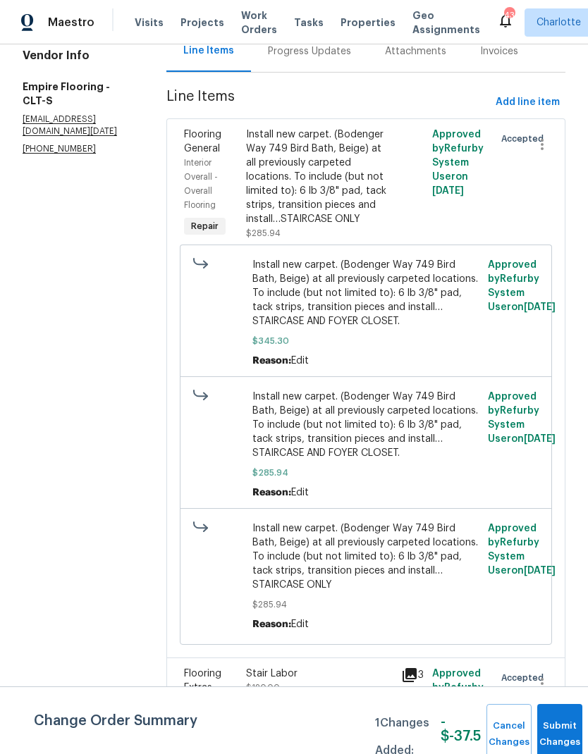
scroll to position [161, 0]
click at [357, 174] on div "Install new carpet. (Bodenger Way 749 Bird Bath, Beige) at all previously carpe…" at bounding box center [319, 177] width 147 height 99
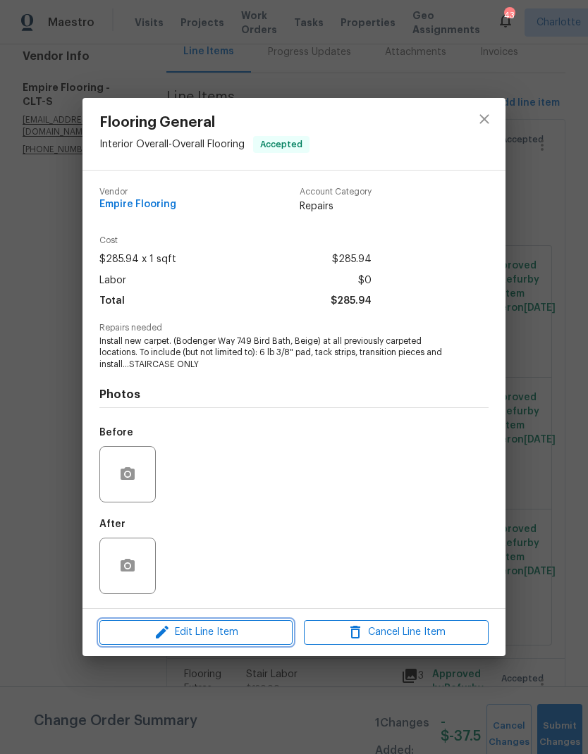
click at [245, 644] on button "Edit Line Item" at bounding box center [195, 632] width 193 height 25
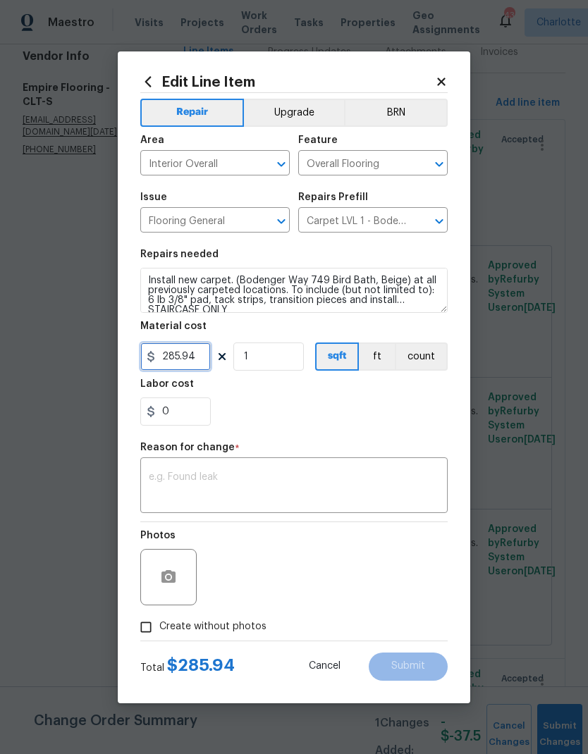
click at [195, 355] on input "285.94" at bounding box center [175, 357] width 71 height 28
type input "166.32"
click at [306, 492] on textarea at bounding box center [294, 487] width 290 height 30
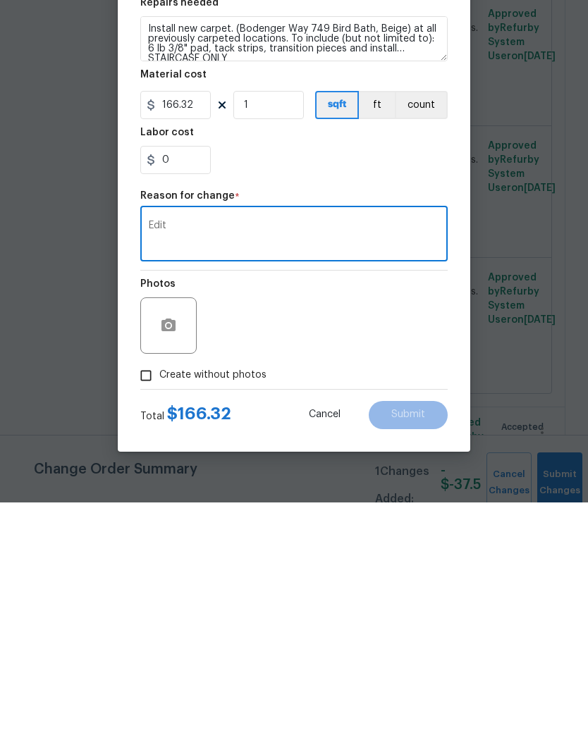
scroll to position [56, 0]
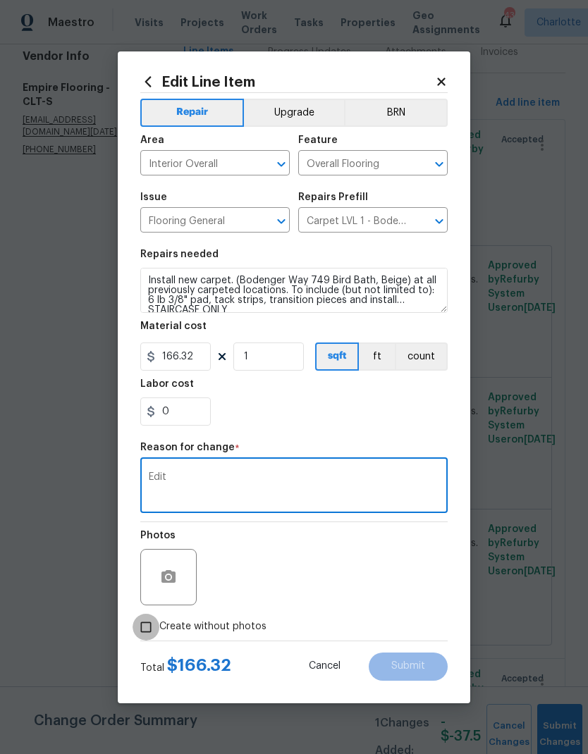
type textarea "Edit"
click at [150, 629] on input "Create without photos" at bounding box center [146, 627] width 27 height 27
checkbox input "true"
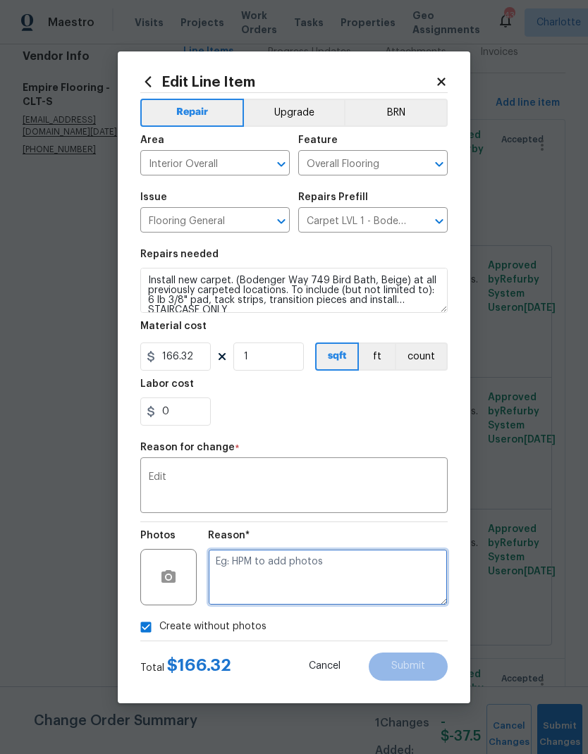
click at [314, 567] on textarea at bounding box center [328, 577] width 240 height 56
type textarea "N/A"
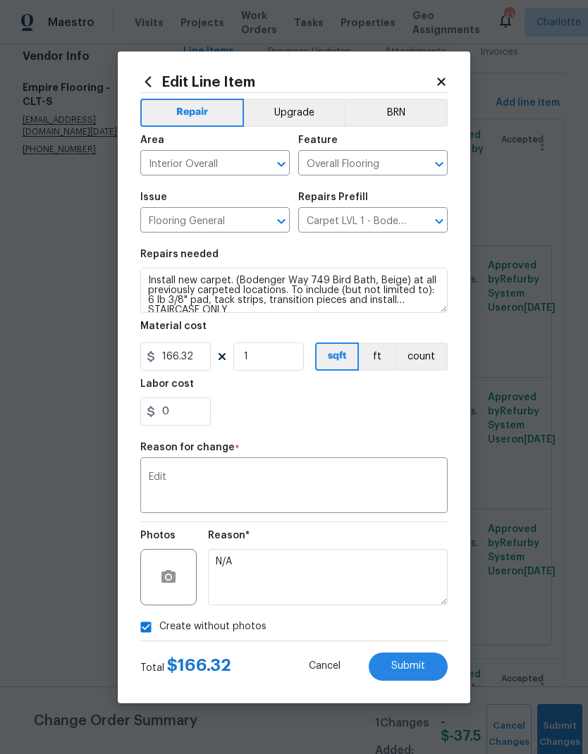
click at [417, 674] on button "Submit" at bounding box center [408, 667] width 79 height 28
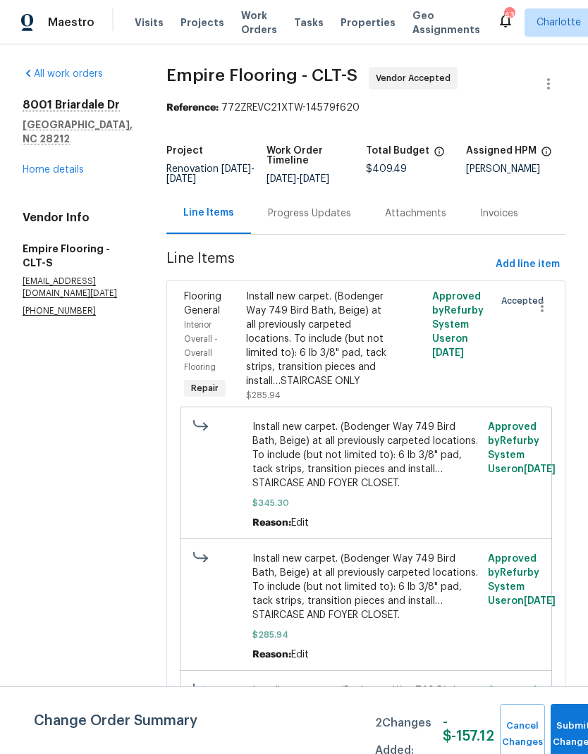
scroll to position [0, 0]
click at [338, 192] on div "Progress Updates" at bounding box center [309, 213] width 117 height 42
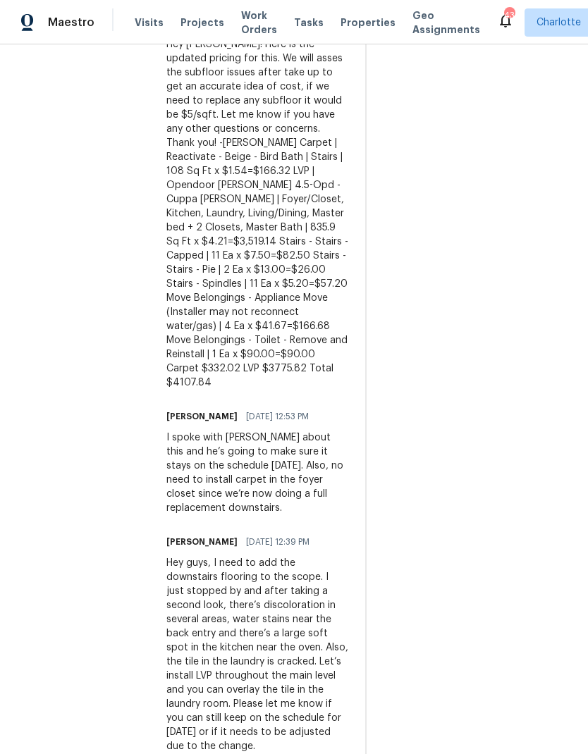
scroll to position [570, 0]
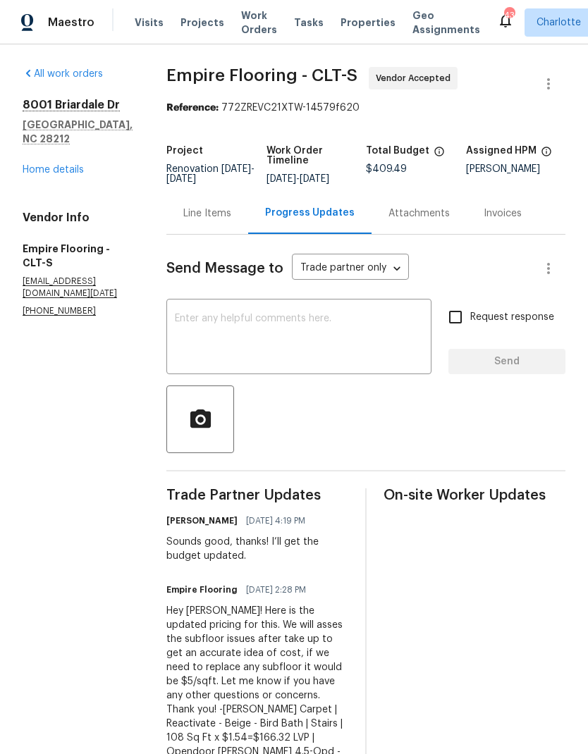
scroll to position [0, 0]
click at [231, 221] on div "Line Items" at bounding box center [207, 214] width 48 height 14
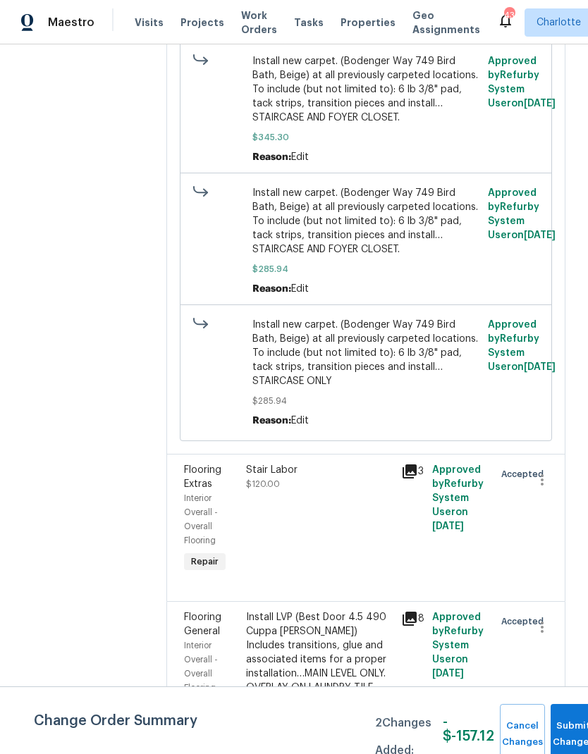
scroll to position [365, 0]
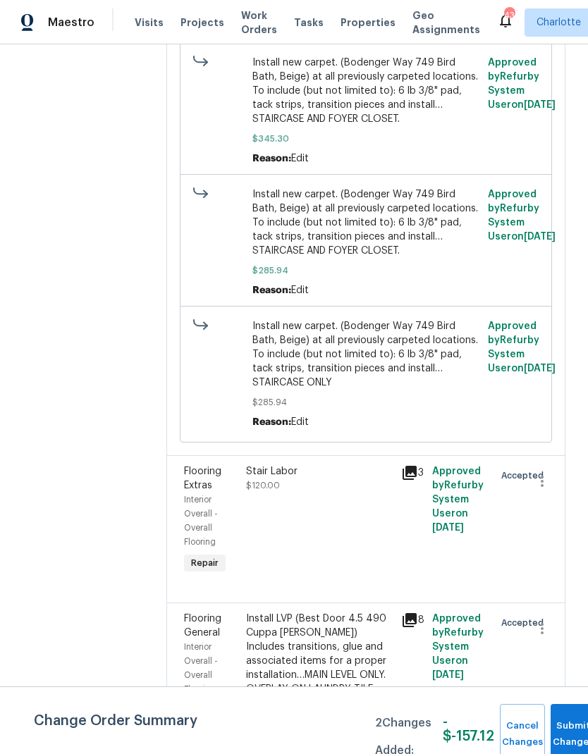
click at [365, 648] on div "Install LVP (Best Door 4.5 490 Cuppa Joe) Includes transitions, glue and associ…" at bounding box center [319, 654] width 147 height 85
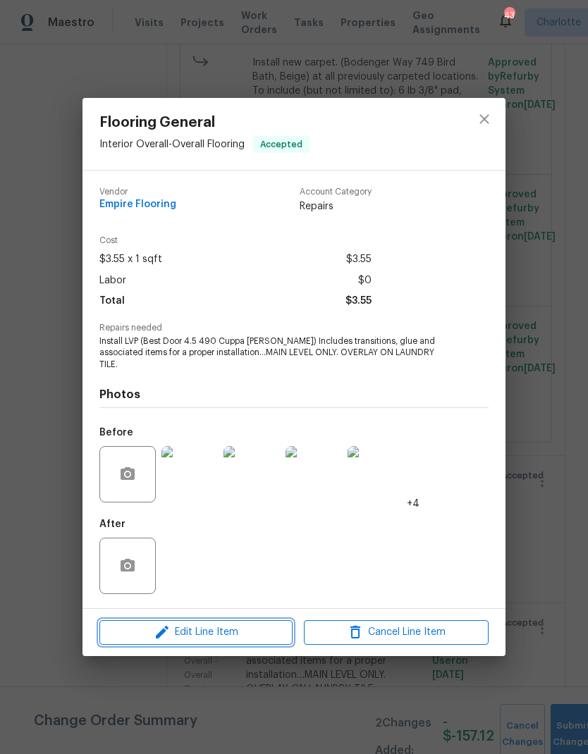
click at [271, 620] on button "Edit Line Item" at bounding box center [195, 632] width 193 height 25
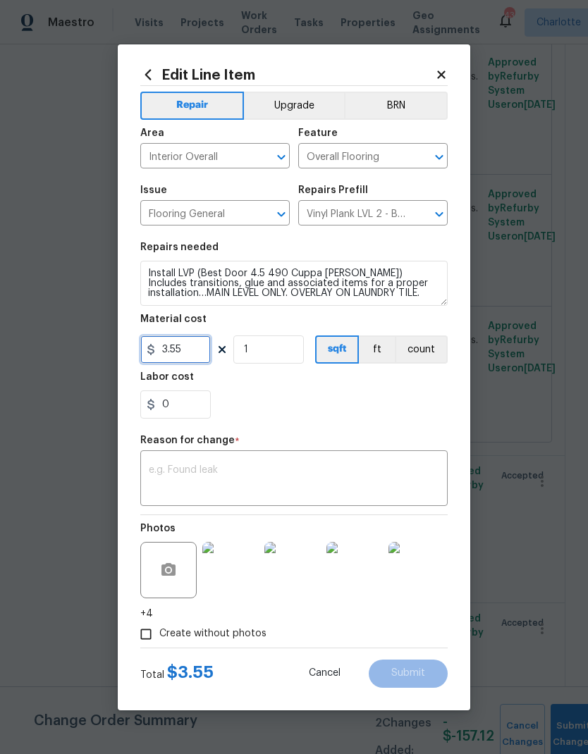
click at [194, 346] on input "3.55" at bounding box center [175, 350] width 71 height 28
type input "3602.34"
click at [296, 459] on div "x ​" at bounding box center [293, 480] width 307 height 52
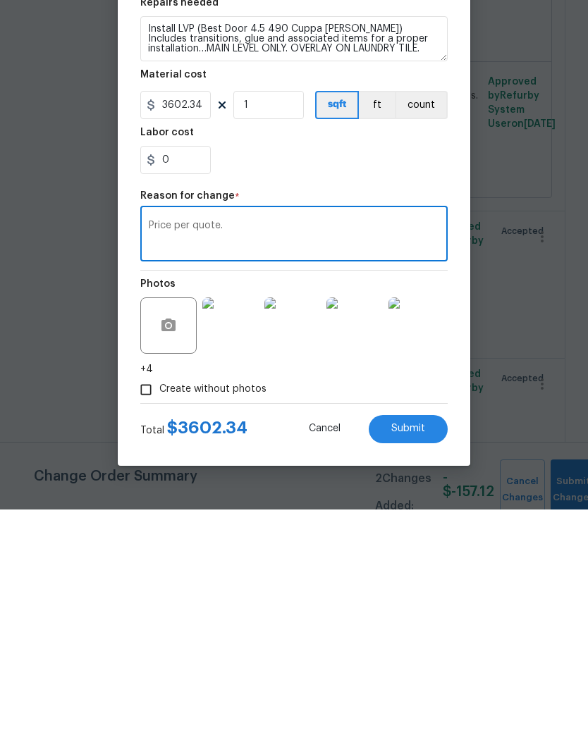
scroll to position [56, 0]
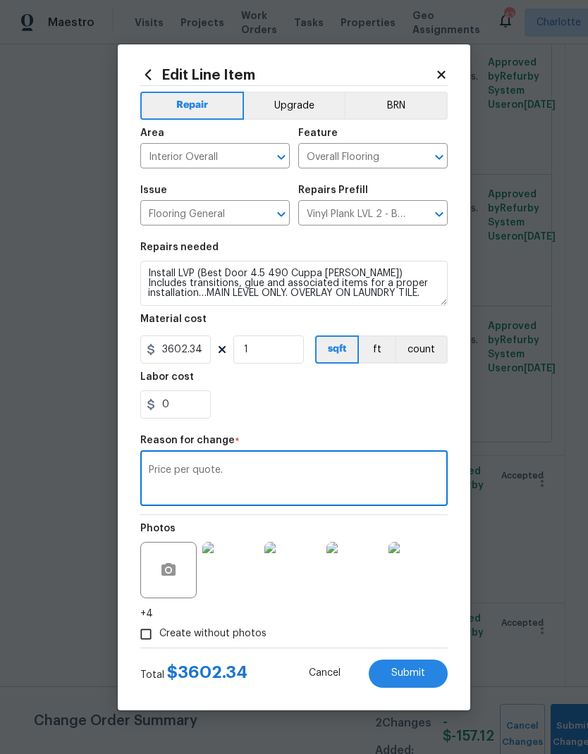
type textarea "Price per quote."
click at [429, 672] on button "Submit" at bounding box center [408, 674] width 79 height 28
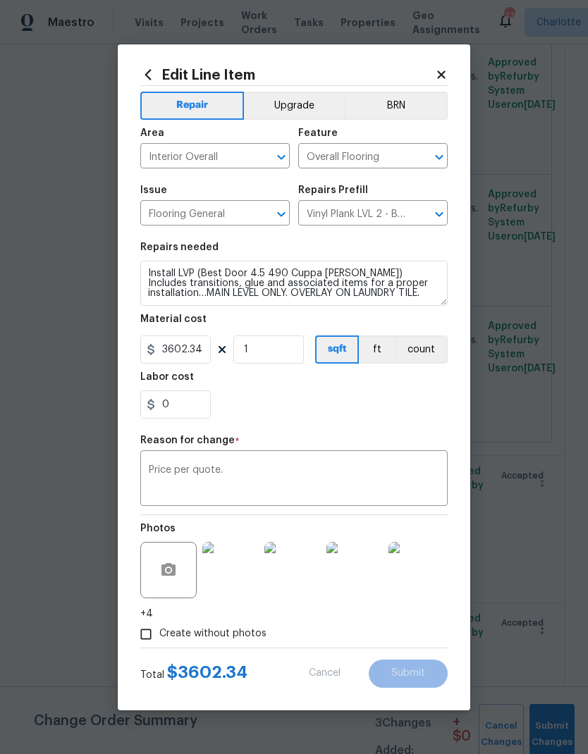
type input "3.55"
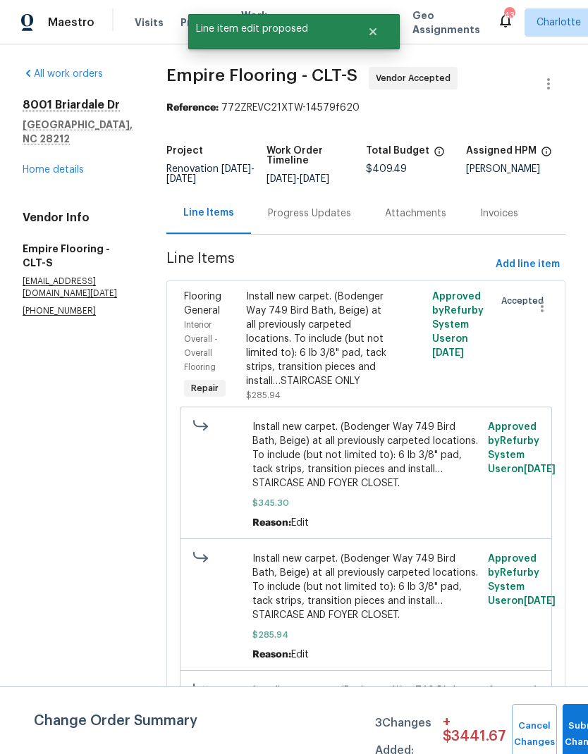
scroll to position [0, 0]
click at [325, 207] on div "Progress Updates" at bounding box center [309, 214] width 83 height 14
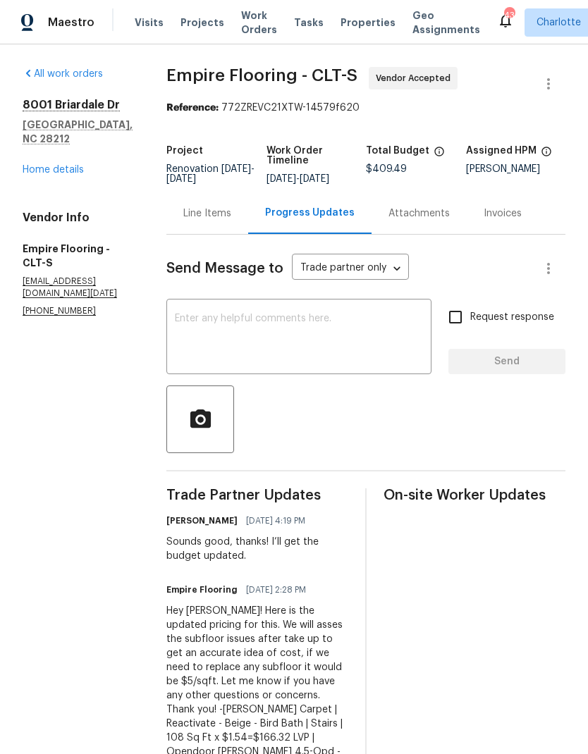
click at [248, 218] on div "Line Items" at bounding box center [207, 213] width 82 height 42
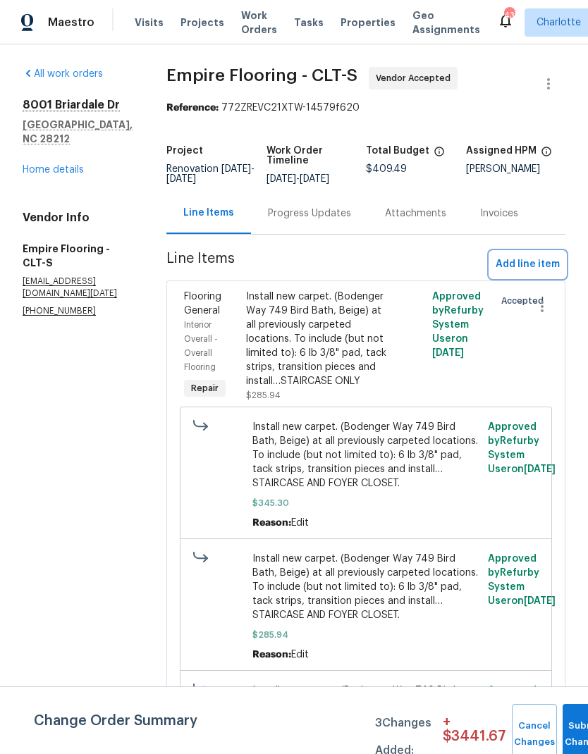
click at [543, 274] on span "Add line item" at bounding box center [528, 265] width 64 height 18
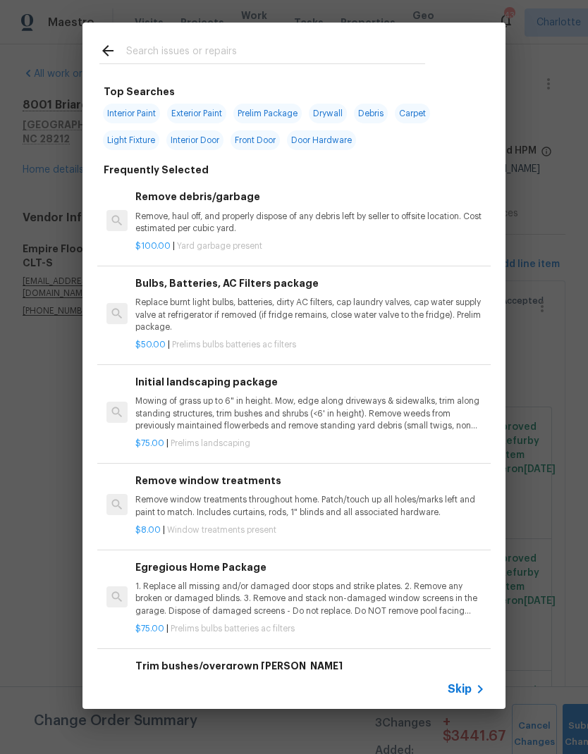
click at [301, 38] on div at bounding box center [262, 51] width 360 height 56
click at [260, 51] on input "text" at bounding box center [275, 52] width 299 height 21
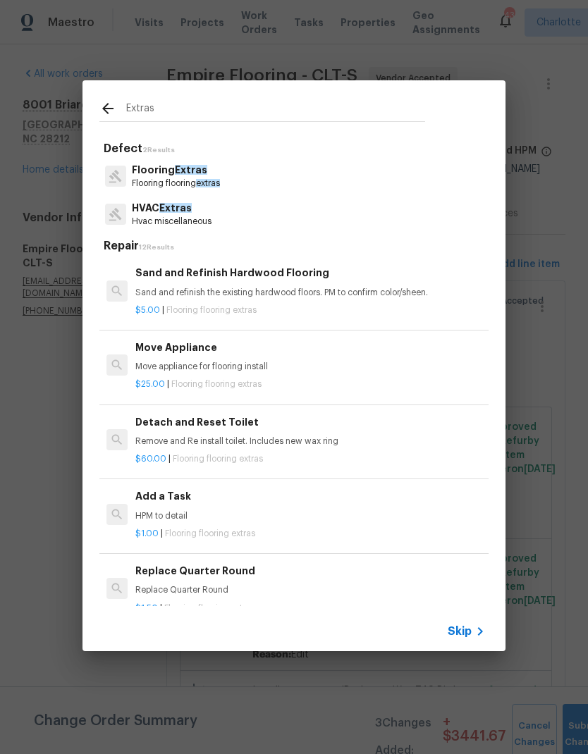
type input "Extras"
click at [240, 173] on div "Flooring Extras Flooring flooring extras" at bounding box center [293, 176] width 389 height 38
click at [246, 178] on div "Flooring Extras Flooring flooring extras" at bounding box center [293, 176] width 389 height 38
click at [191, 176] on p "Flooring Extras" at bounding box center [176, 170] width 88 height 15
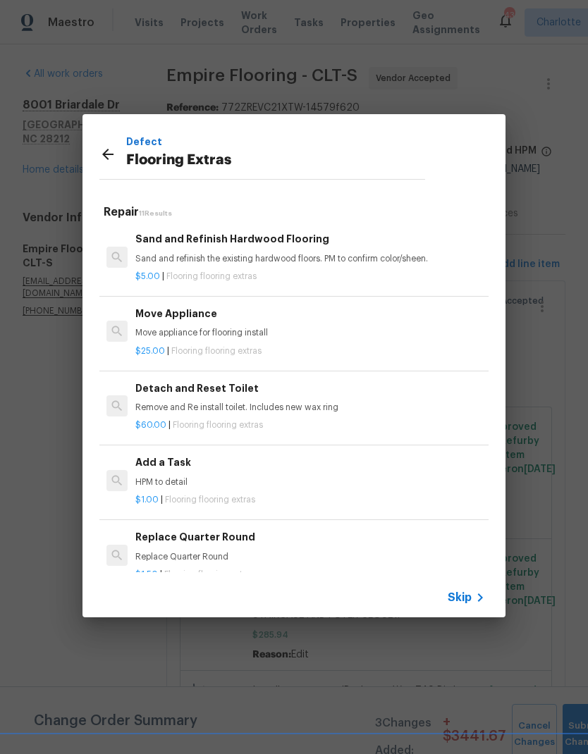
click at [250, 323] on div "Move Appliance Move appliance for flooring install" at bounding box center [310, 323] width 350 height 34
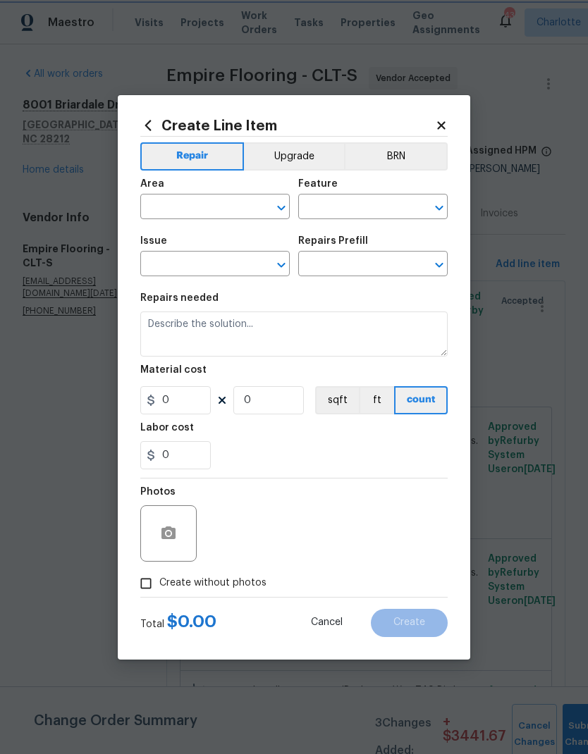
type input "Overall Flooring"
type input "Flooring Extras"
type input "Move Appliance $25.00"
type textarea "Move appliance for flooring install"
type input "25"
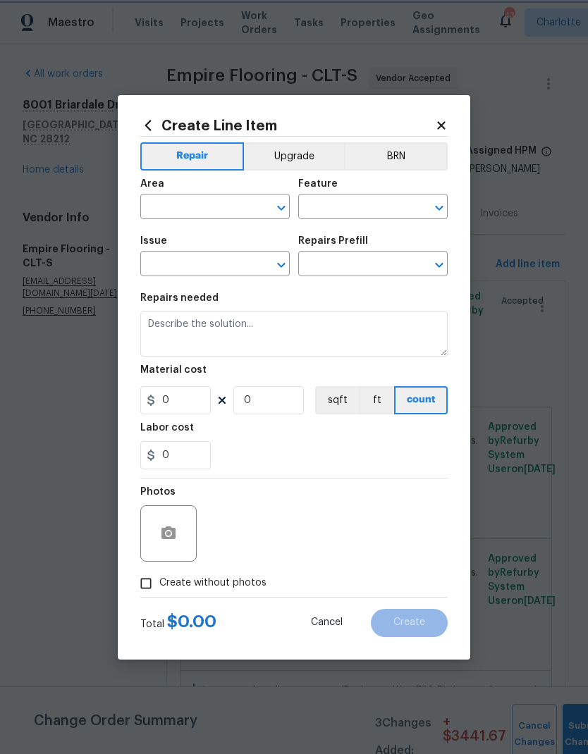
type input "1"
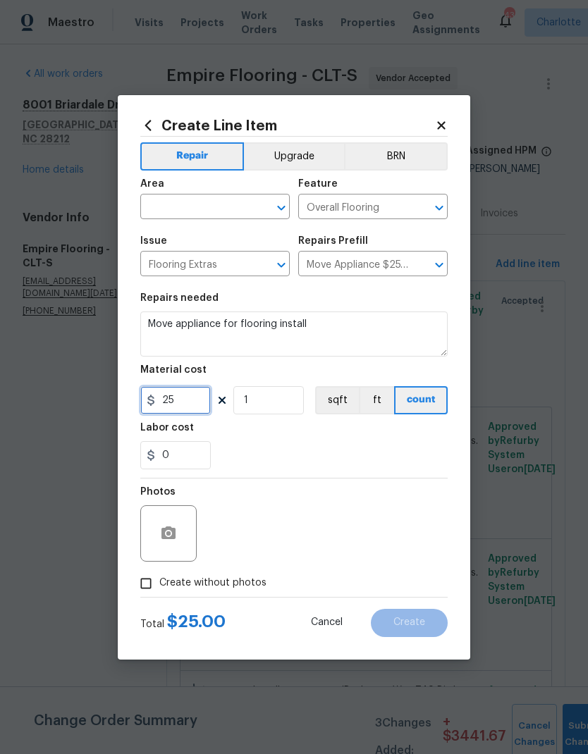
click at [205, 402] on input "25" at bounding box center [175, 400] width 71 height 28
type input "41.67"
click at [276, 405] on input "1" at bounding box center [268, 400] width 71 height 28
type input "4"
click at [229, 204] on input "text" at bounding box center [195, 208] width 110 height 22
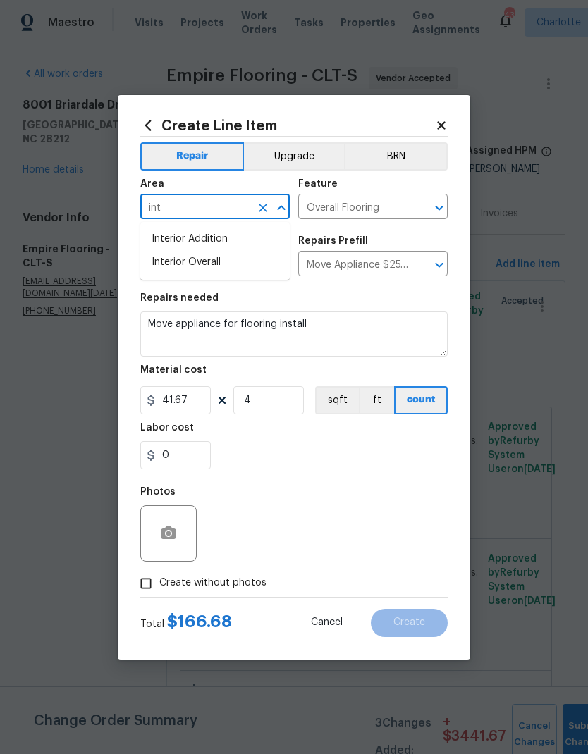
click at [235, 268] on li "Interior Overall" at bounding box center [214, 262] width 149 height 23
type input "Interior Overall"
click at [171, 525] on button "button" at bounding box center [169, 534] width 34 height 34
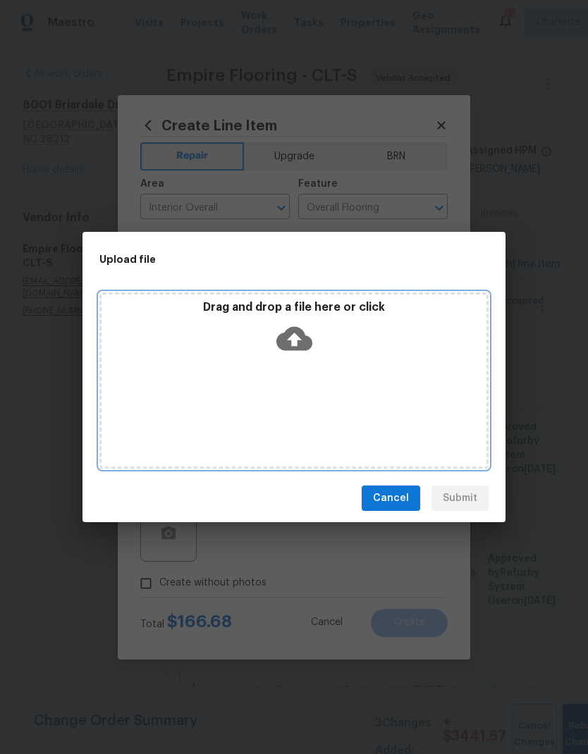
click at [297, 341] on icon at bounding box center [294, 339] width 36 height 36
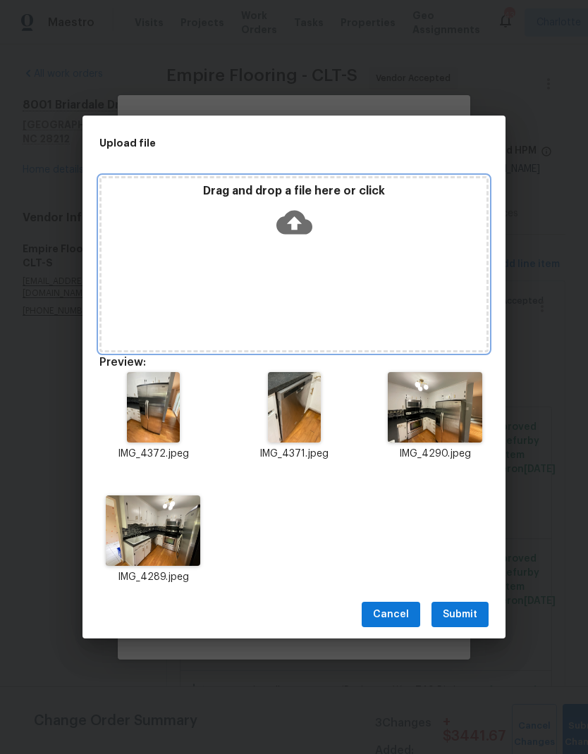
click at [289, 227] on icon at bounding box center [294, 223] width 36 height 24
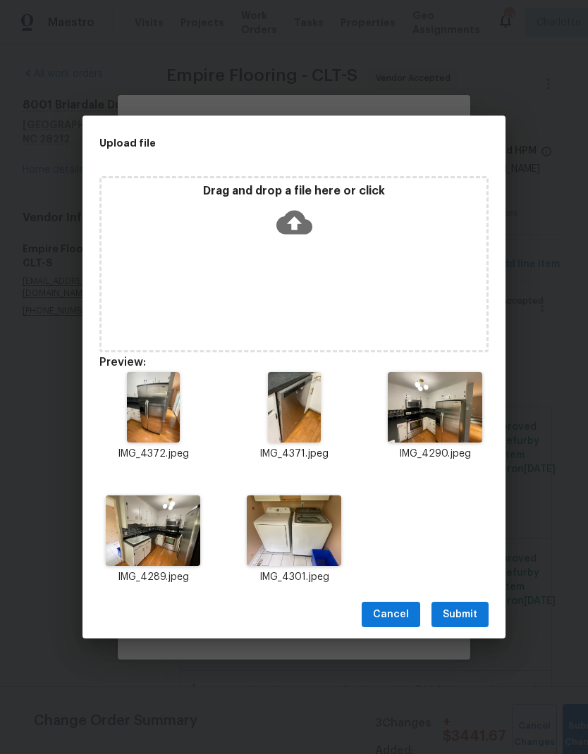
click at [475, 608] on span "Submit" at bounding box center [460, 615] width 35 height 18
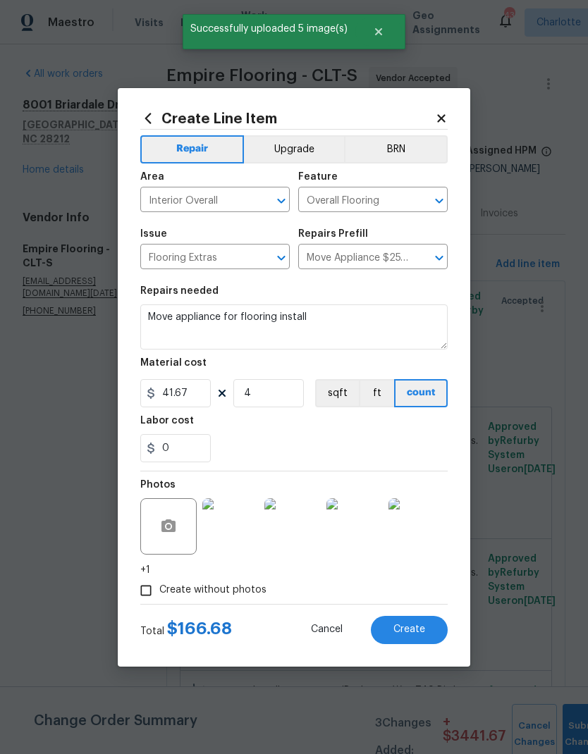
click at [413, 628] on span "Create" at bounding box center [409, 630] width 32 height 11
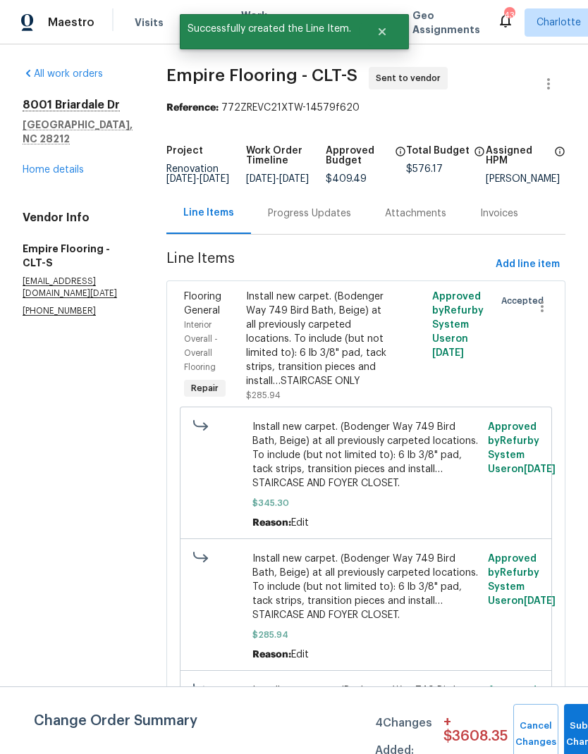
click at [345, 221] on div "Progress Updates" at bounding box center [309, 214] width 83 height 14
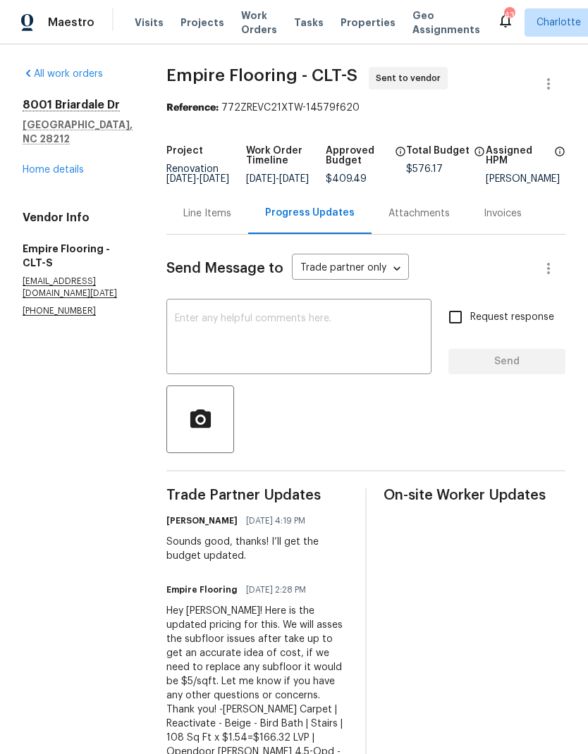
click at [248, 231] on div "Line Items" at bounding box center [207, 213] width 82 height 42
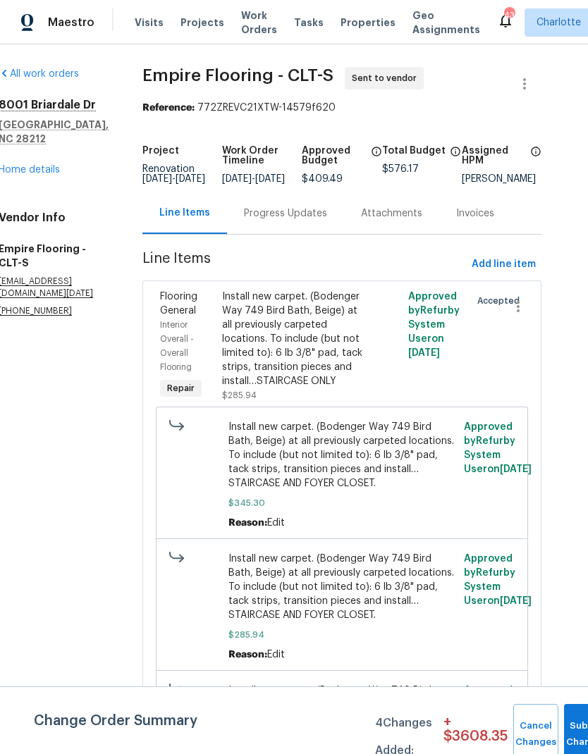
scroll to position [0, 23]
click at [519, 272] on span "Add line item" at bounding box center [504, 265] width 64 height 18
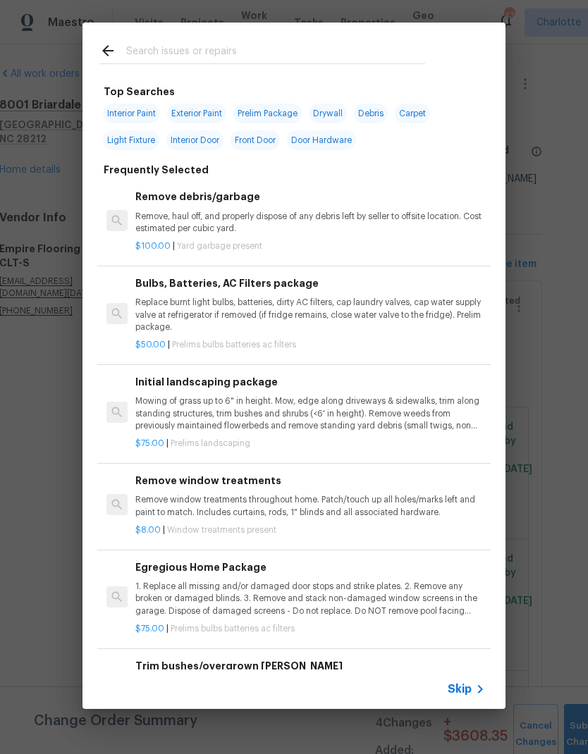
click at [301, 49] on input "text" at bounding box center [275, 52] width 299 height 21
type input "Extra"
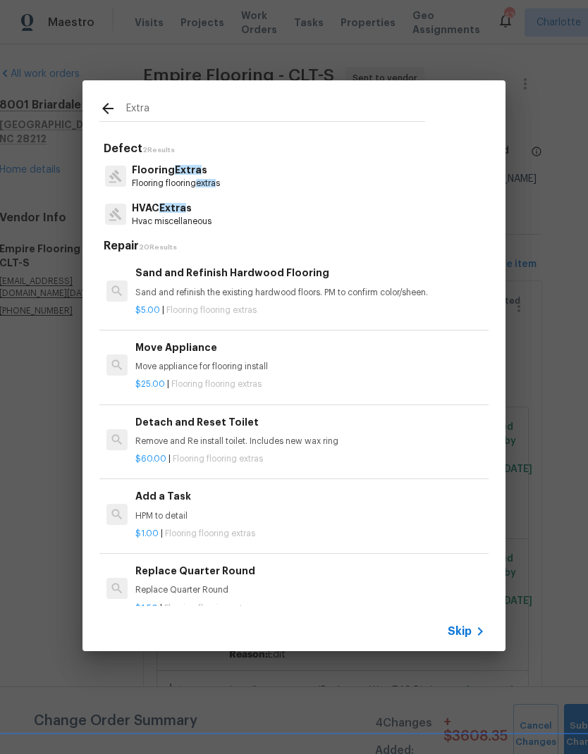
click at [217, 171] on p "Flooring Extra s" at bounding box center [176, 170] width 88 height 15
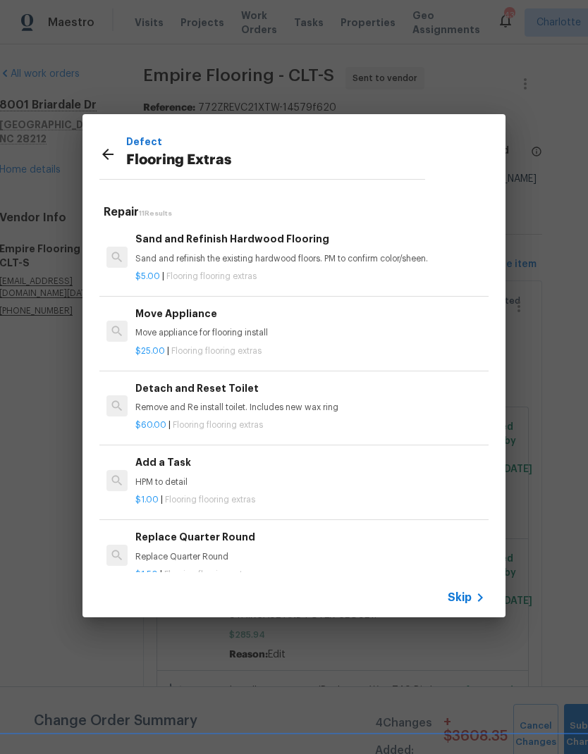
click at [276, 398] on div "Detach and Reset Toilet Remove and Re install toilet. Includes new wax ring" at bounding box center [310, 398] width 350 height 34
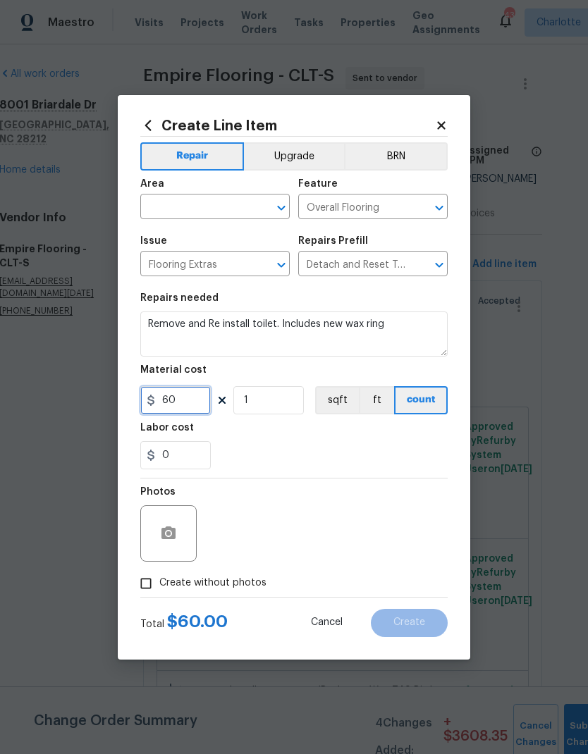
click at [180, 403] on input "60" at bounding box center [175, 400] width 71 height 28
type input "90"
click at [208, 211] on input "text" at bounding box center [195, 208] width 110 height 22
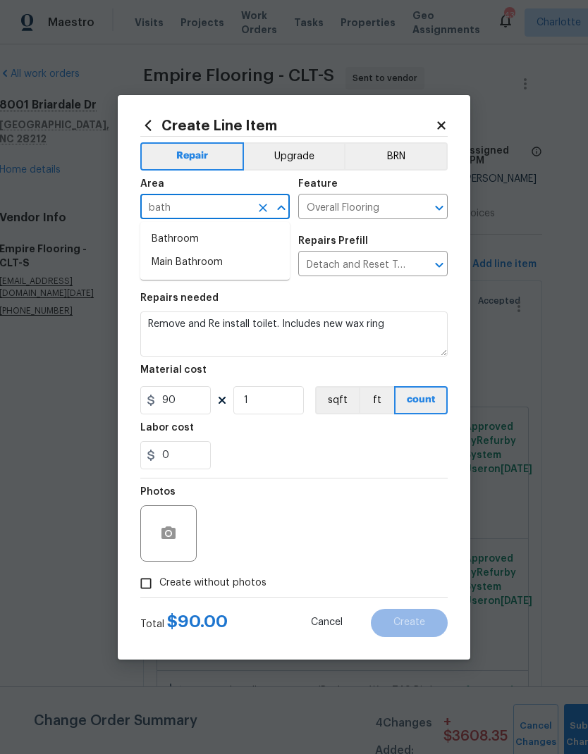
click at [227, 274] on li "Main Bathroom" at bounding box center [214, 262] width 149 height 23
type input "Main Bathroom"
click at [180, 532] on button "button" at bounding box center [169, 534] width 34 height 34
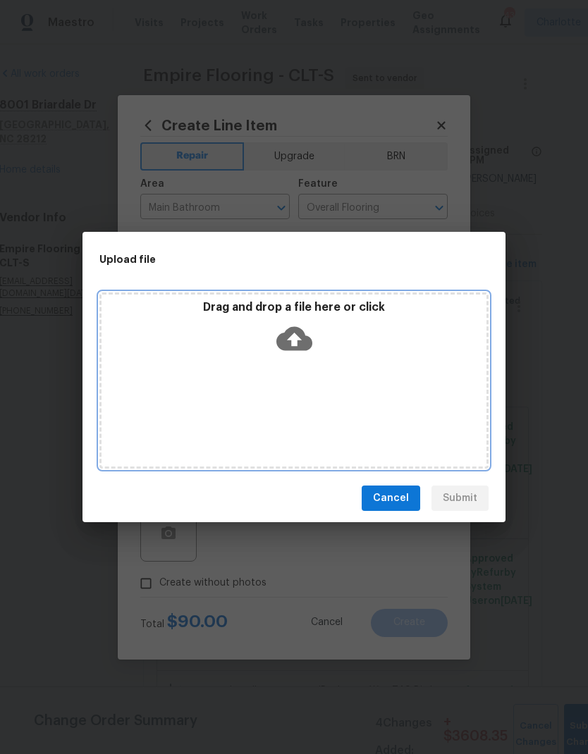
click at [298, 343] on icon at bounding box center [294, 339] width 36 height 24
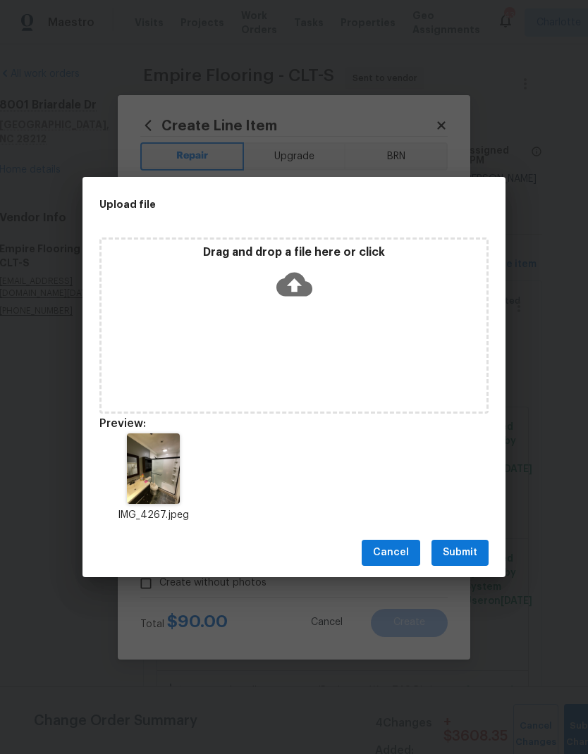
click at [475, 564] on button "Submit" at bounding box center [460, 553] width 57 height 26
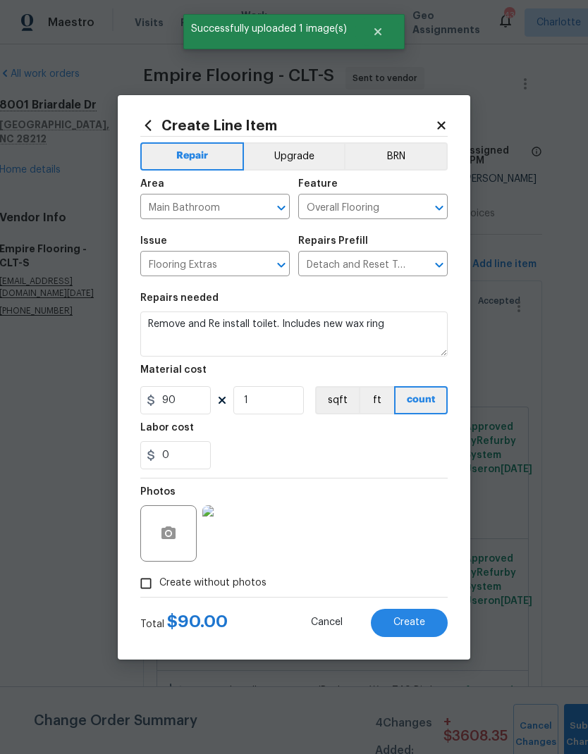
click at [427, 623] on button "Create" at bounding box center [409, 623] width 77 height 28
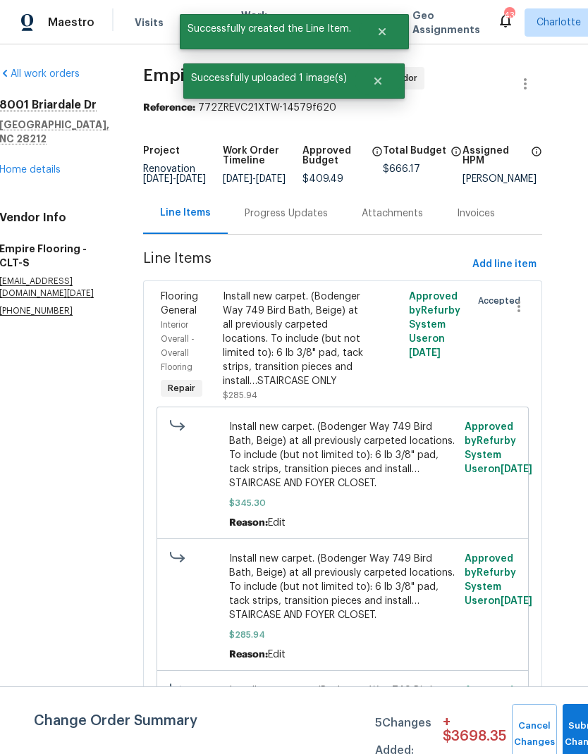
scroll to position [0, 0]
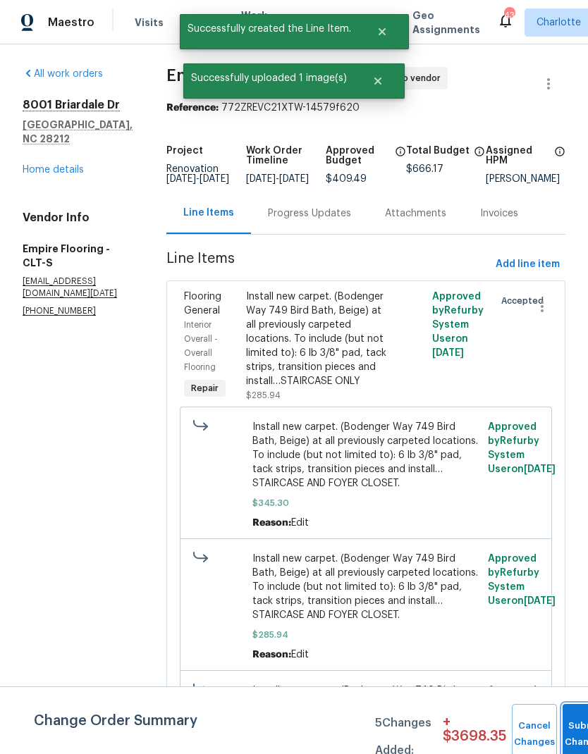
click at [567, 724] on button "Submit Changes" at bounding box center [585, 734] width 45 height 61
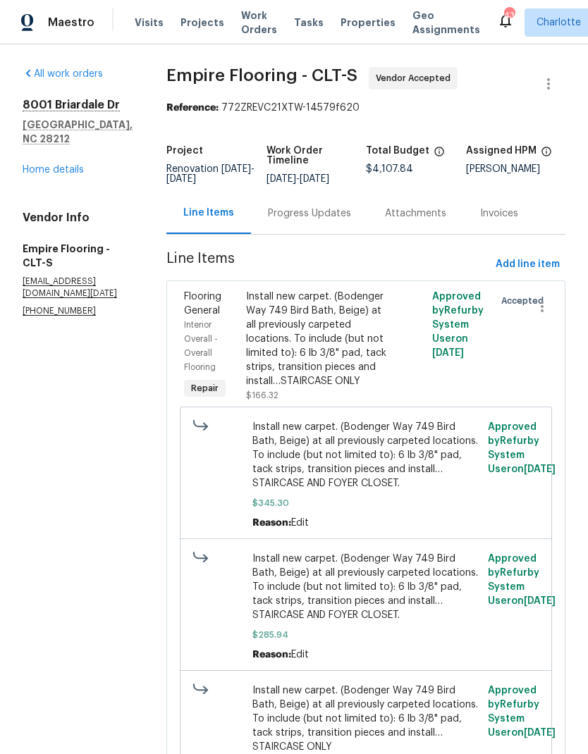
click at [331, 216] on div "Progress Updates" at bounding box center [309, 214] width 83 height 14
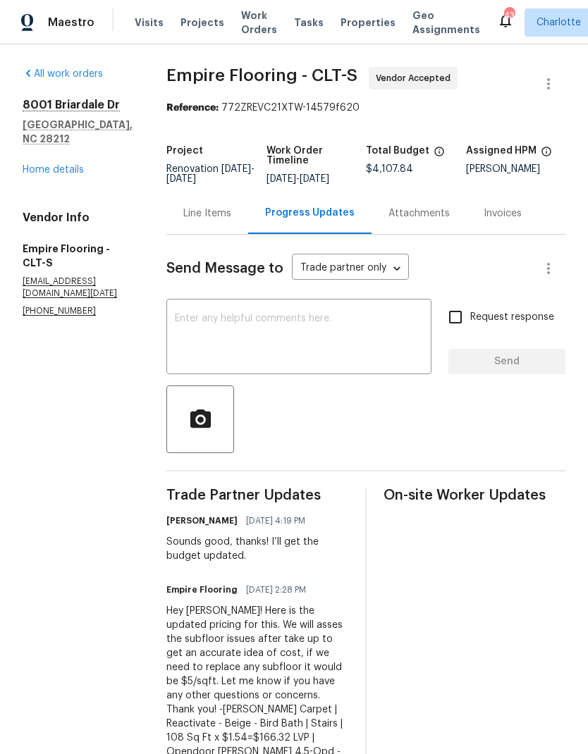
click at [231, 221] on div "Line Items" at bounding box center [207, 214] width 48 height 14
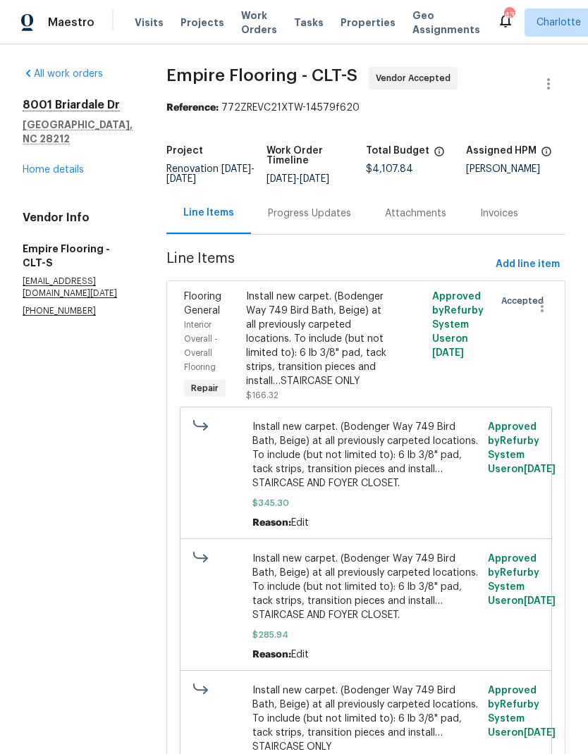
click at [347, 216] on div "Progress Updates" at bounding box center [309, 214] width 83 height 14
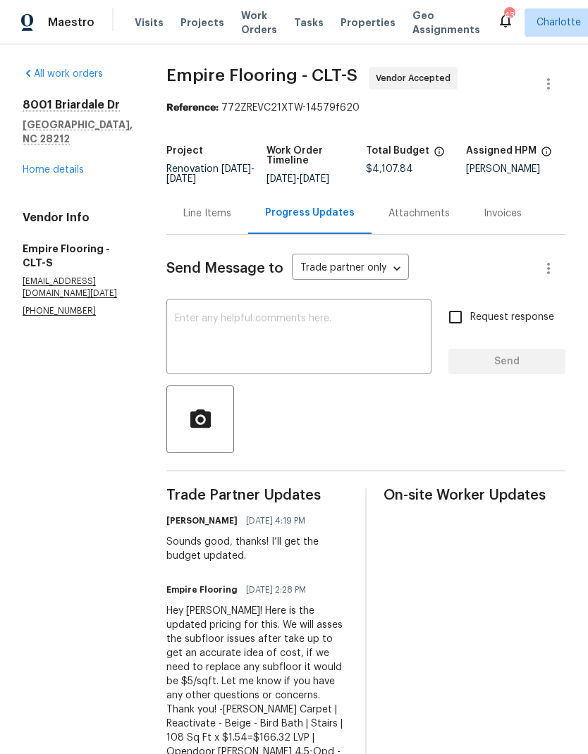
click at [335, 363] on textarea at bounding box center [299, 338] width 248 height 49
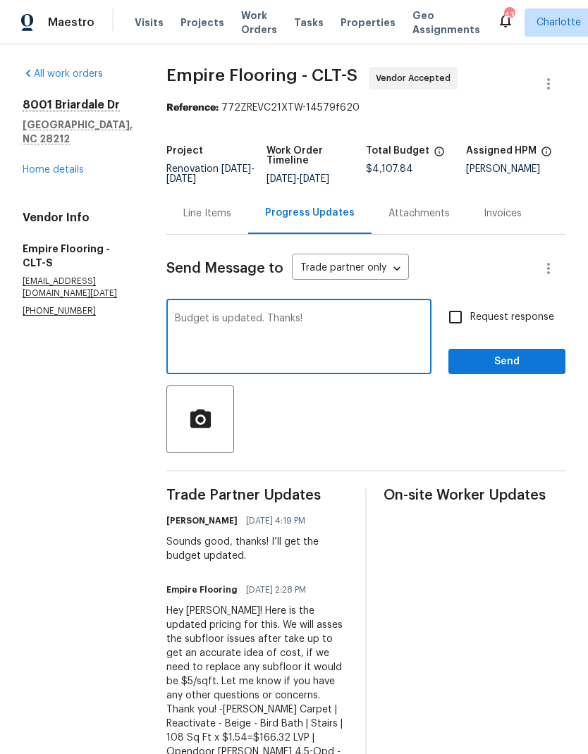
type textarea "Budget is updated. Thanks!"
click at [541, 365] on span "Send" at bounding box center [507, 362] width 94 height 18
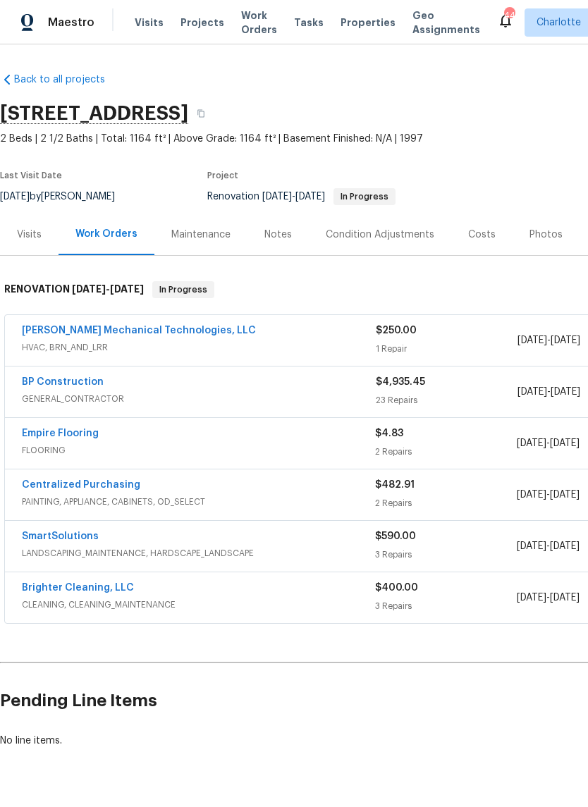
click at [78, 386] on link "BP Construction" at bounding box center [63, 382] width 82 height 10
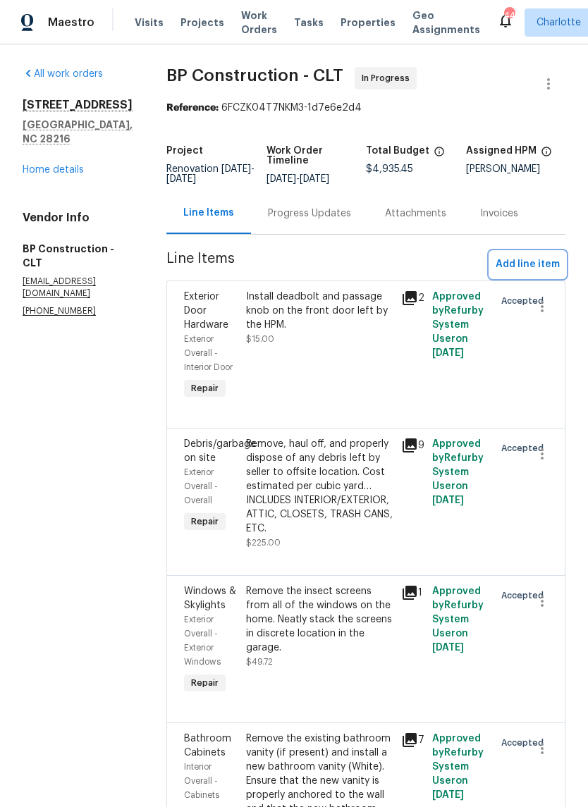
click at [527, 270] on span "Add line item" at bounding box center [528, 265] width 64 height 18
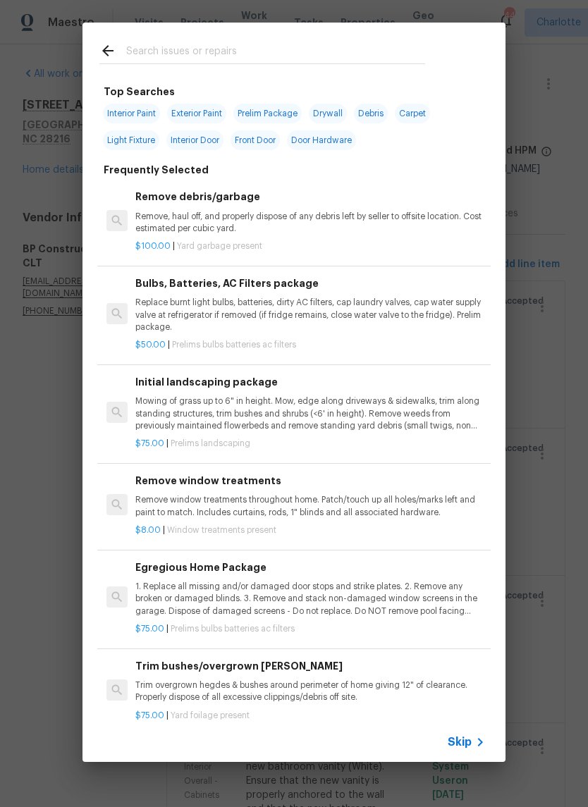
click at [102, 44] on icon at bounding box center [107, 50] width 17 height 17
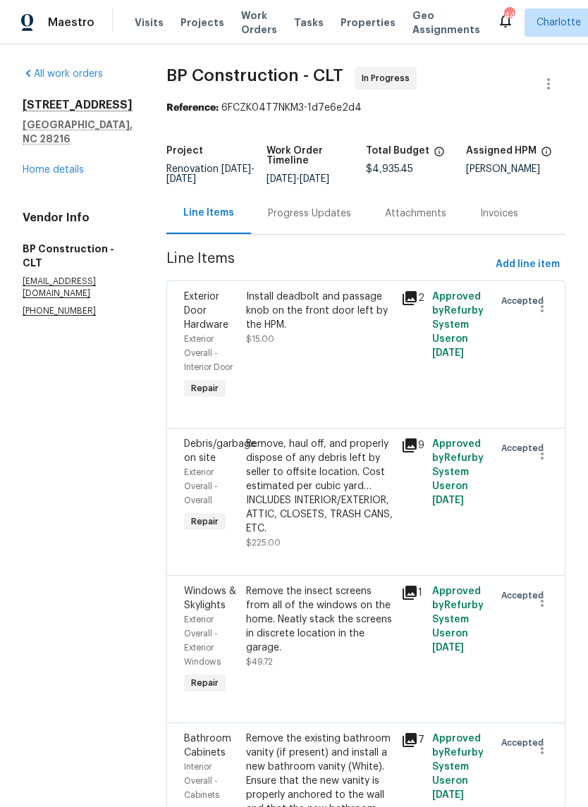
click at [62, 171] on link "Home details" at bounding box center [53, 170] width 61 height 10
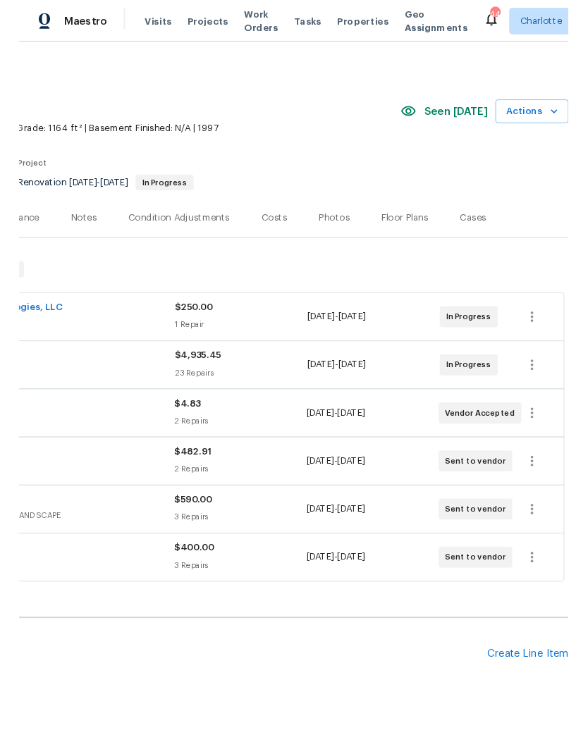
scroll to position [1, 209]
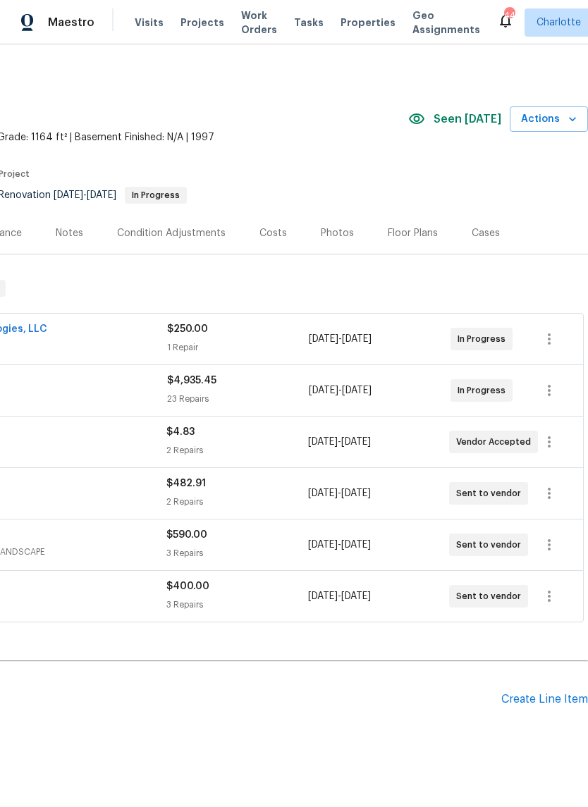
click at [541, 697] on div "Create Line Item" at bounding box center [544, 699] width 87 height 13
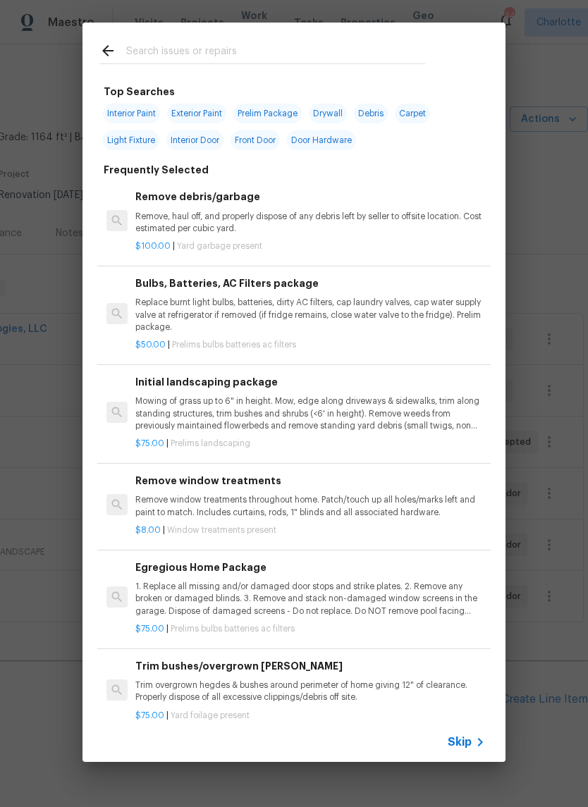
click at [271, 53] on input "text" at bounding box center [275, 52] width 299 height 21
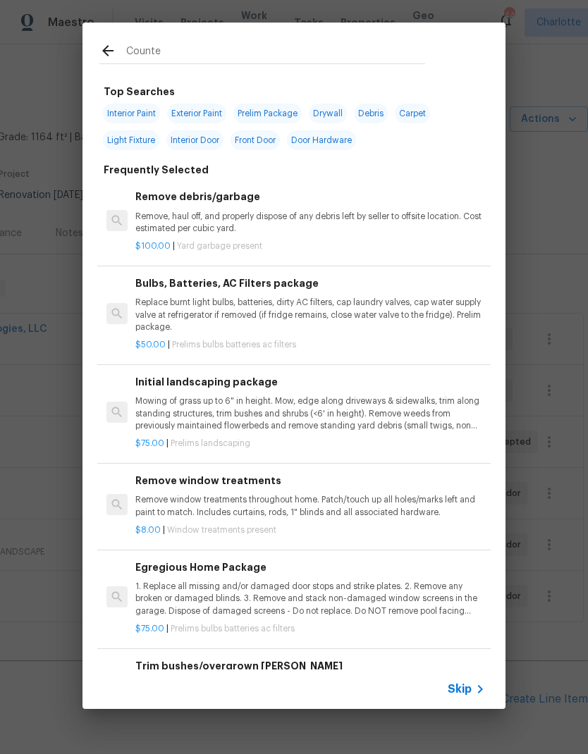
type input "Counter"
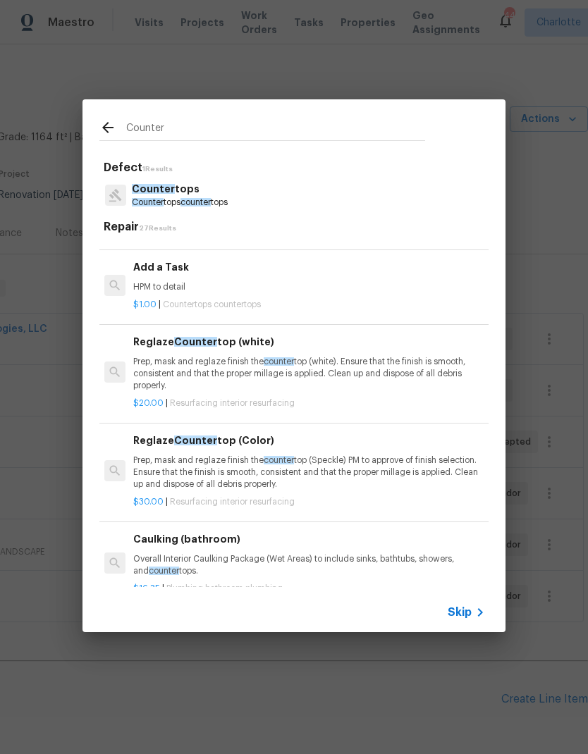
scroll to position [1493, 2]
click at [349, 362] on p "Prep, mask and reglaze finish the counter top (white). Ensure that the finish i…" at bounding box center [308, 374] width 350 height 36
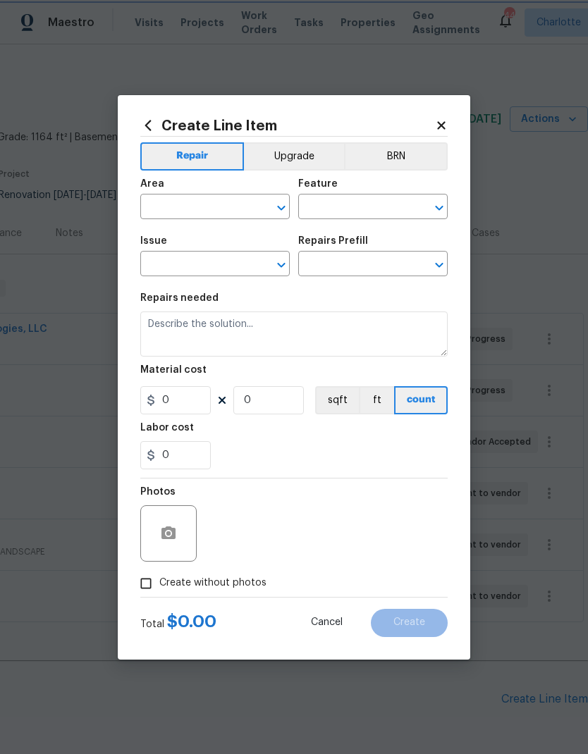
type input "Interior Resurfacing"
type input "Reglaze Countertop (white) $20.00"
type textarea "Prep, mask and reglaze finish the countertop (white). Ensure that the finish is…"
type input "20"
type input "1"
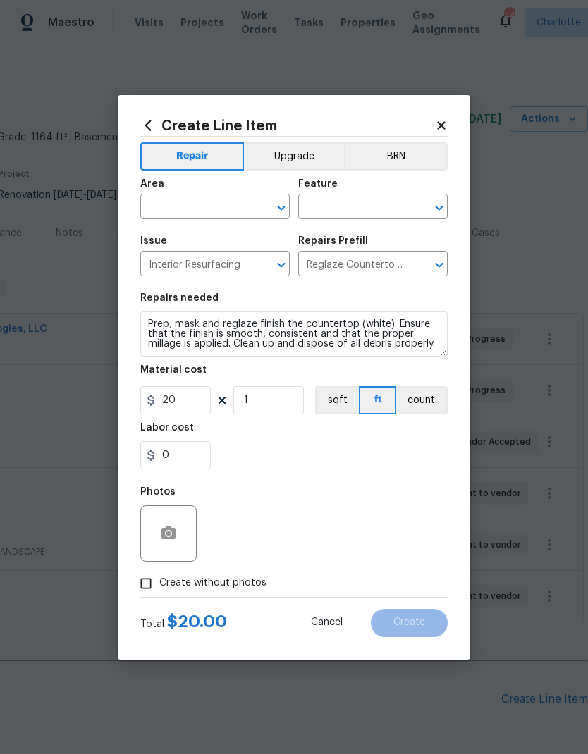
click at [223, 212] on input "text" at bounding box center [195, 208] width 110 height 22
click at [240, 250] on li "Kitchen" at bounding box center [214, 239] width 149 height 23
type input "Kitchen"
click at [355, 207] on input "text" at bounding box center [353, 208] width 110 height 22
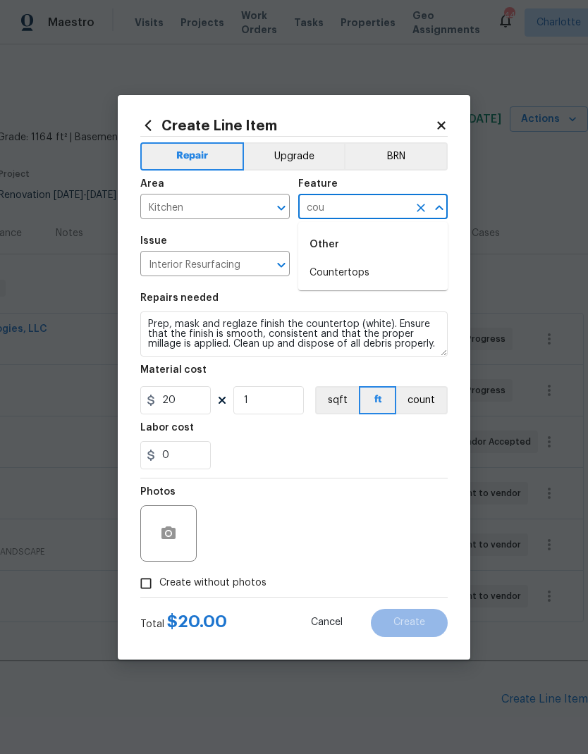
click at [366, 267] on li "Countertops" at bounding box center [372, 273] width 149 height 23
type input "Countertops"
click at [313, 158] on button "Upgrade" at bounding box center [294, 156] width 101 height 28
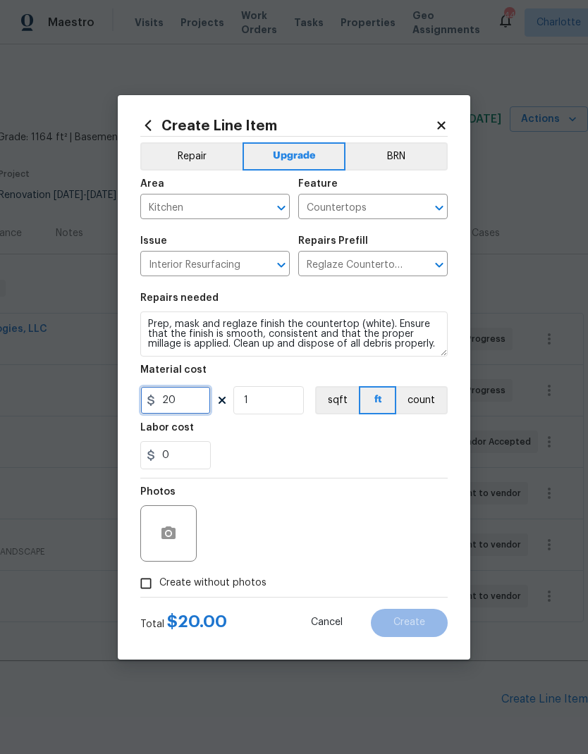
click at [183, 392] on input "20" at bounding box center [175, 400] width 71 height 28
click at [204, 400] on input "20" at bounding box center [175, 400] width 71 height 28
type input "400"
click at [162, 546] on button "button" at bounding box center [169, 534] width 34 height 34
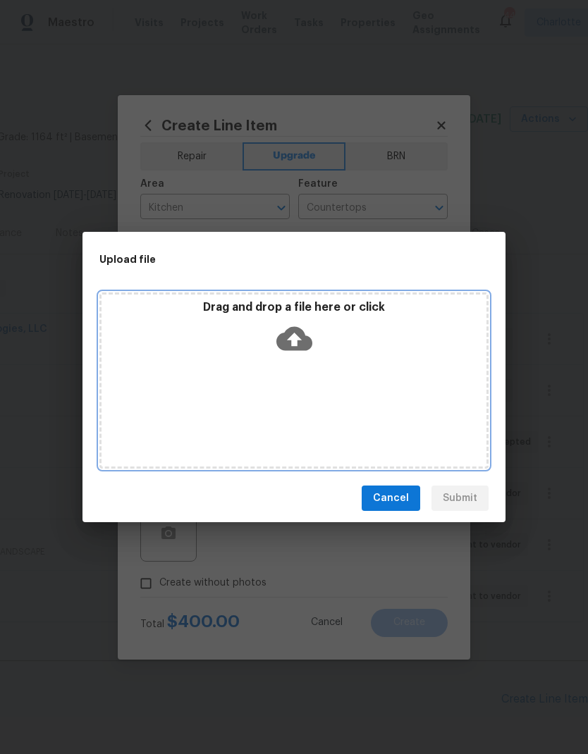
click at [297, 330] on icon at bounding box center [294, 339] width 36 height 24
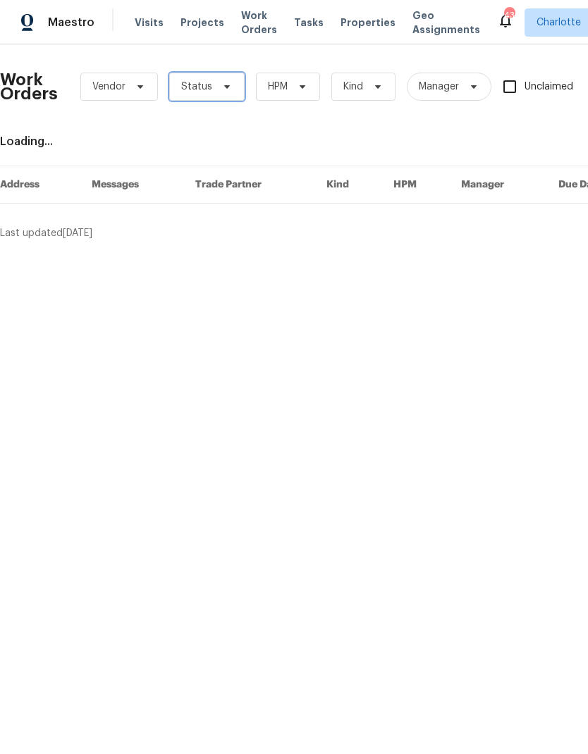
click at [224, 82] on icon at bounding box center [226, 86] width 11 height 11
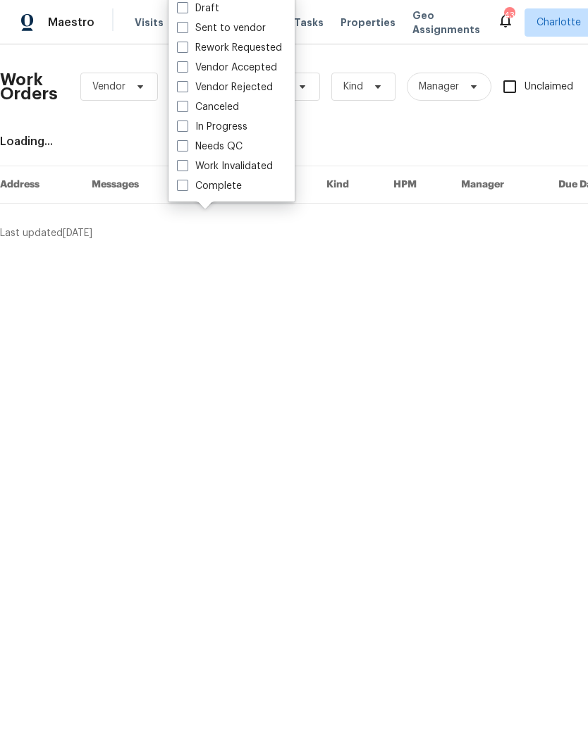
click at [240, 142] on label "Needs QC" at bounding box center [210, 147] width 66 height 14
click at [186, 142] on input "Needs QC" at bounding box center [181, 144] width 9 height 9
checkbox input "true"
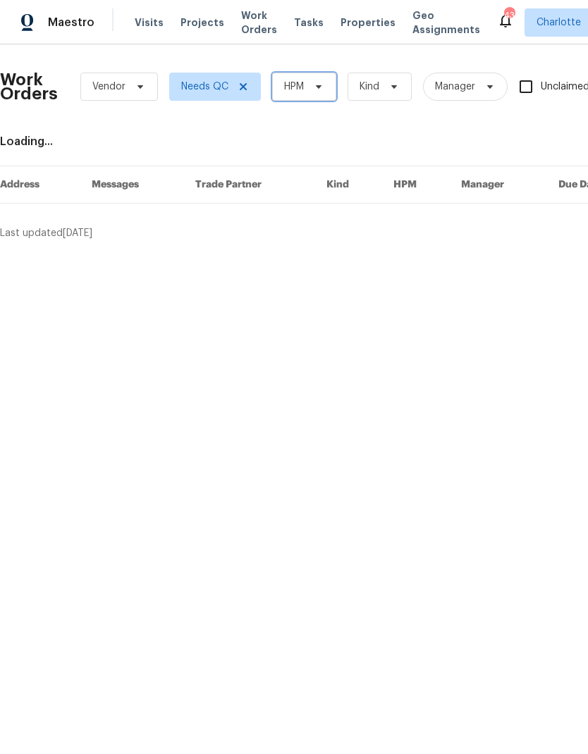
click at [310, 90] on span at bounding box center [317, 86] width 16 height 11
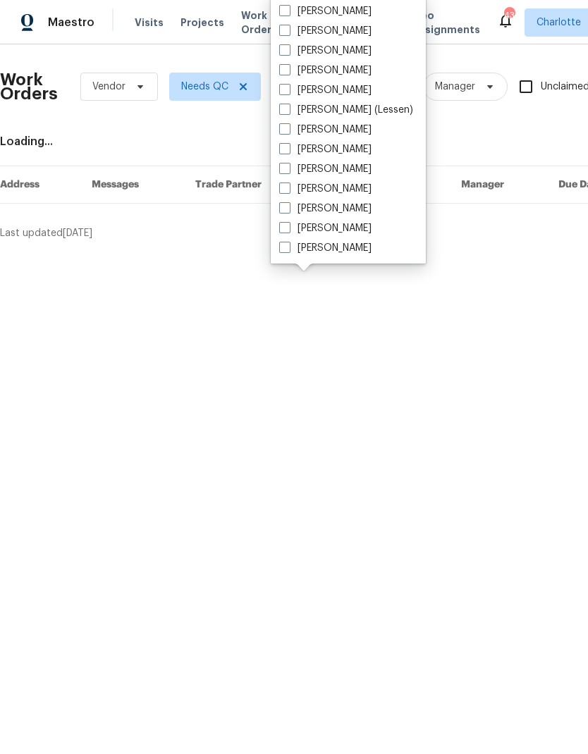
scroll to position [175, 0]
click at [348, 247] on label "[PERSON_NAME]" at bounding box center [325, 248] width 92 height 14
click at [288, 247] on input "[PERSON_NAME]" at bounding box center [283, 245] width 9 height 9
checkbox input "true"
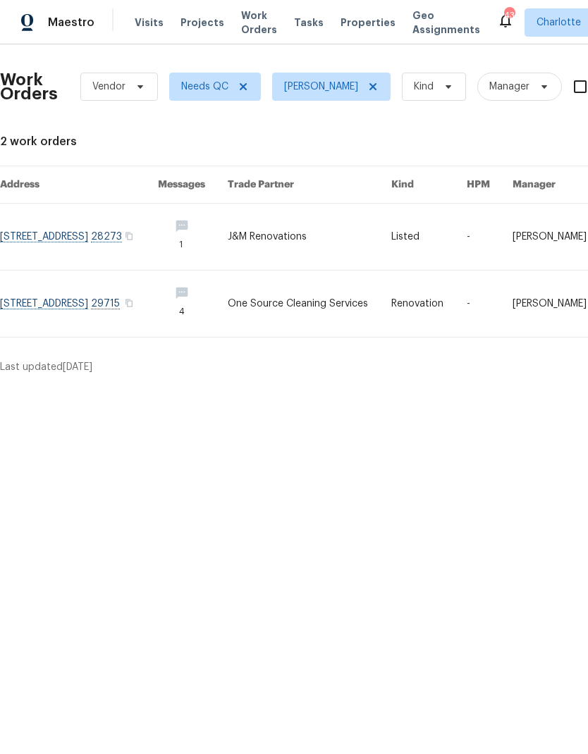
click at [91, 28] on div "Maestro Visits Projects Work Orders Tasks Properties Geo Assignments" at bounding box center [248, 22] width 497 height 28
click at [71, 23] on span "Maestro" at bounding box center [71, 23] width 47 height 14
